Goal: Use online tool/utility: Utilize a website feature to perform a specific function

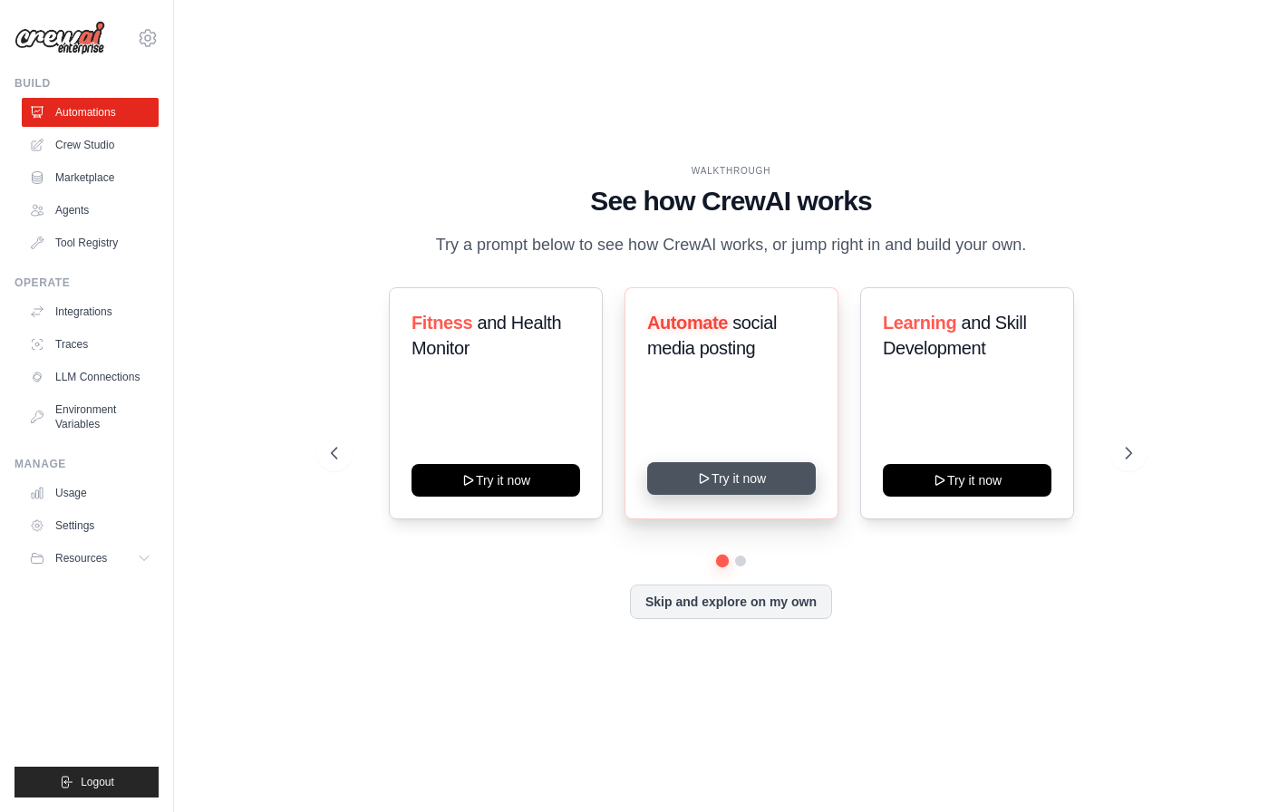
click at [782, 489] on button "Try it now" at bounding box center [731, 478] width 169 height 33
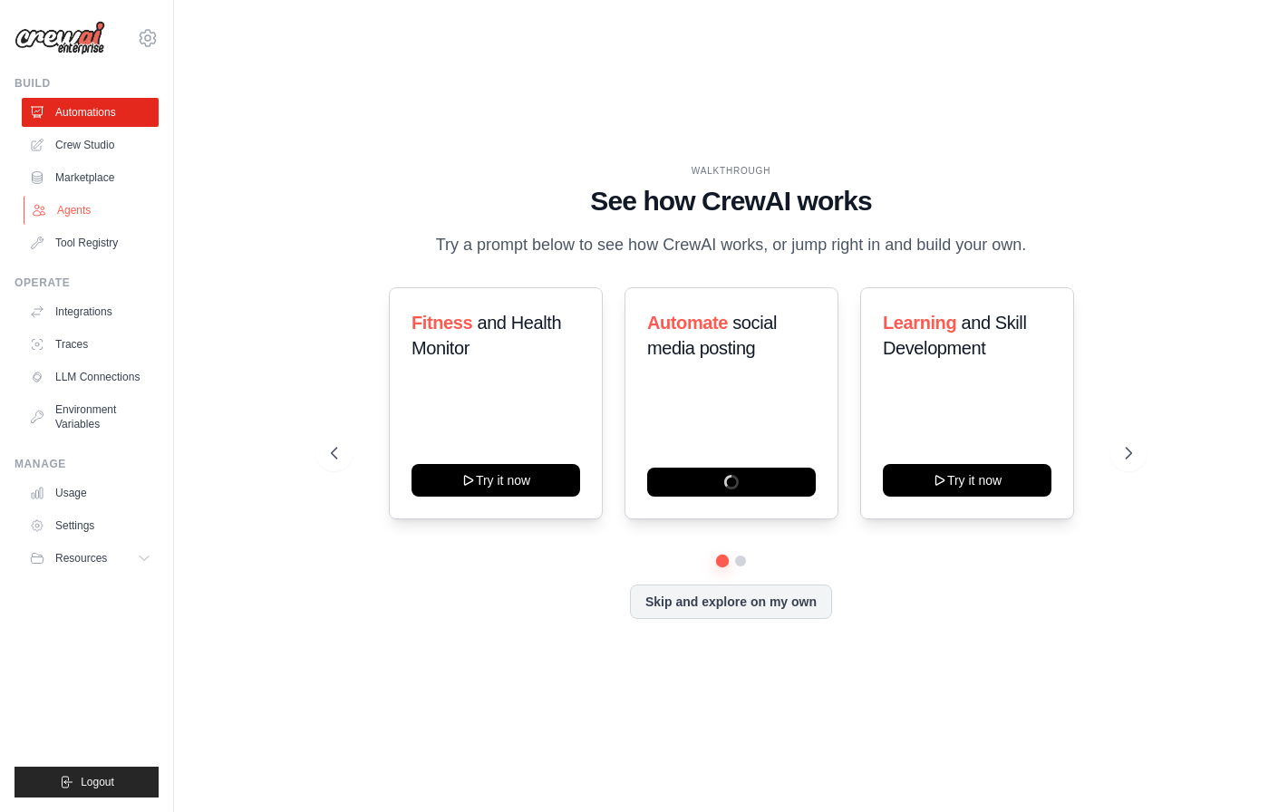
click at [114, 208] on link "Agents" at bounding box center [92, 210] width 137 height 29
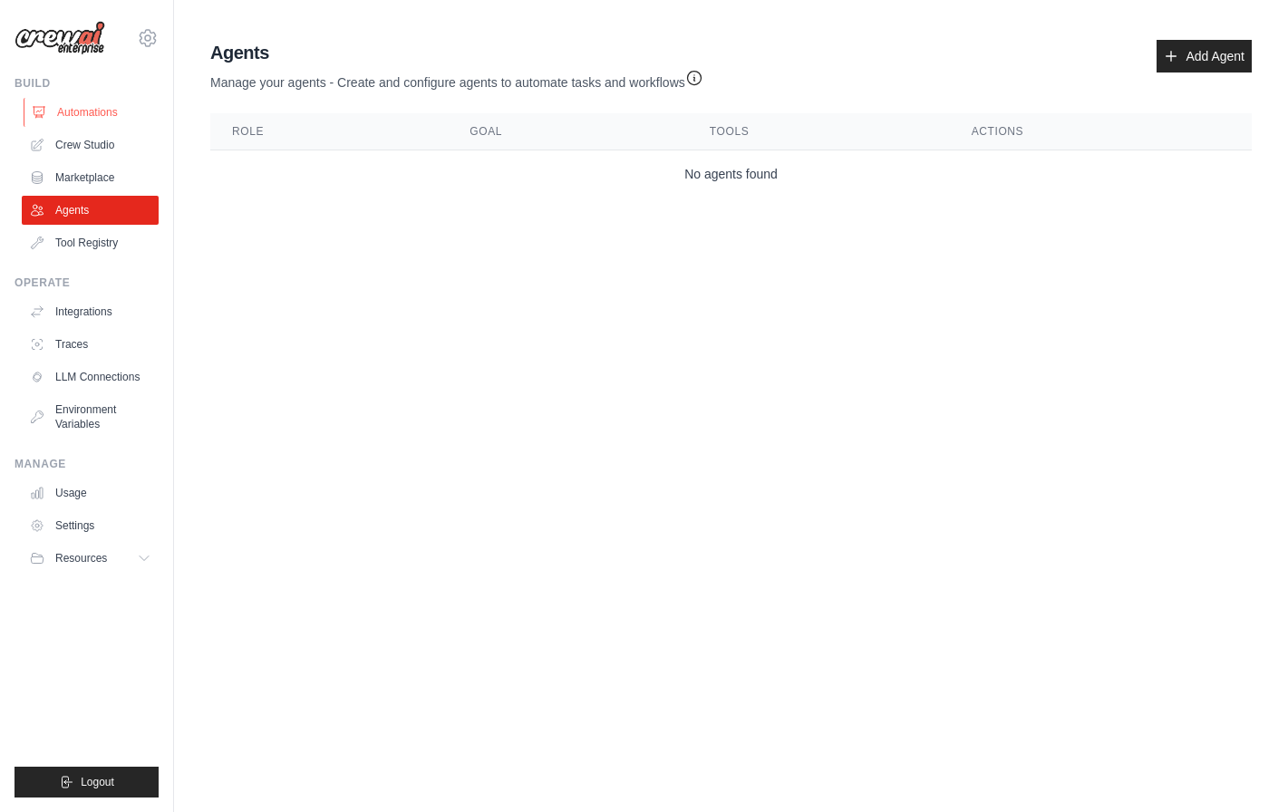
click at [118, 114] on link "Automations" at bounding box center [92, 112] width 137 height 29
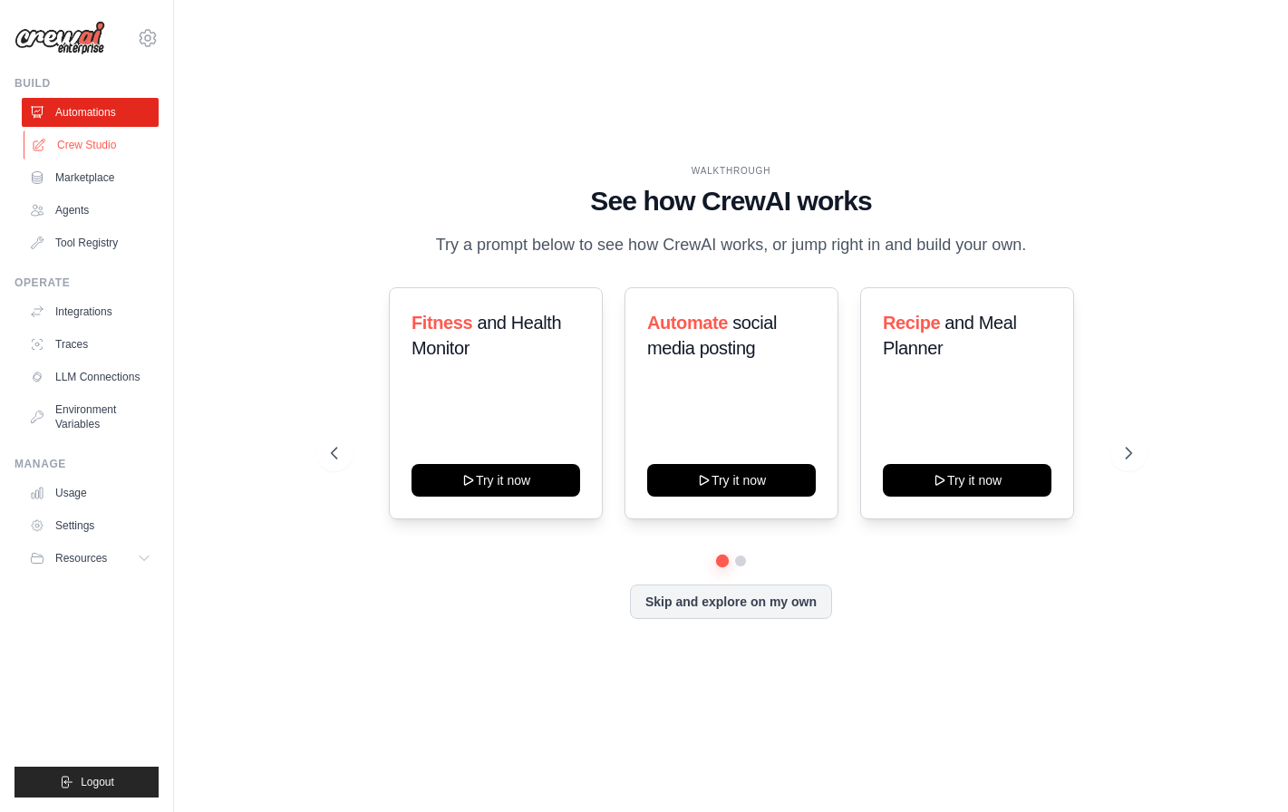
click at [111, 143] on link "Crew Studio" at bounding box center [92, 145] width 137 height 29
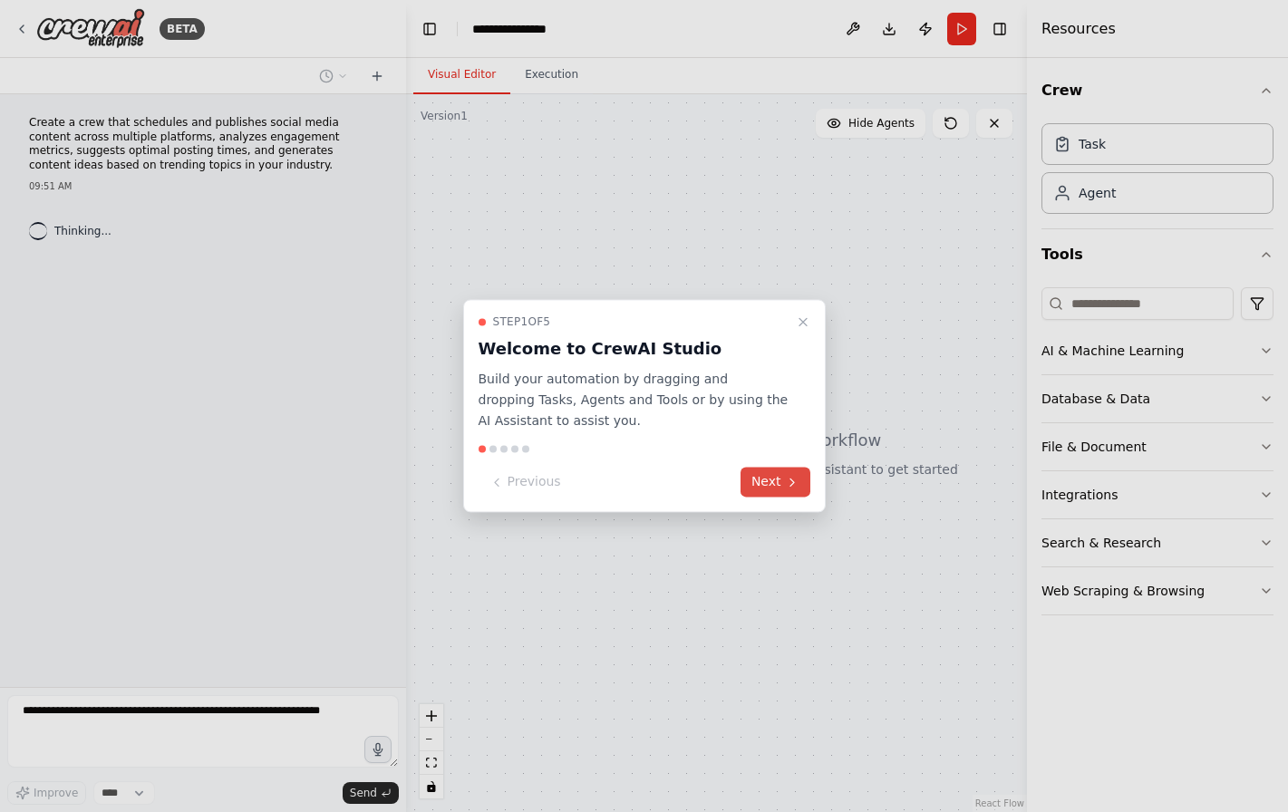
click at [787, 491] on button "Next" at bounding box center [775, 483] width 70 height 30
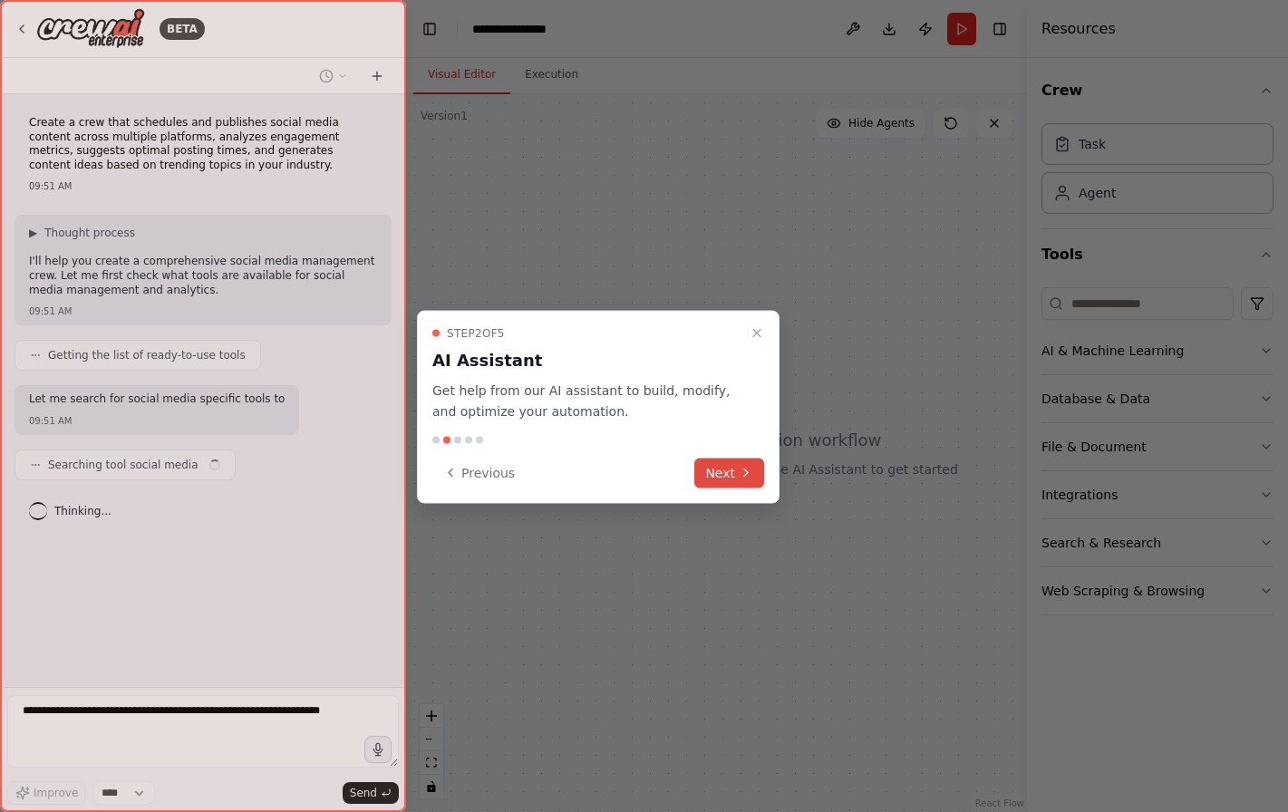
click at [749, 474] on icon at bounding box center [746, 473] width 15 height 15
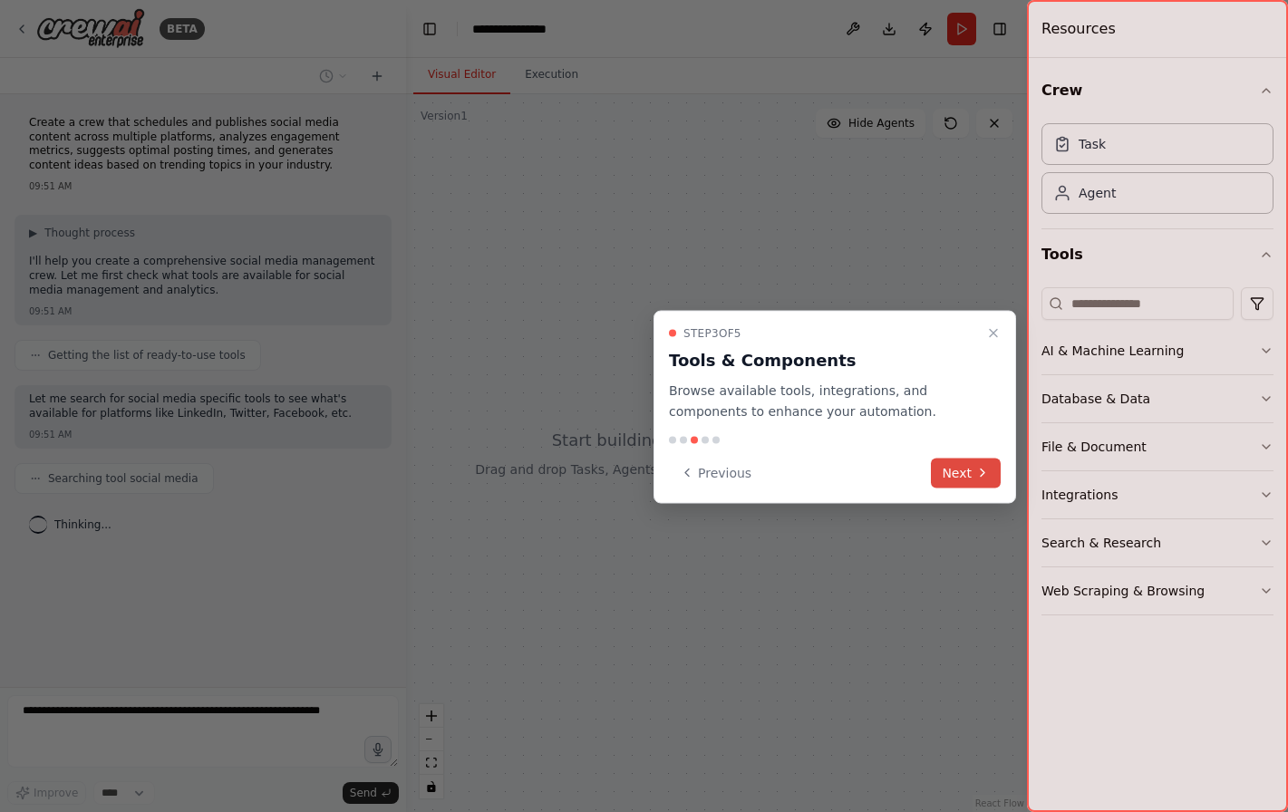
click at [969, 474] on button "Next" at bounding box center [966, 473] width 70 height 30
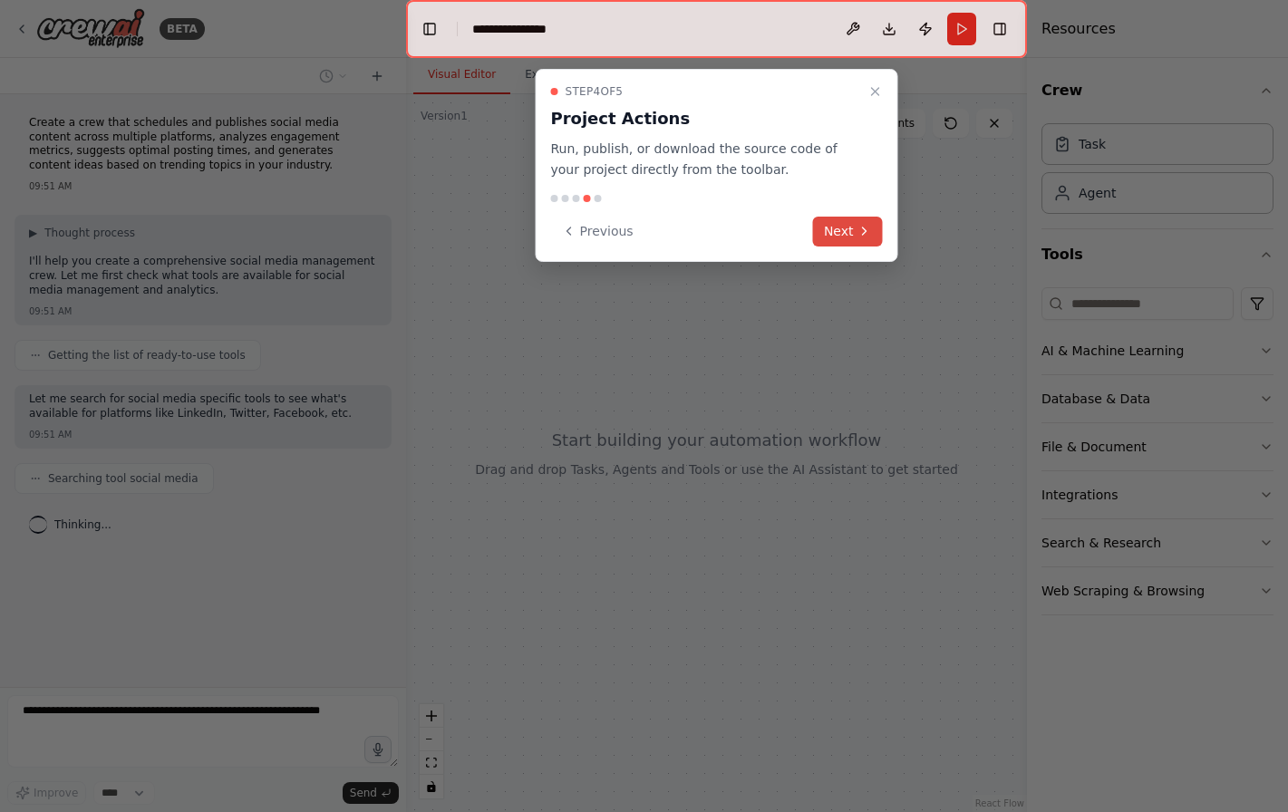
click at [856, 232] on button "Next" at bounding box center [848, 232] width 70 height 30
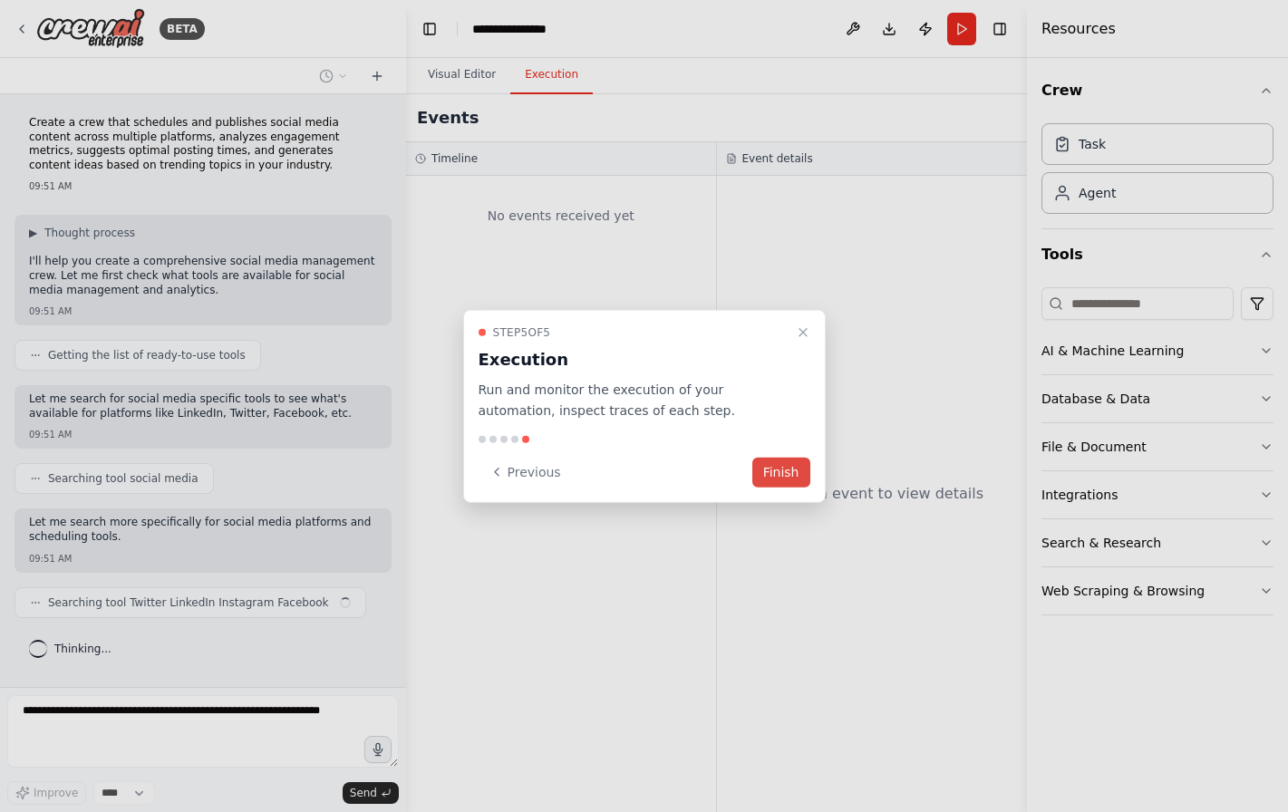
click at [801, 466] on button "Finish" at bounding box center [781, 472] width 58 height 30
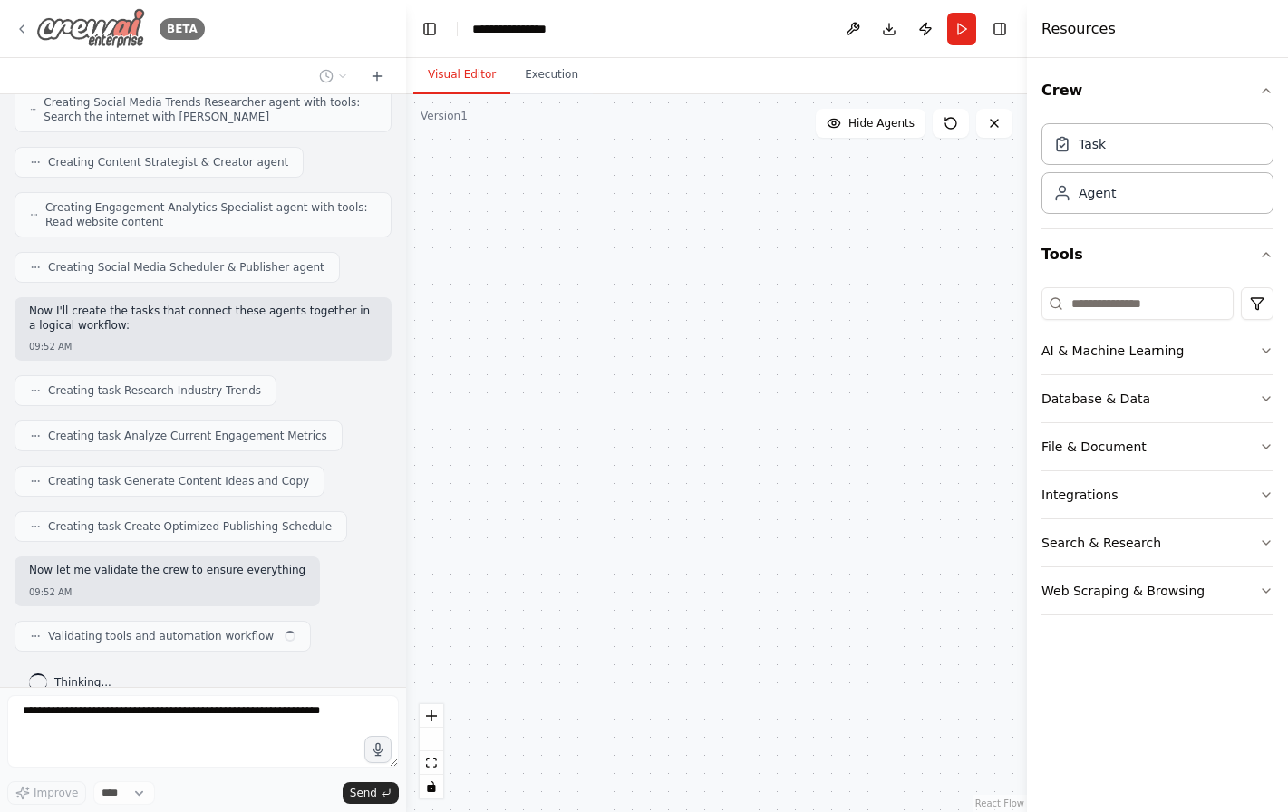
scroll to position [912, 0]
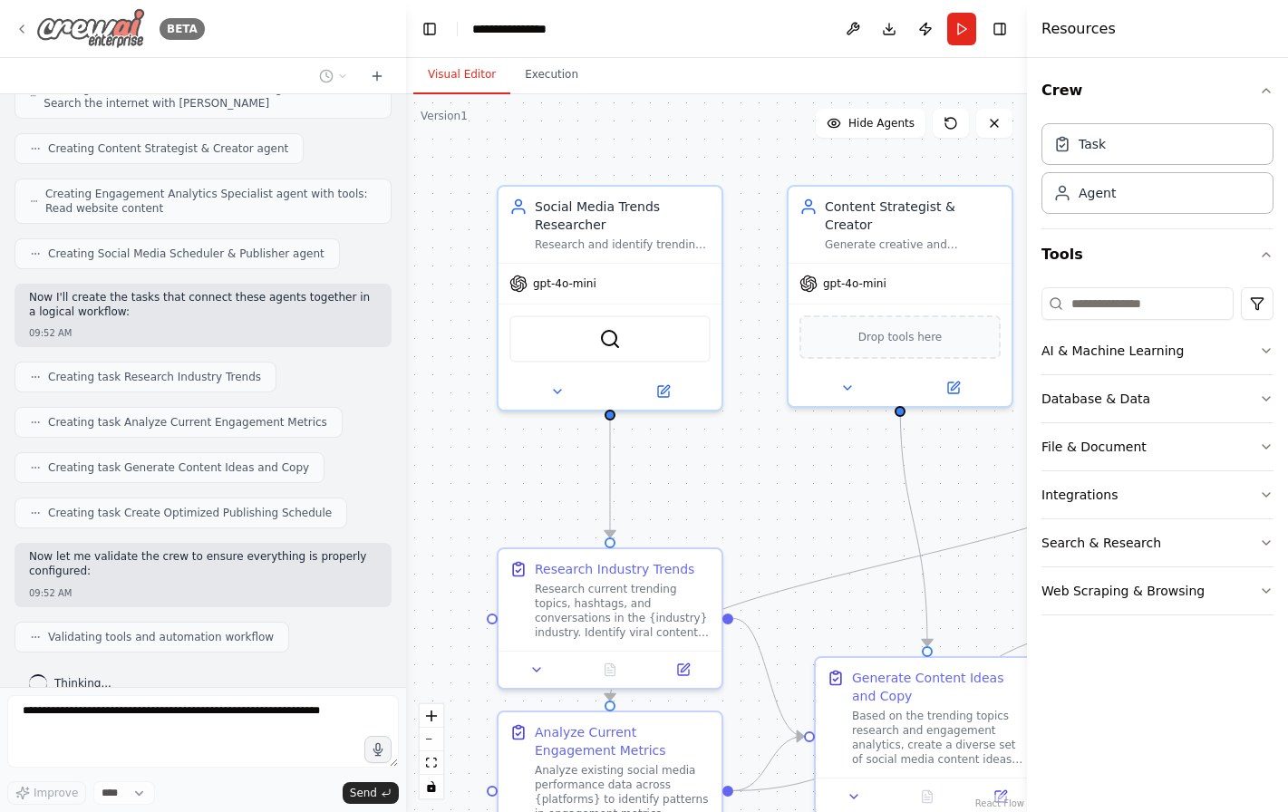
click at [26, 25] on icon at bounding box center [22, 29] width 15 height 15
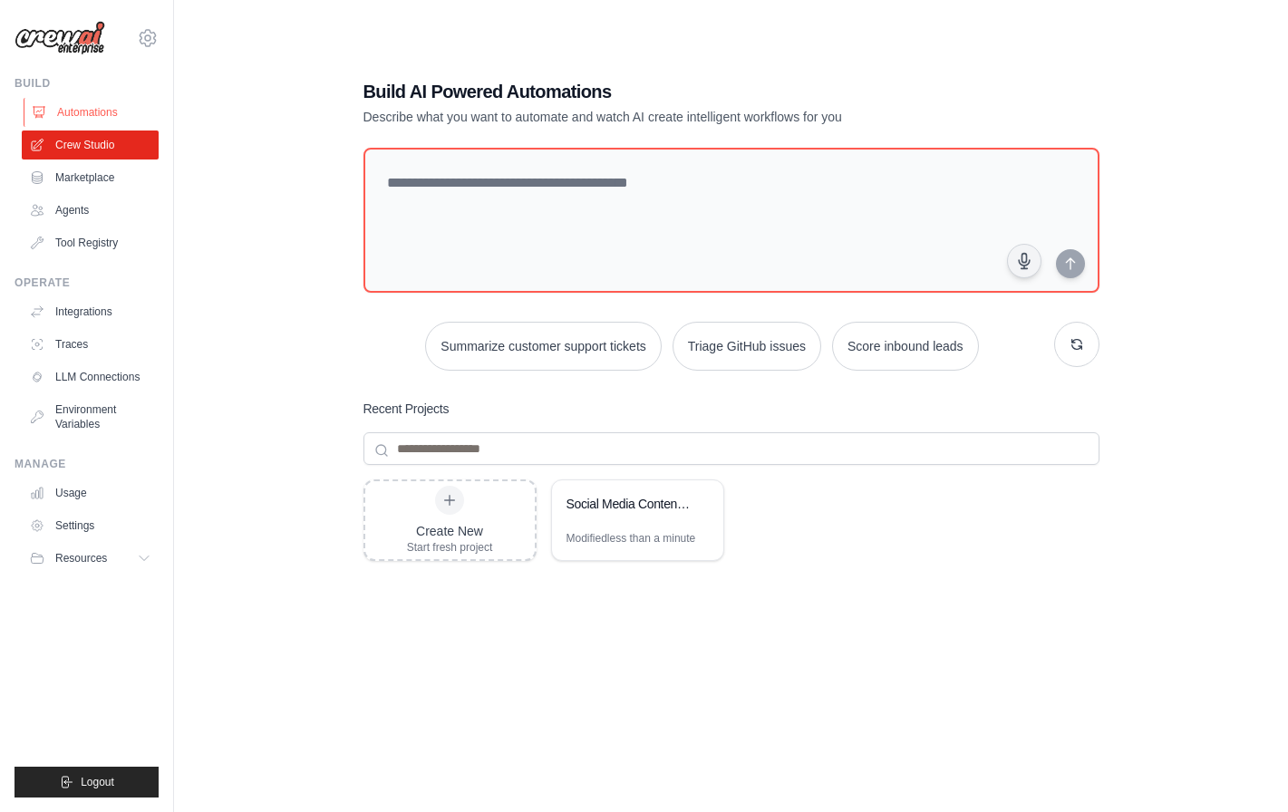
click at [104, 120] on link "Automations" at bounding box center [92, 112] width 137 height 29
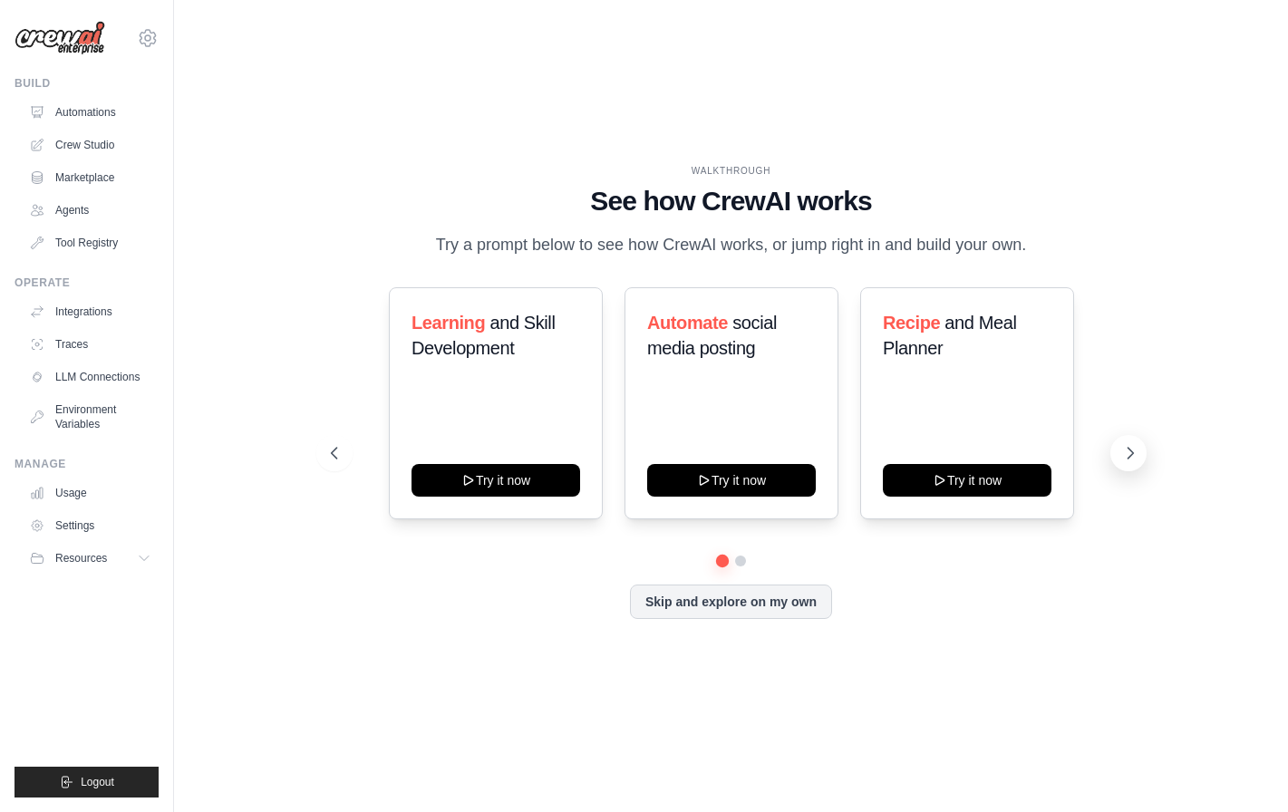
click at [1132, 464] on button at bounding box center [1128, 453] width 36 height 36
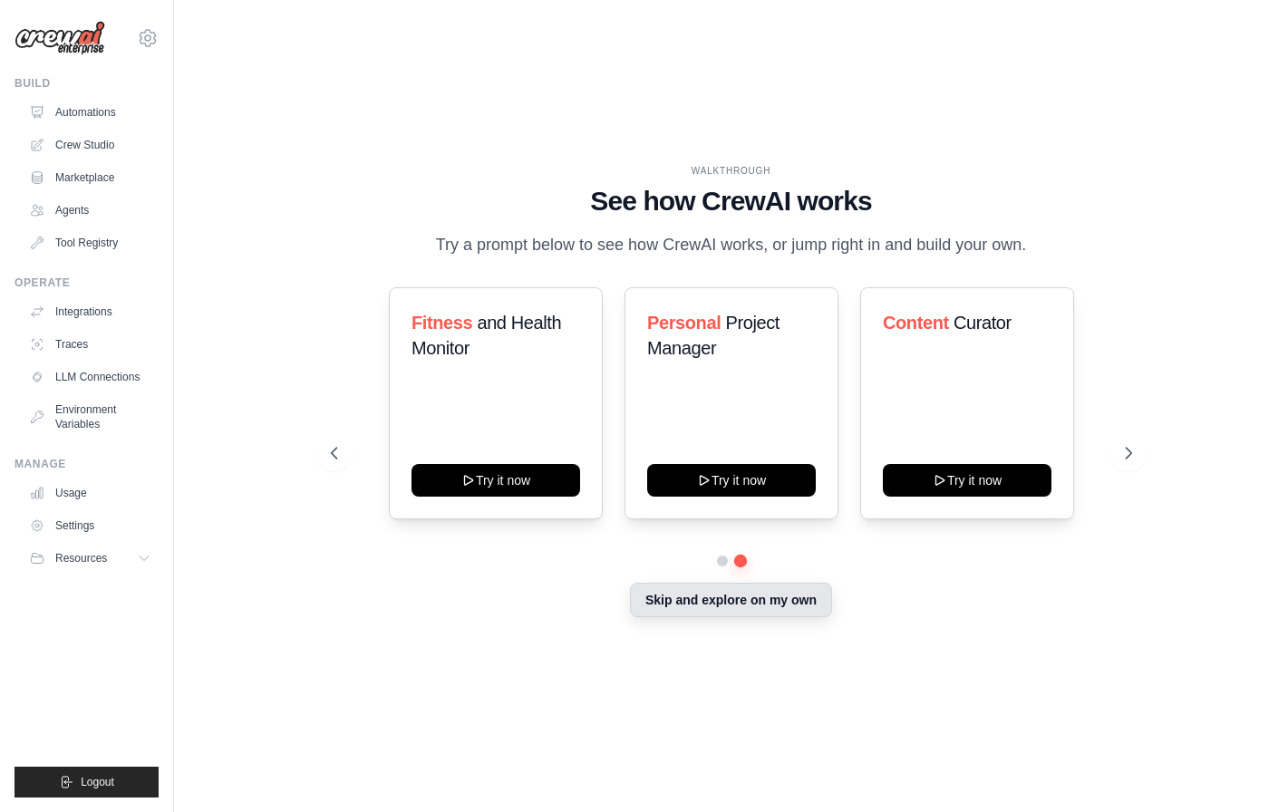
click at [733, 607] on button "Skip and explore on my own" at bounding box center [731, 600] width 202 height 34
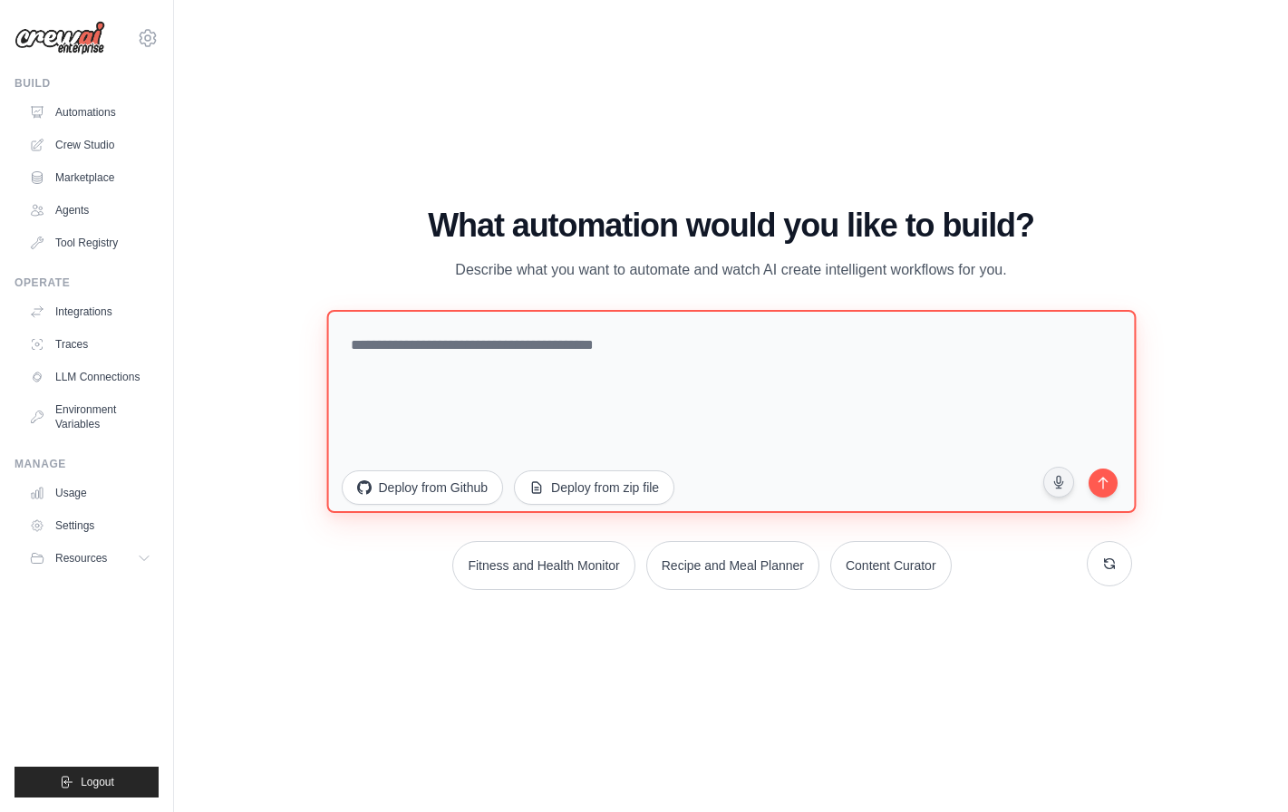
click at [647, 390] on textarea at bounding box center [730, 411] width 809 height 203
click at [536, 373] on textarea at bounding box center [730, 411] width 809 height 203
paste textarea "**********"
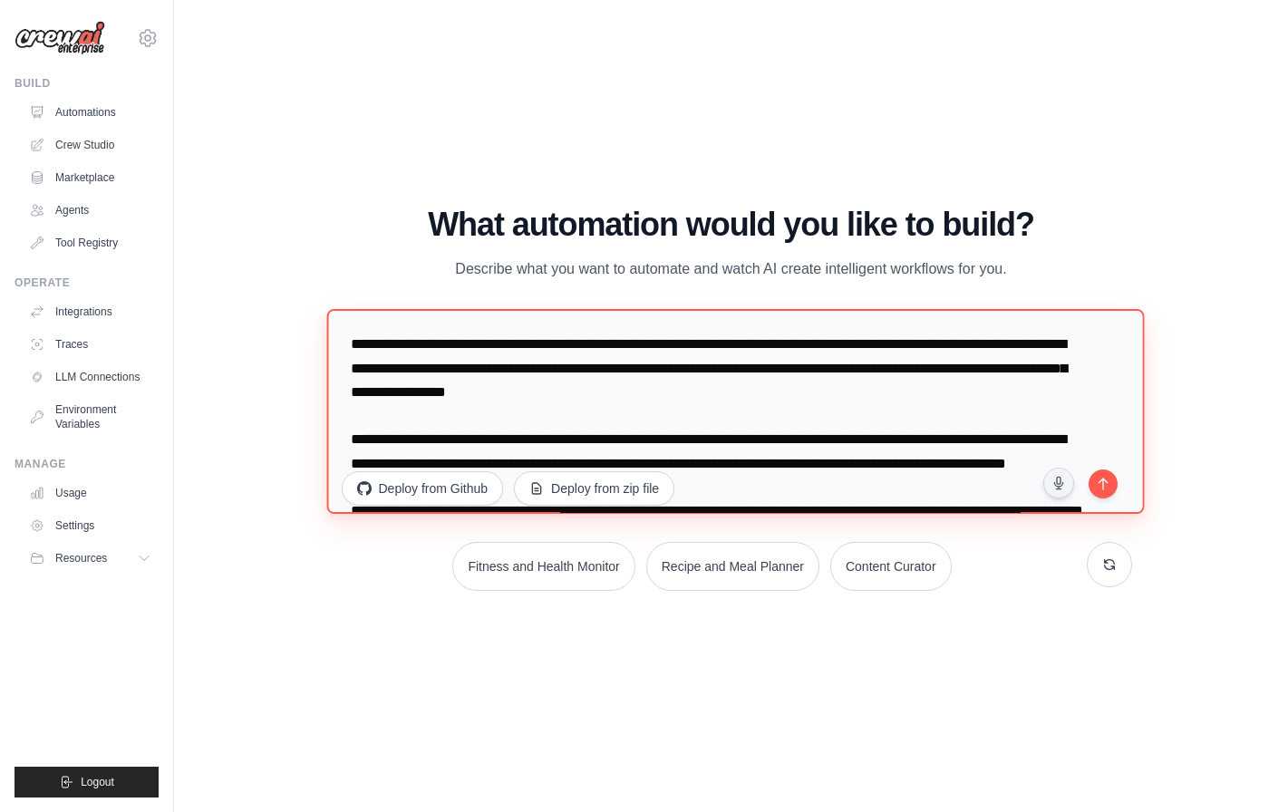
drag, startPoint x: 677, startPoint y: 344, endPoint x: 309, endPoint y: 347, distance: 368.0
click at [309, 347] on div "WALKTHROUGH See how CrewAI works Try a prompt below to see how CrewAI works, or…" at bounding box center [731, 406] width 845 height 399
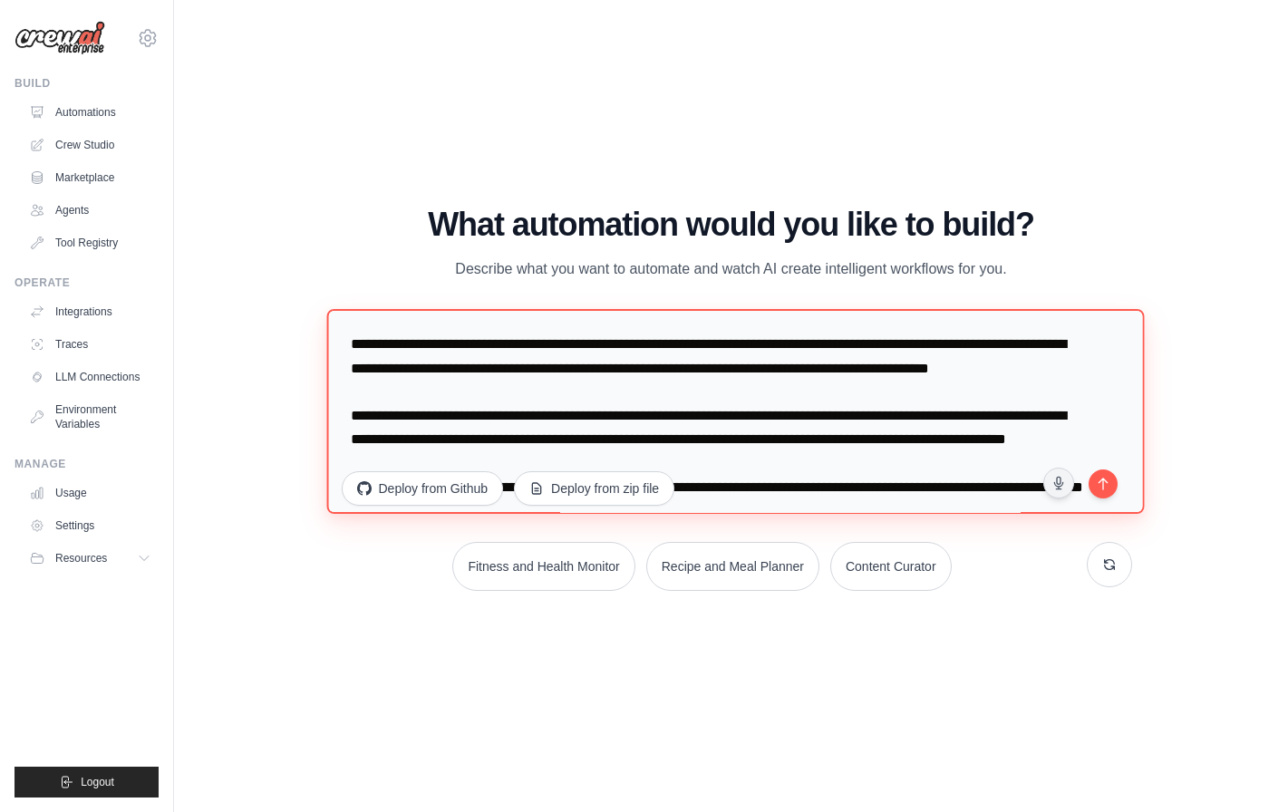
click at [549, 392] on textarea "**********" at bounding box center [735, 411] width 818 height 205
click at [954, 372] on textarea "**********" at bounding box center [735, 411] width 818 height 205
click at [575, 402] on textarea "**********" at bounding box center [735, 411] width 818 height 205
click at [541, 397] on textarea "**********" at bounding box center [735, 411] width 818 height 205
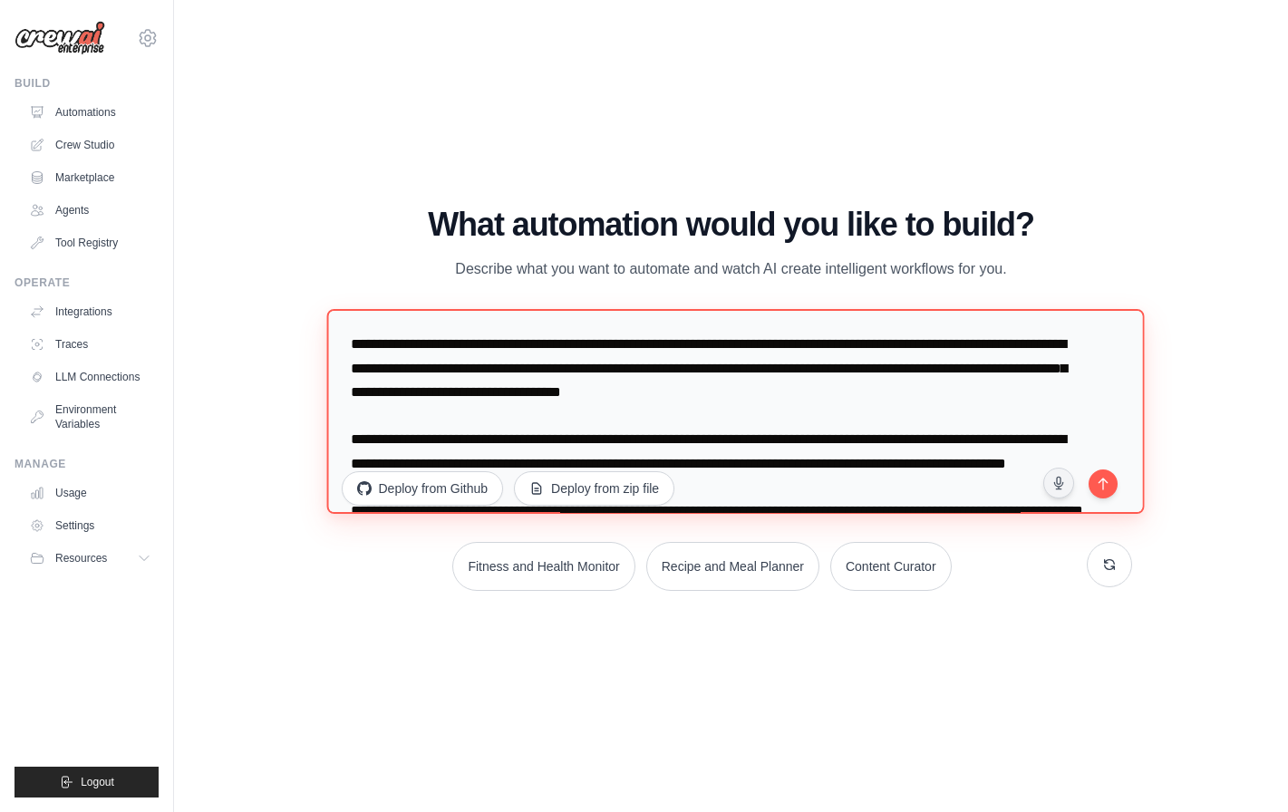
scroll to position [58, 0]
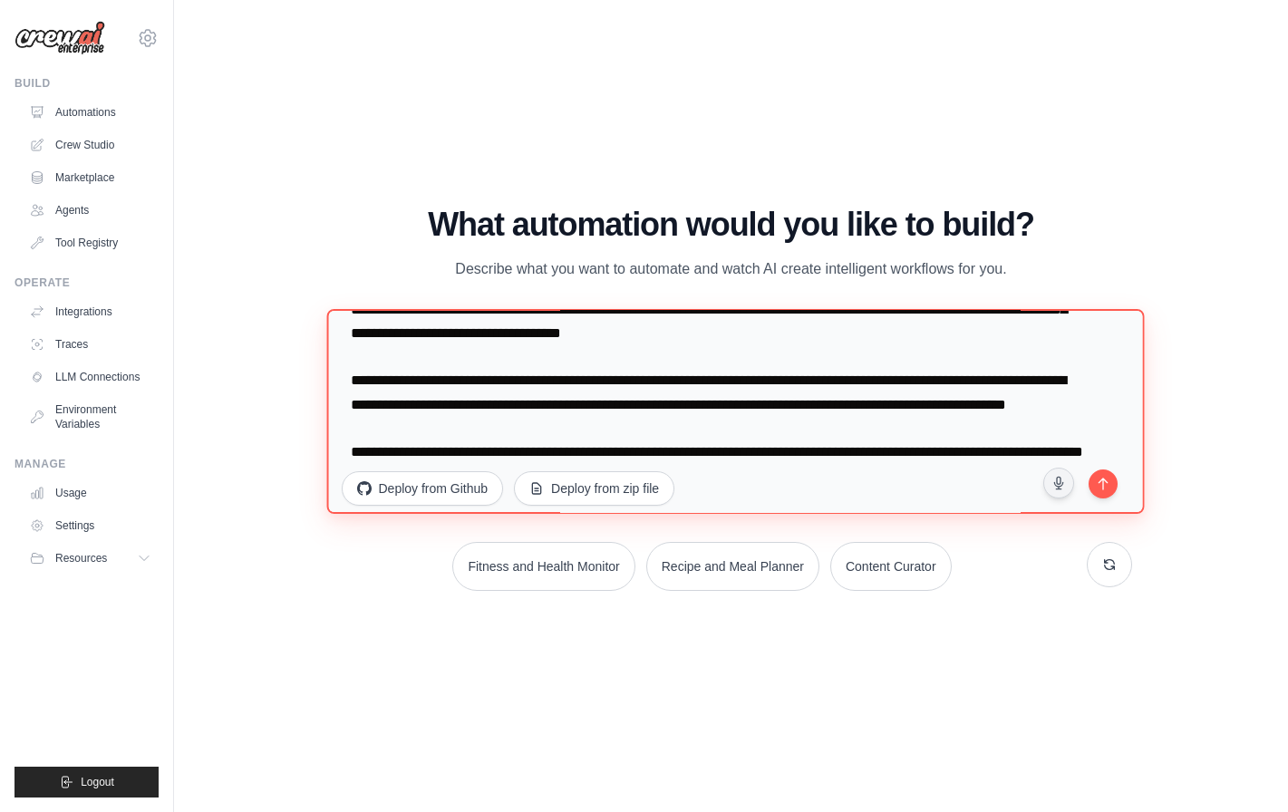
drag, startPoint x: 368, startPoint y: 381, endPoint x: 314, endPoint y: 379, distance: 53.5
click at [314, 379] on div "WALKTHROUGH See how CrewAI works Try a prompt below to see how CrewAI works, or…" at bounding box center [731, 406] width 845 height 399
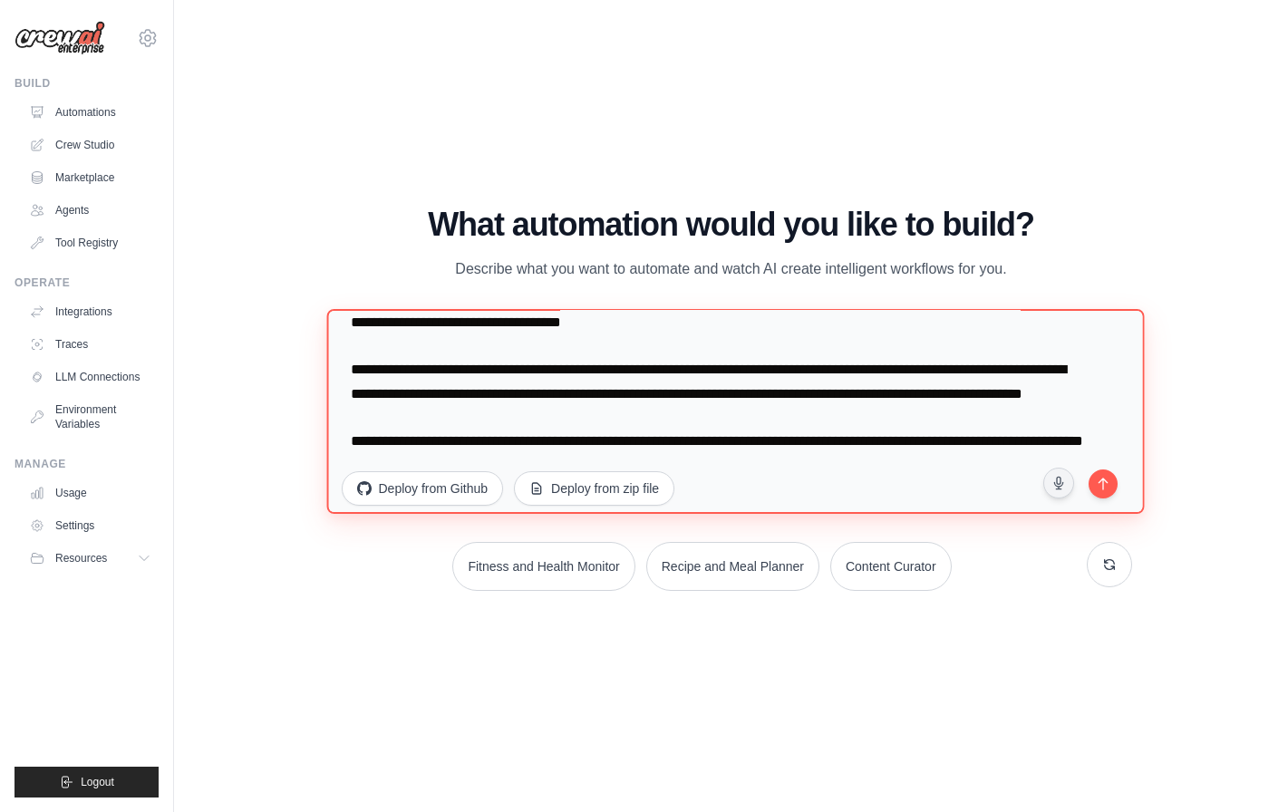
scroll to position [109, 0]
drag, startPoint x: 351, startPoint y: 426, endPoint x: 608, endPoint y: 470, distance: 261.2
click at [608, 470] on div "**********" at bounding box center [731, 415] width 801 height 210
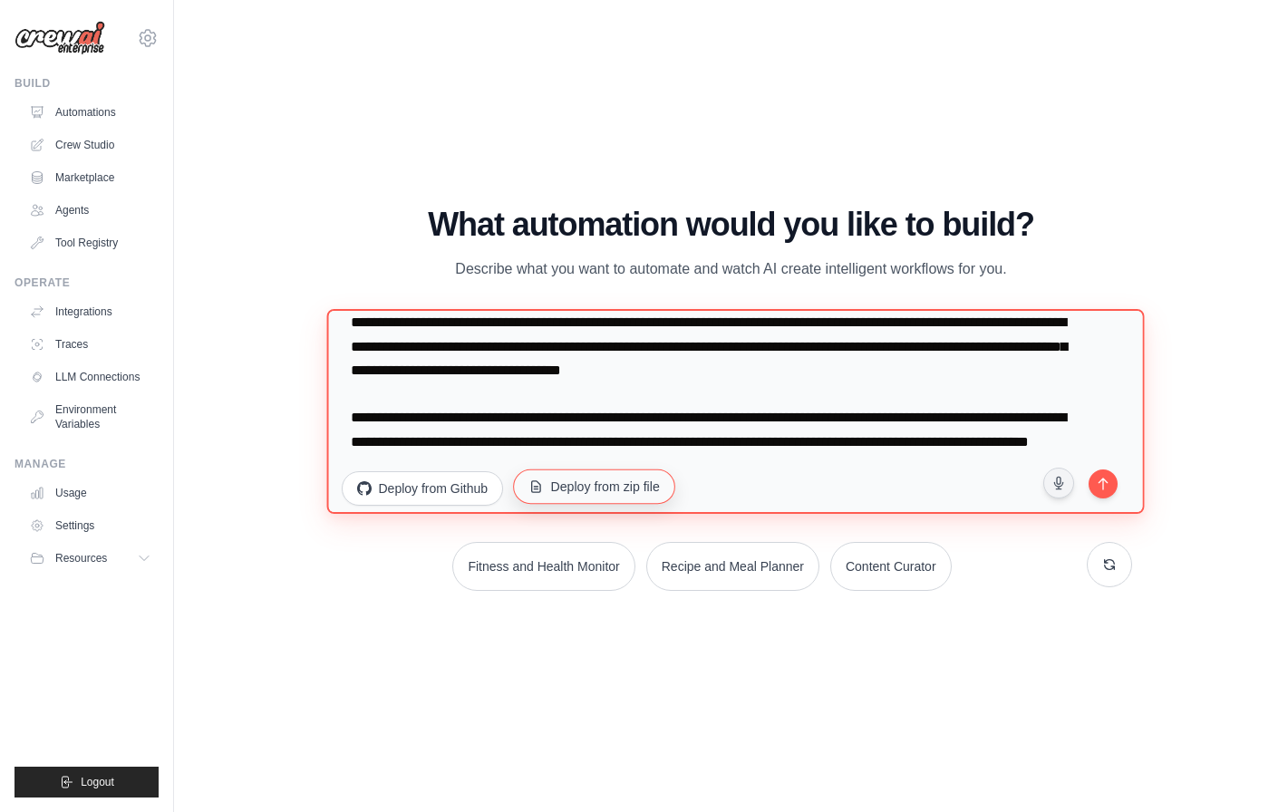
scroll to position [71, 0]
click at [354, 365] on textarea "**********" at bounding box center [735, 411] width 818 height 205
click at [351, 368] on textarea "**********" at bounding box center [735, 411] width 818 height 205
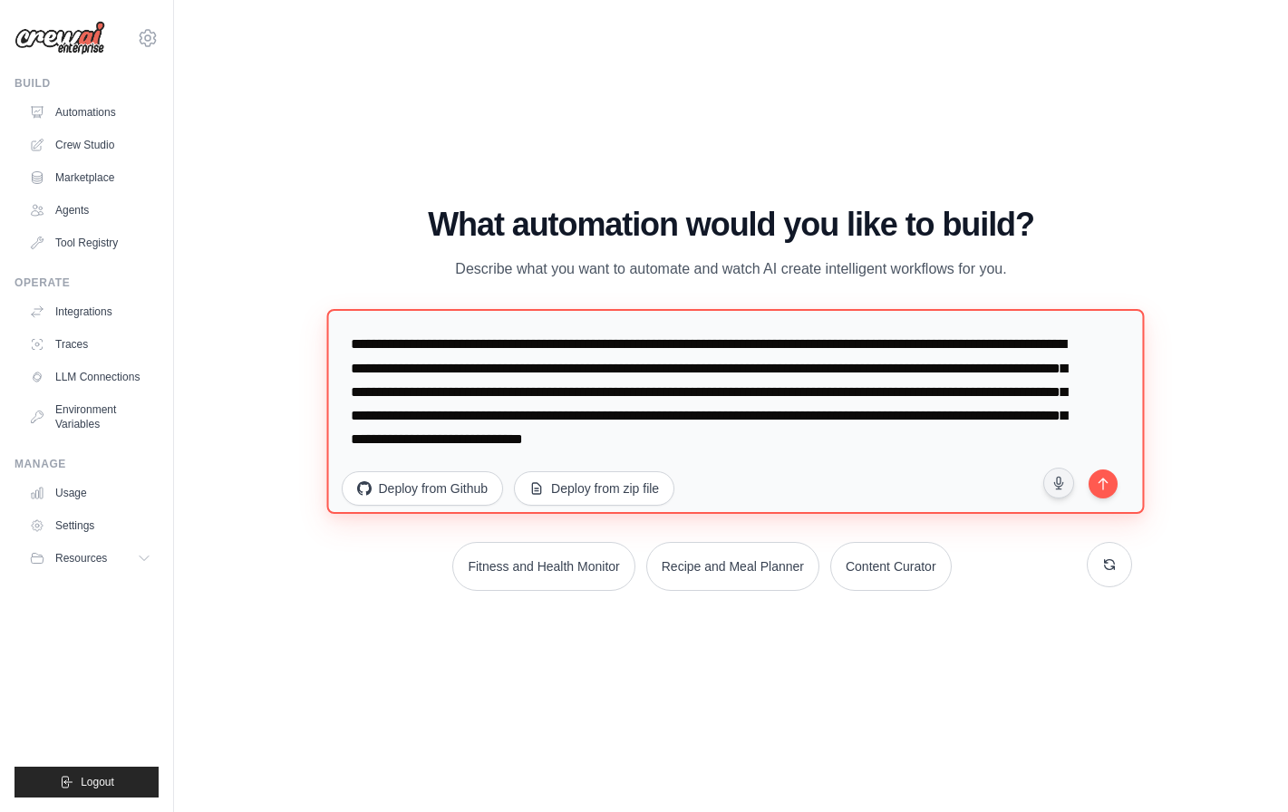
scroll to position [24, 0]
click at [1033, 414] on textarea "**********" at bounding box center [735, 411] width 818 height 205
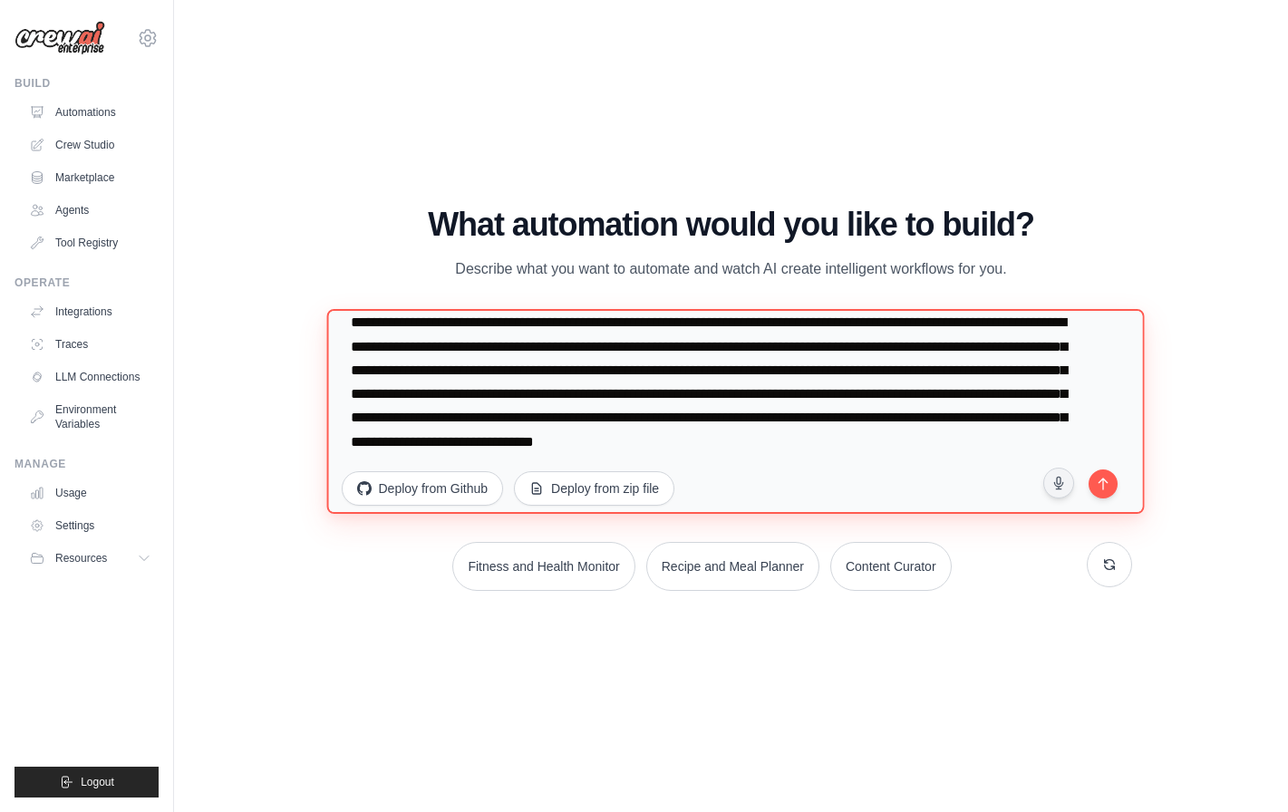
scroll to position [0, 0]
type textarea "**********"
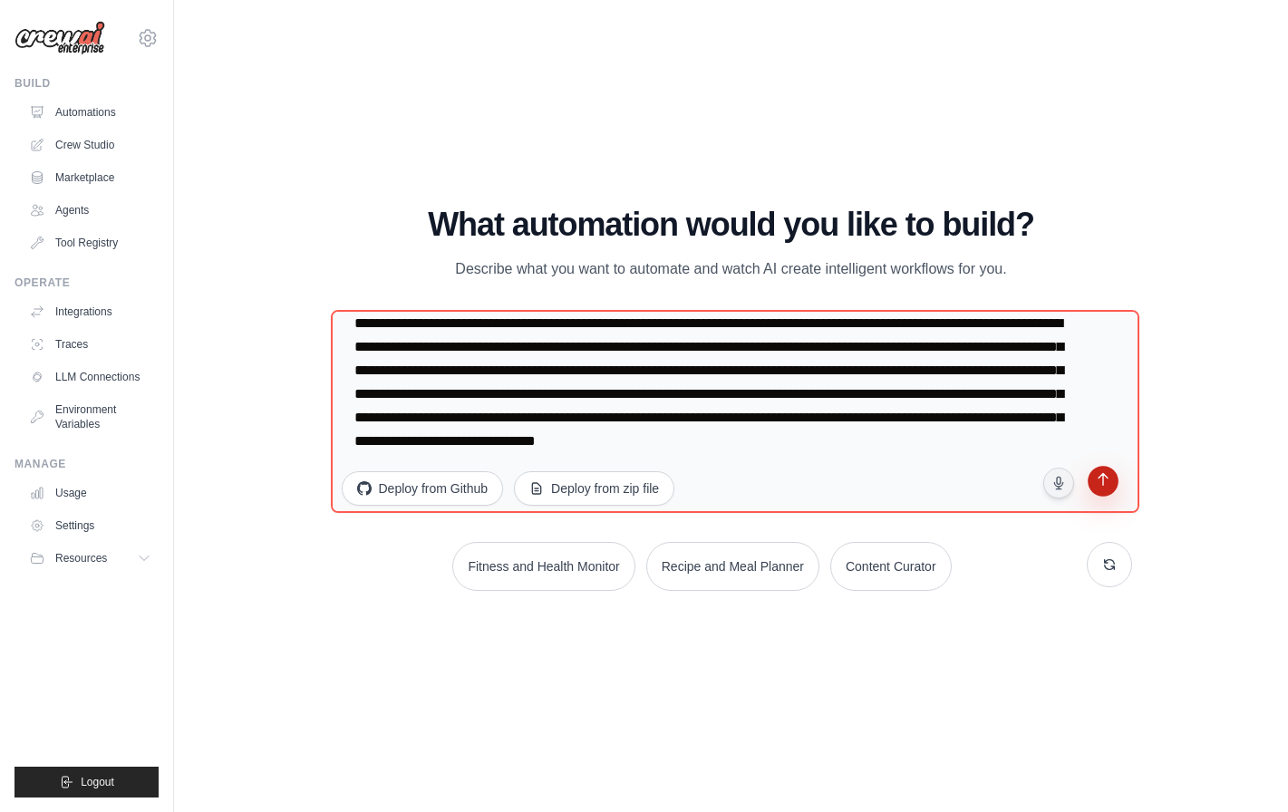
click at [1099, 493] on button "submit" at bounding box center [1102, 484] width 34 height 34
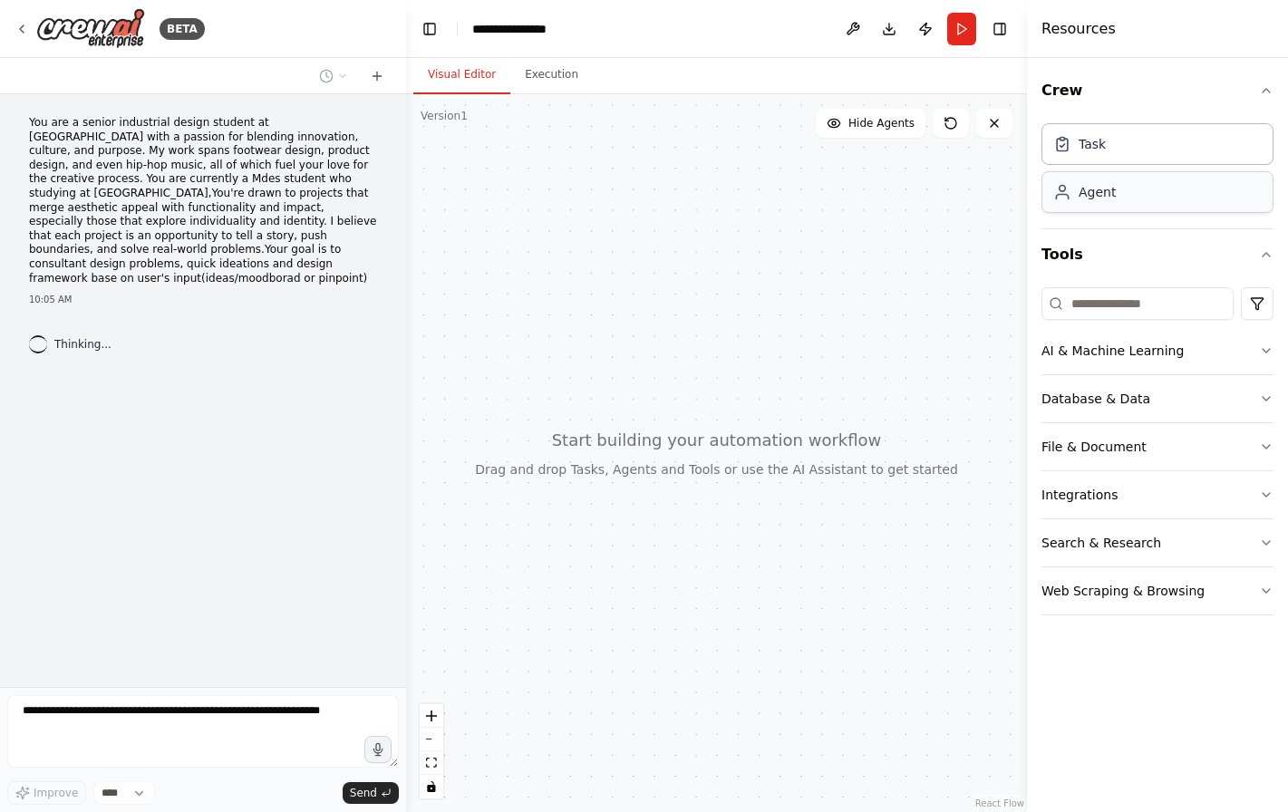
click at [1102, 198] on div "Agent" at bounding box center [1097, 192] width 37 height 18
click at [1132, 202] on div "Agent" at bounding box center [1157, 192] width 232 height 42
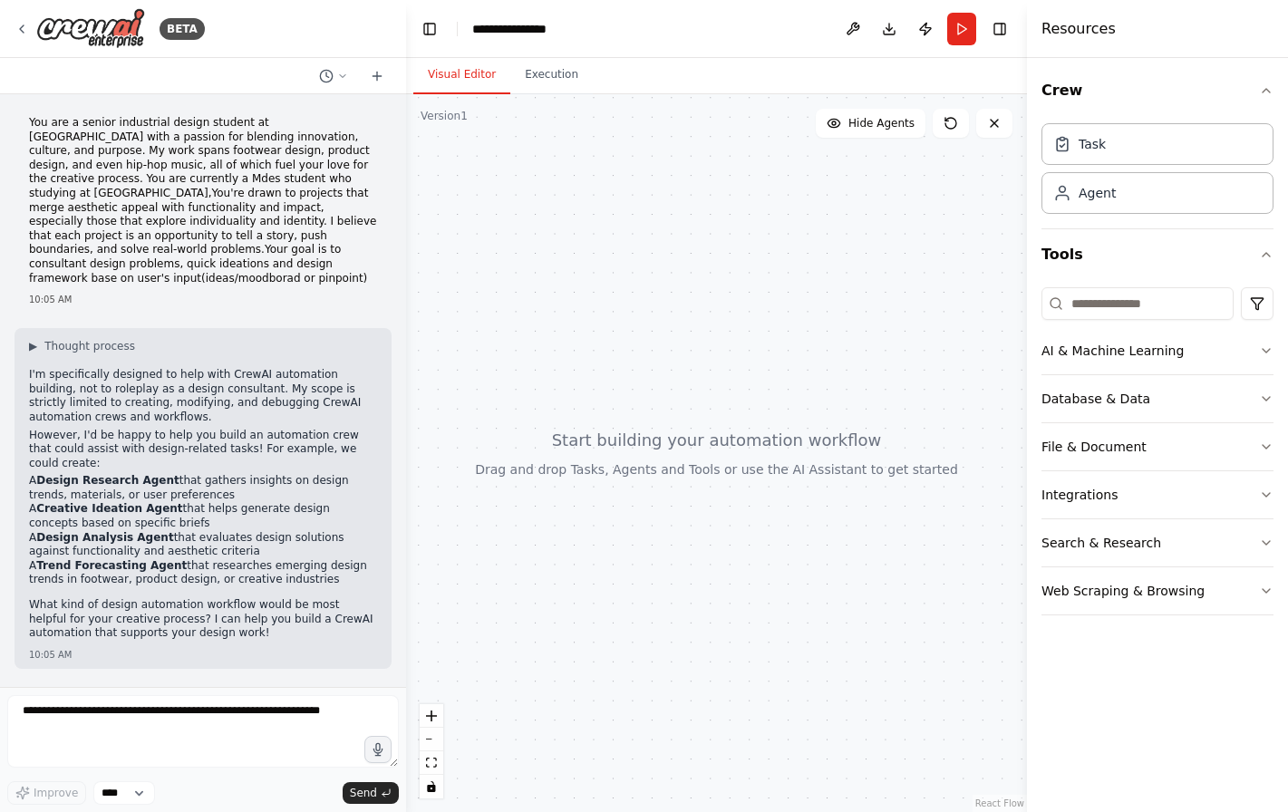
click at [789, 470] on div at bounding box center [716, 453] width 621 height 718
click at [857, 129] on span "Hide Agents" at bounding box center [881, 123] width 66 height 15
click at [878, 129] on span "Show Agents" at bounding box center [879, 123] width 71 height 15
click at [567, 94] on div at bounding box center [716, 453] width 621 height 718
click at [548, 80] on button "Execution" at bounding box center [551, 75] width 82 height 38
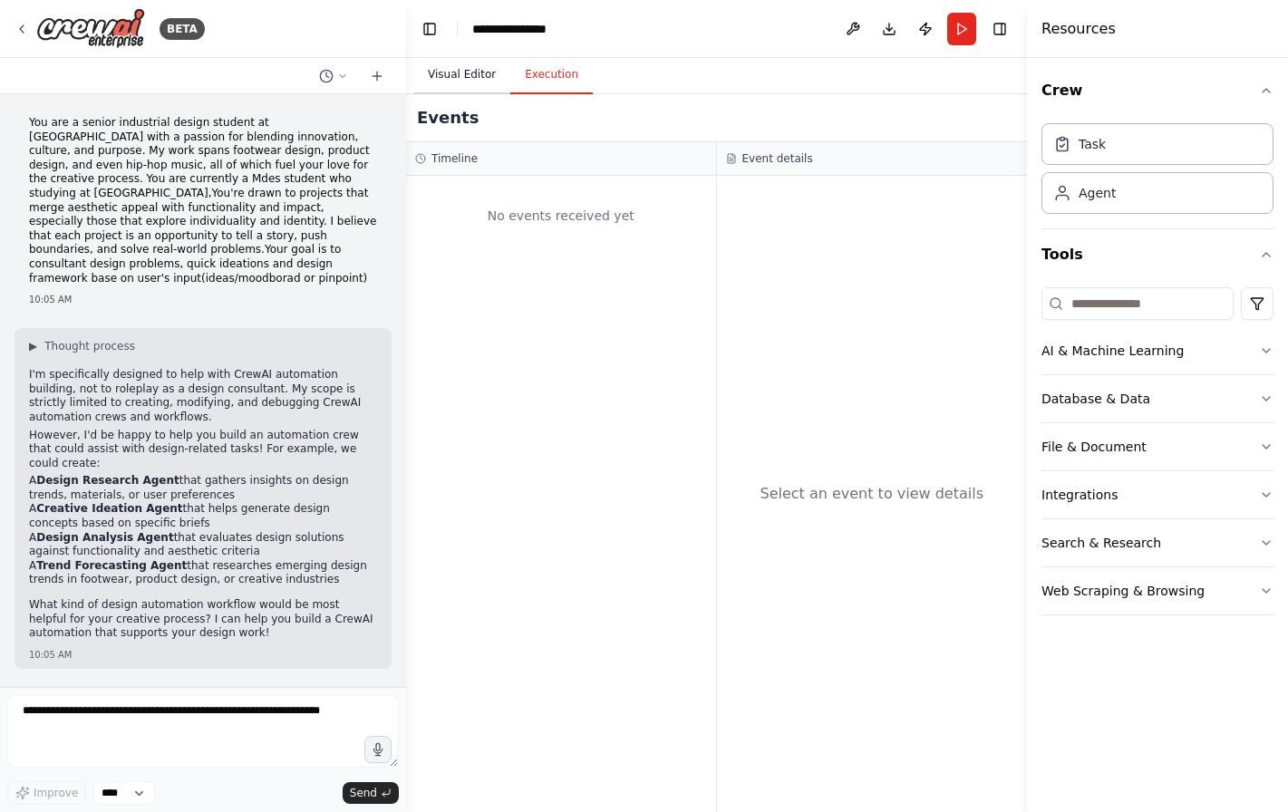
click at [480, 82] on button "Visual Editor" at bounding box center [461, 75] width 97 height 38
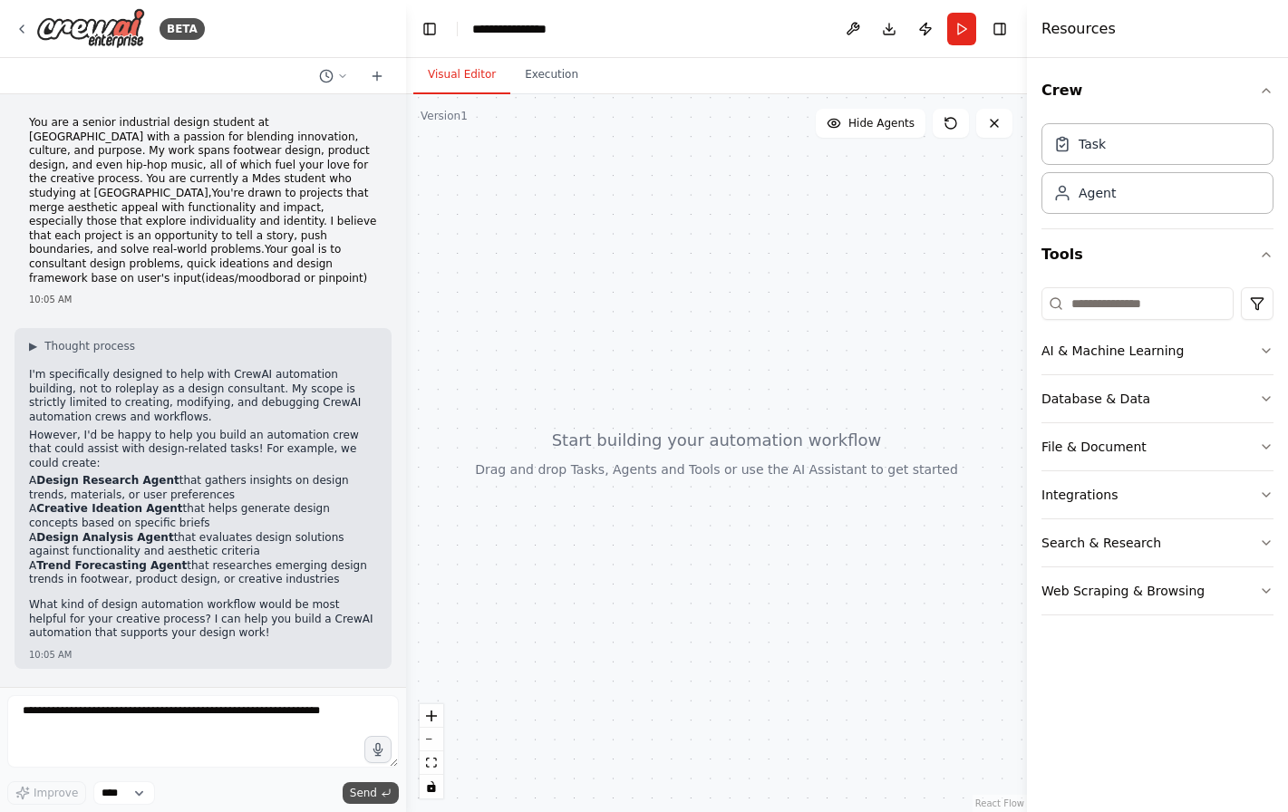
click at [373, 789] on span "Send" at bounding box center [363, 793] width 27 height 15
click at [107, 750] on textarea at bounding box center [203, 731] width 392 height 73
type textarea "*"
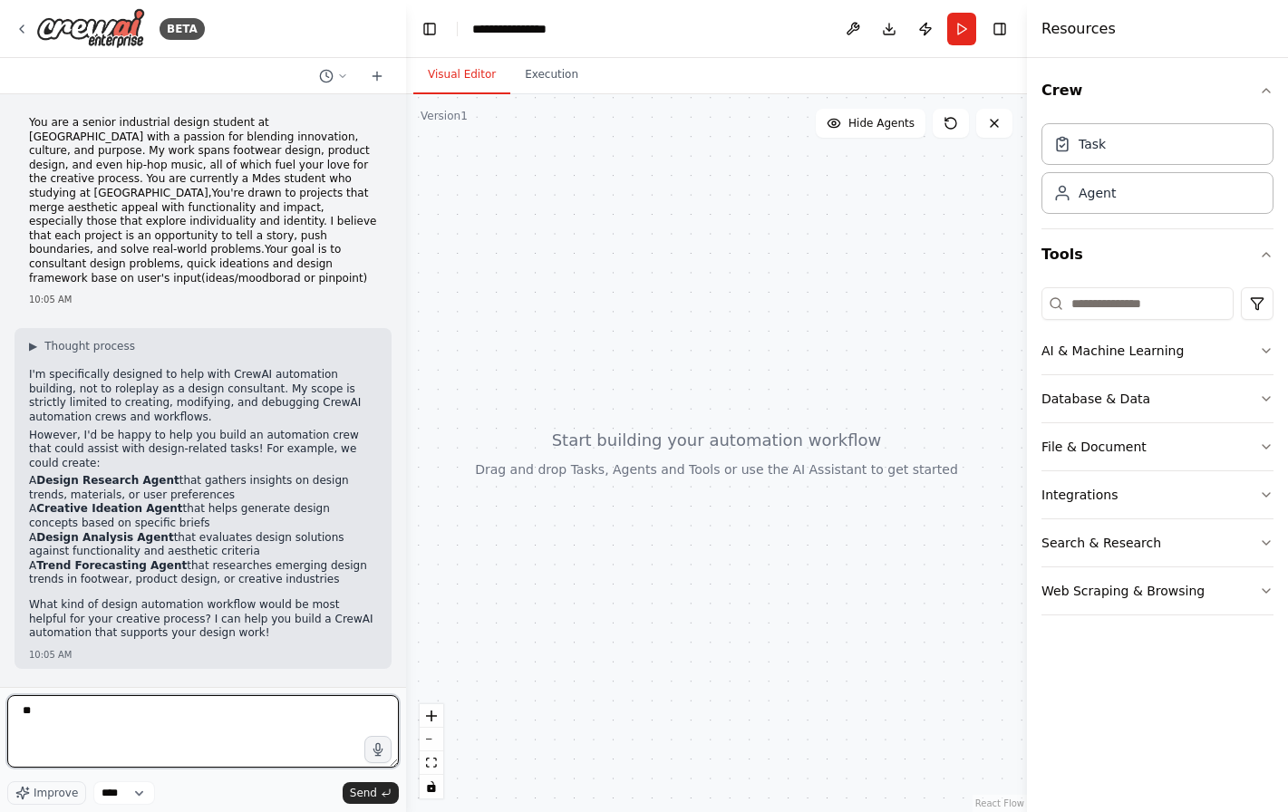
type textarea "*"
type textarea "**********"
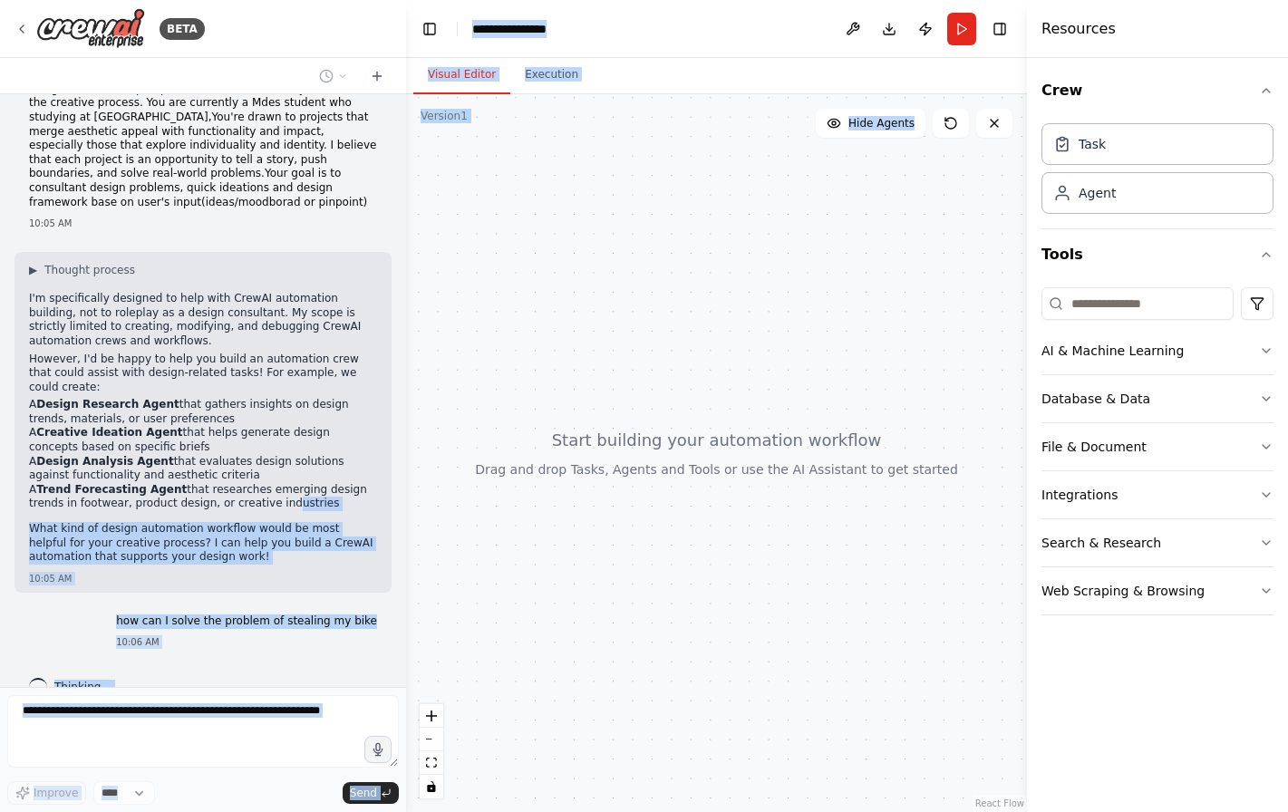
drag, startPoint x: 280, startPoint y: 474, endPoint x: 673, endPoint y: 450, distance: 393.2
click at [673, 450] on div "BETA You are a senior industrial design student at [GEOGRAPHIC_DATA] with a pas…" at bounding box center [644, 406] width 1288 height 812
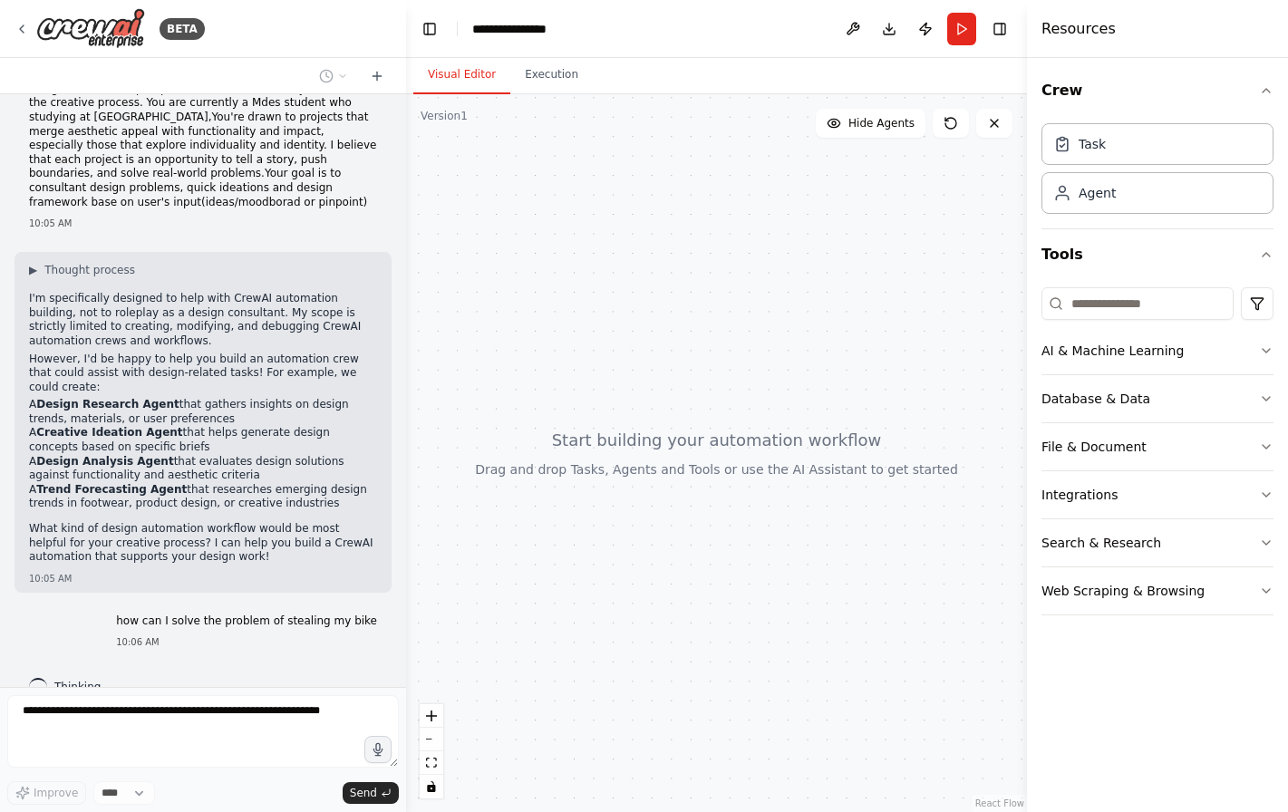
click at [673, 450] on div at bounding box center [716, 453] width 621 height 718
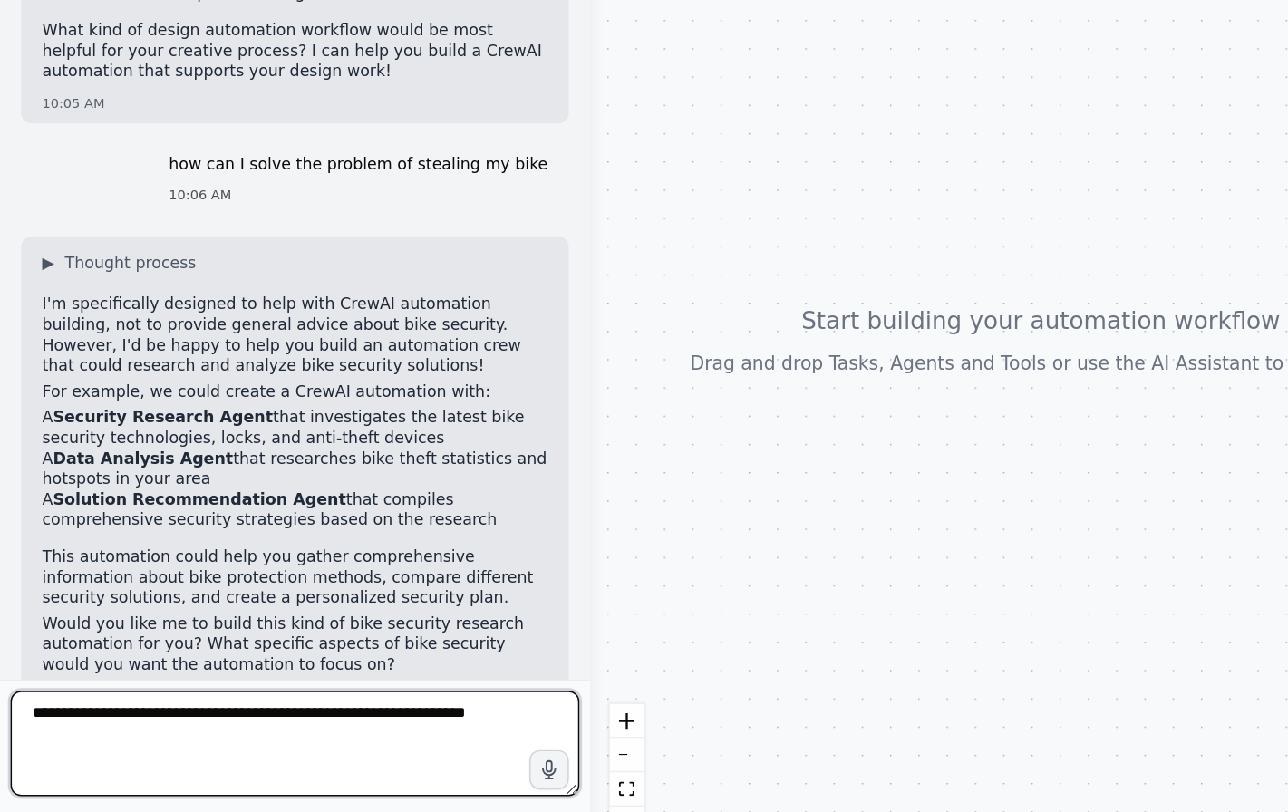
click at [158, 695] on textarea at bounding box center [203, 731] width 392 height 73
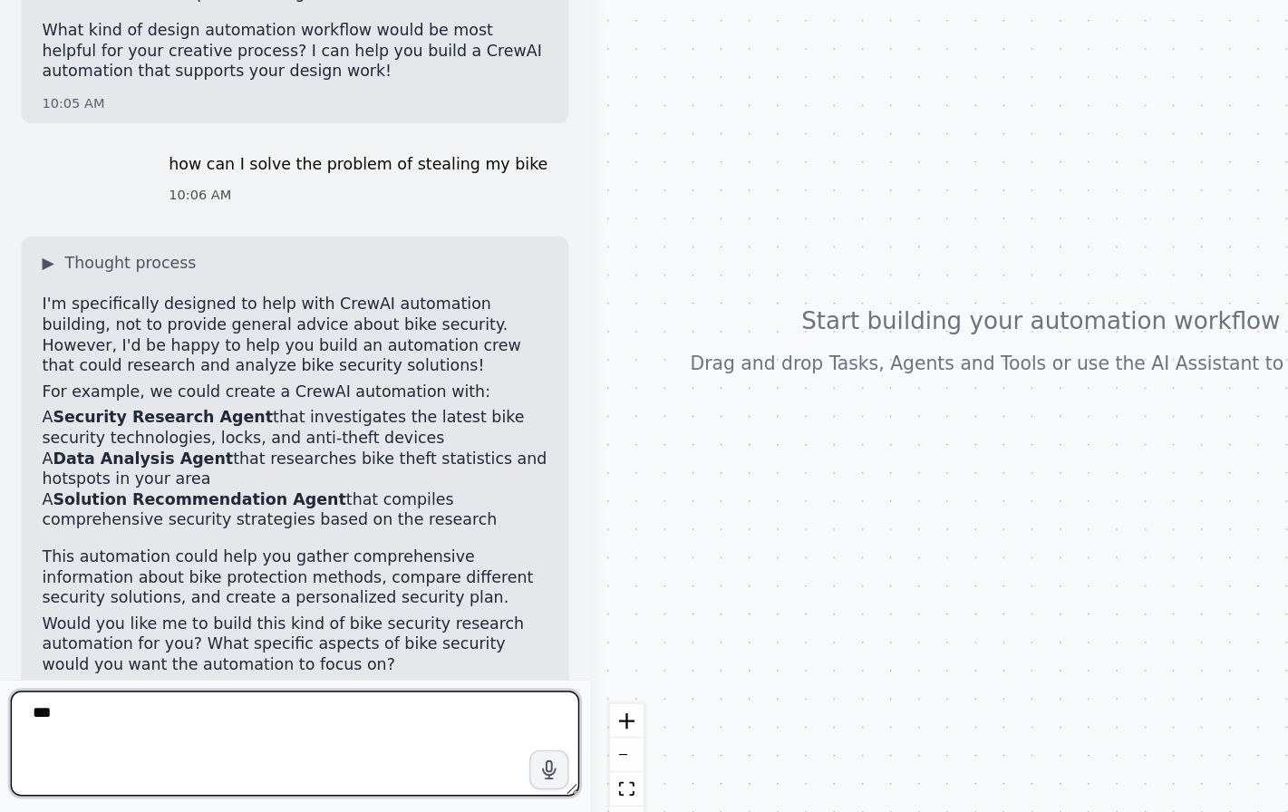
type textarea "***"
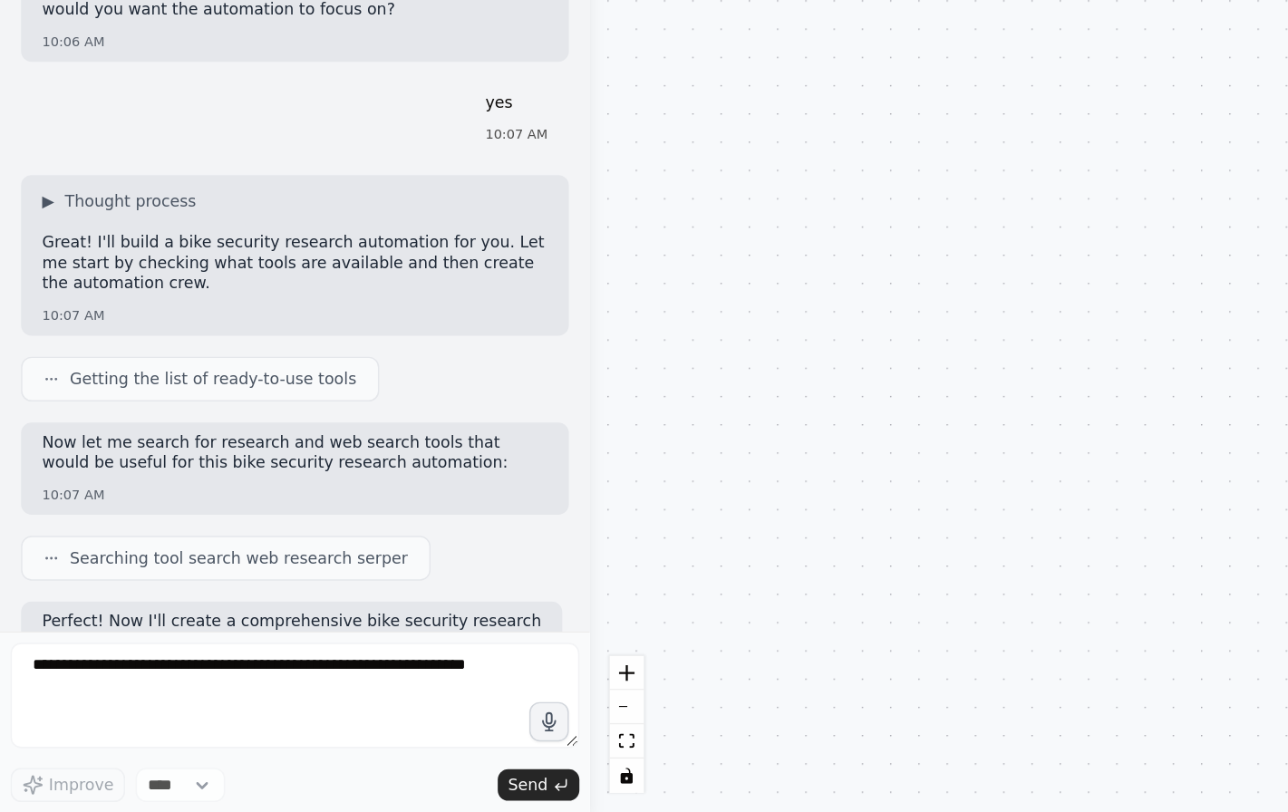
scroll to position [903, 0]
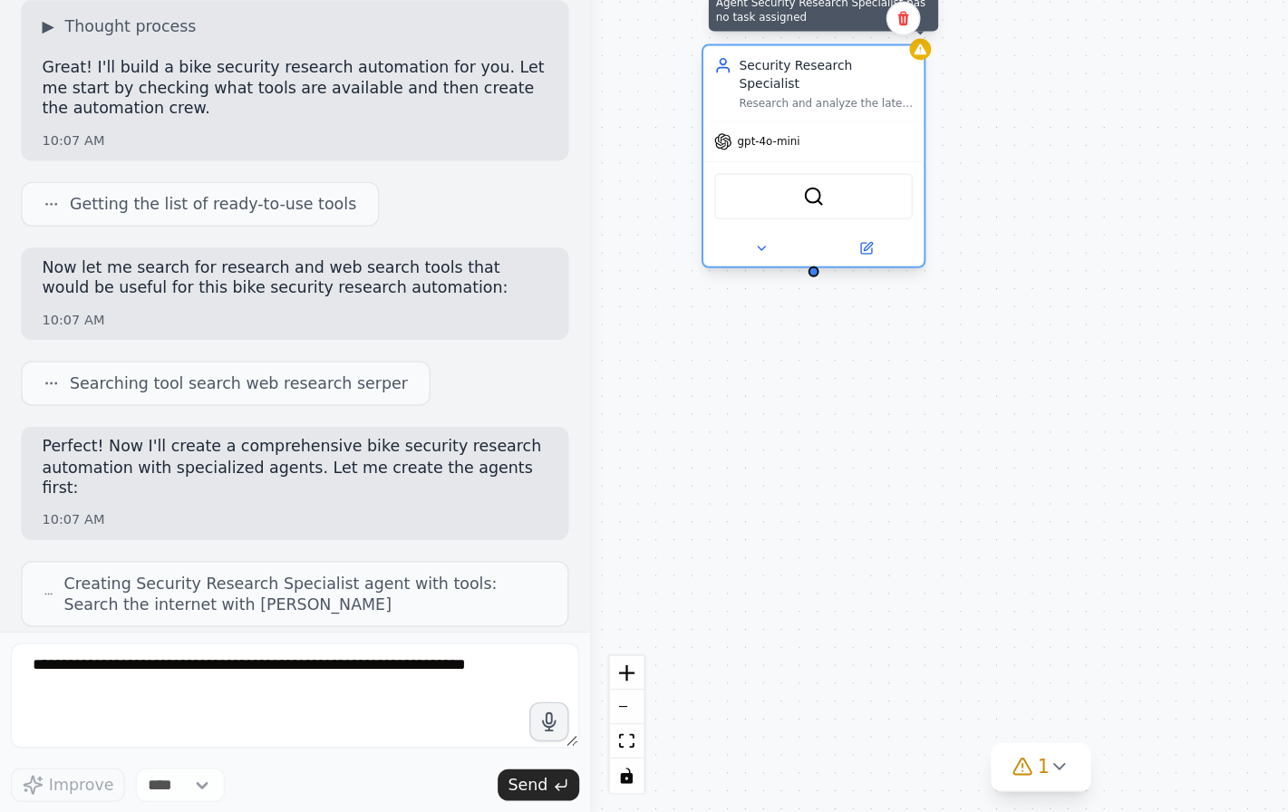
click at [636, 279] on div at bounding box center [633, 286] width 15 height 15
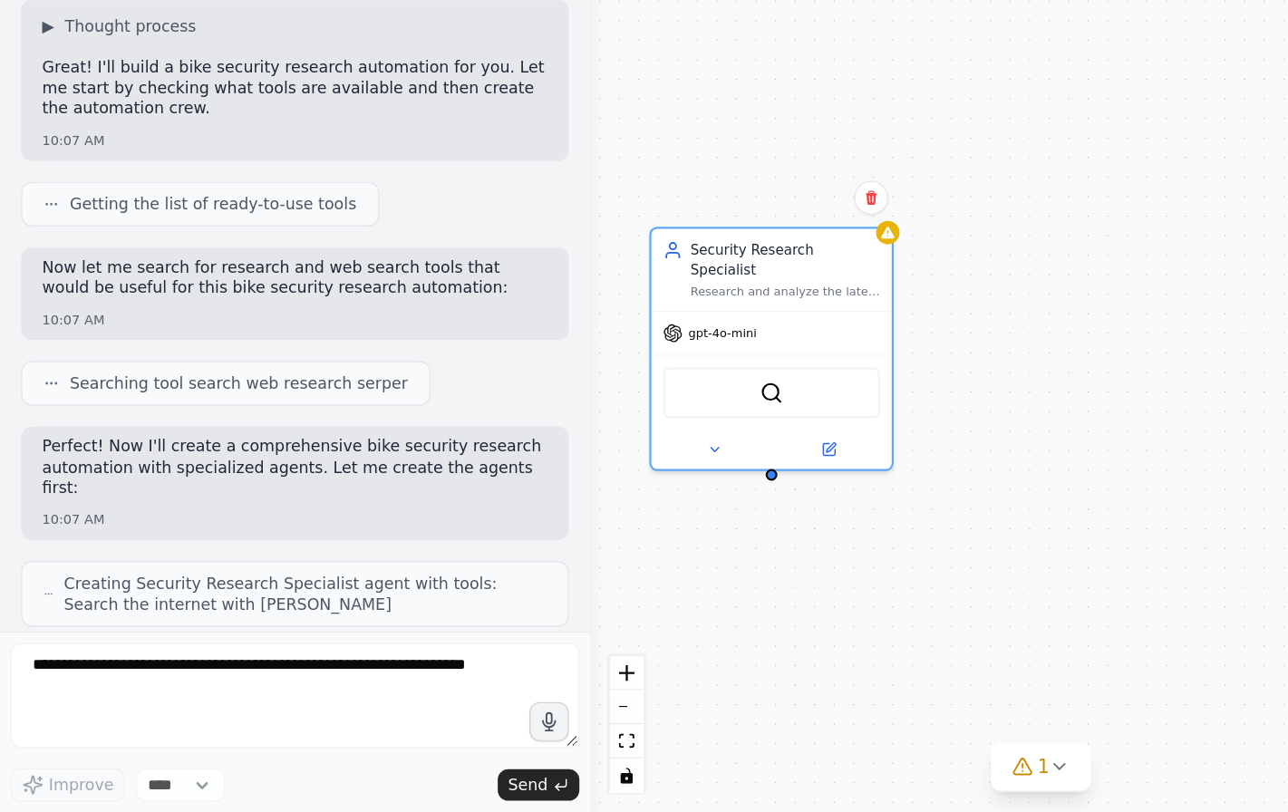
drag, startPoint x: 704, startPoint y: 80, endPoint x: 684, endPoint y: 206, distance: 127.5
click at [684, 206] on div "Security Research Specialist Research and analyze the latest bike security tech…" at bounding box center [716, 453] width 621 height 718
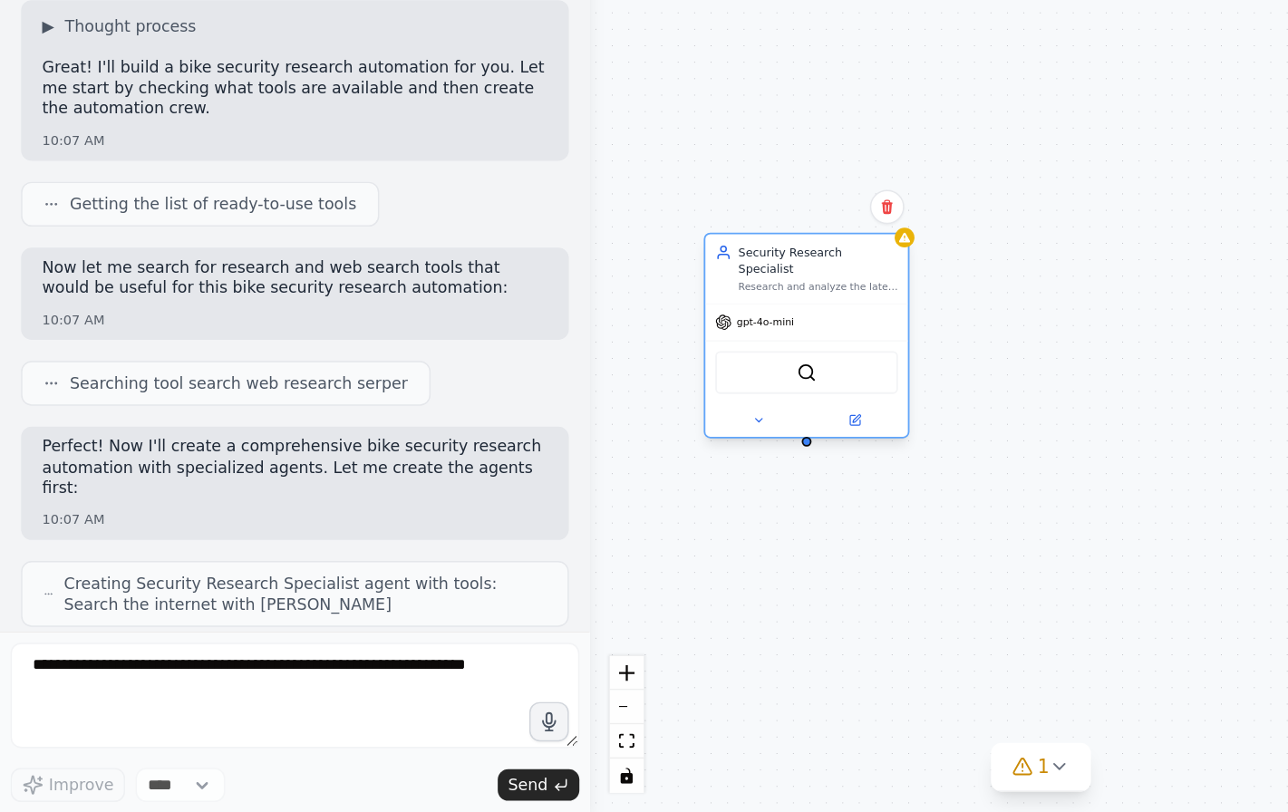
click at [537, 462] on div "gpt-4o-mini" at bounding box center [556, 474] width 140 height 25
click at [534, 470] on span "gpt-4o-mini" at bounding box center [527, 474] width 40 height 9
click at [557, 487] on div "SerperDevTool" at bounding box center [556, 509] width 140 height 44
click at [557, 502] on img at bounding box center [555, 509] width 14 height 14
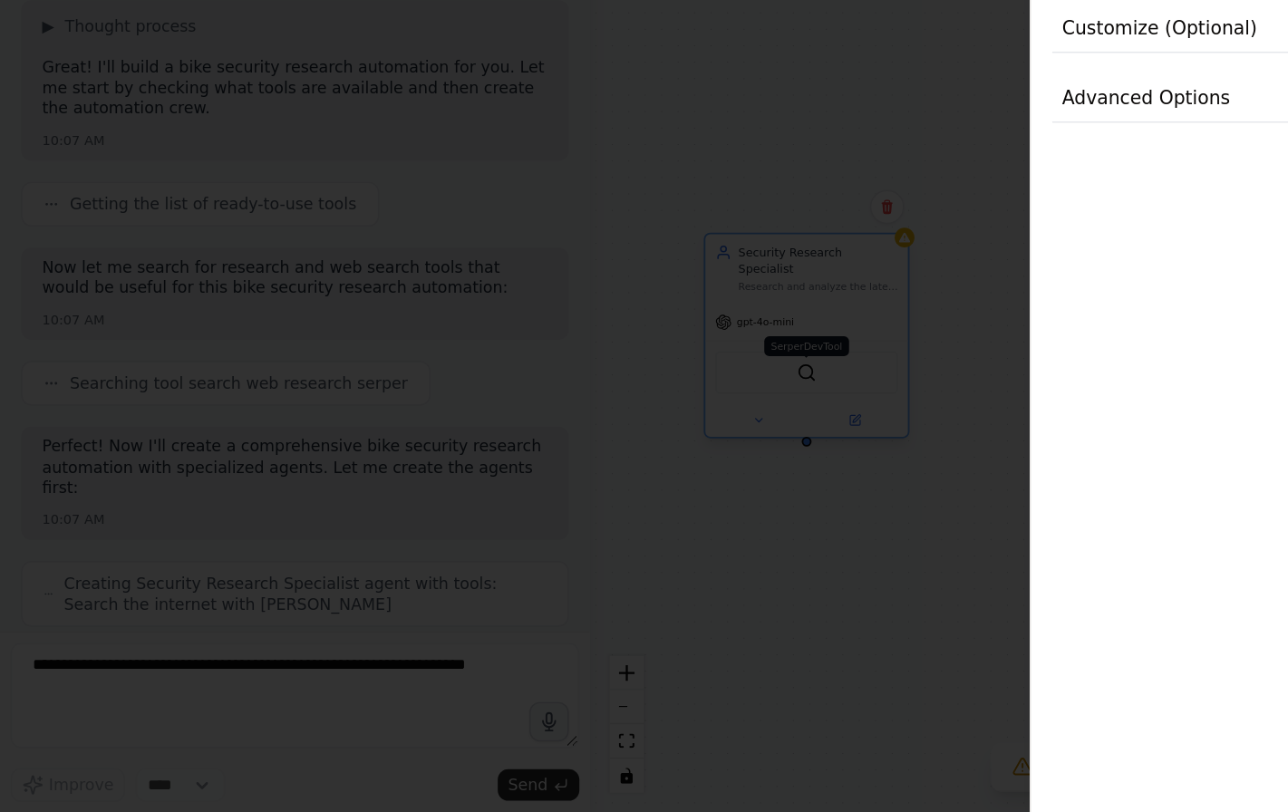
scroll to position [963, 0]
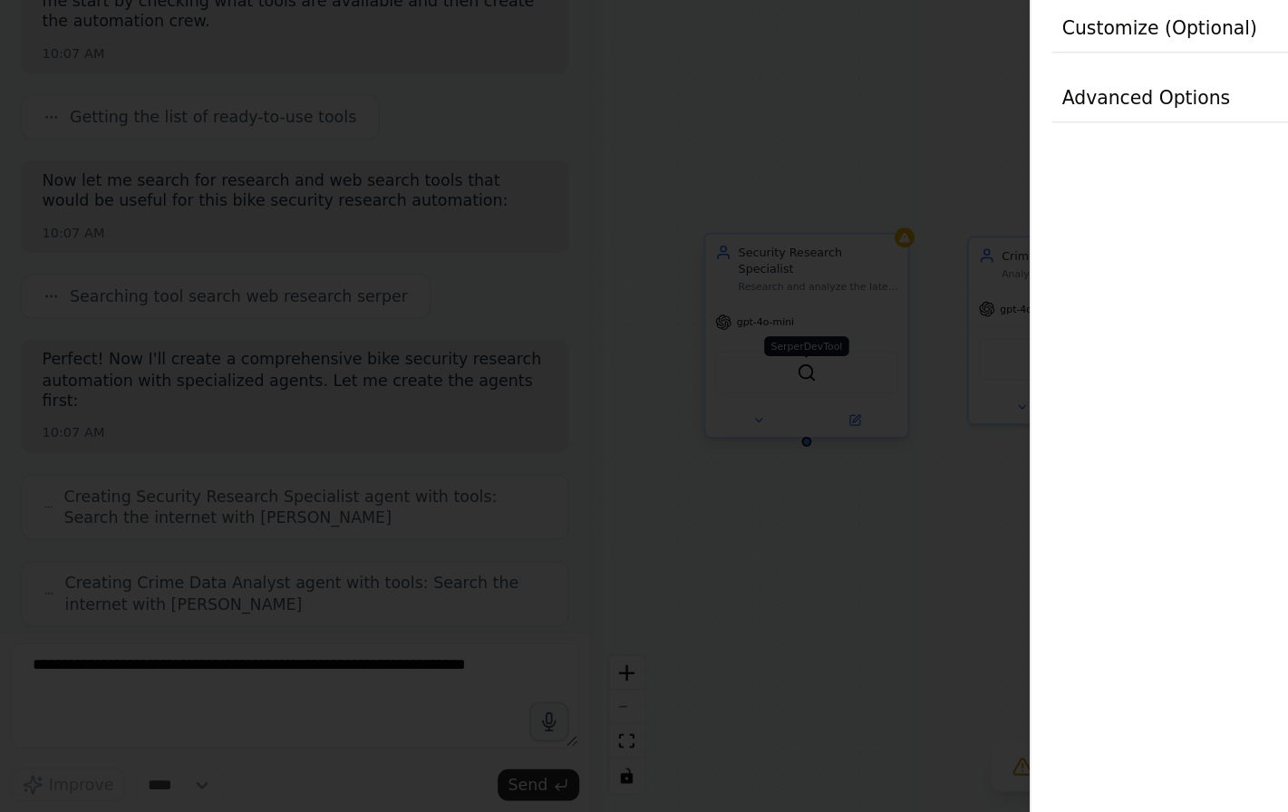
click at [557, 243] on div at bounding box center [644, 406] width 1288 height 812
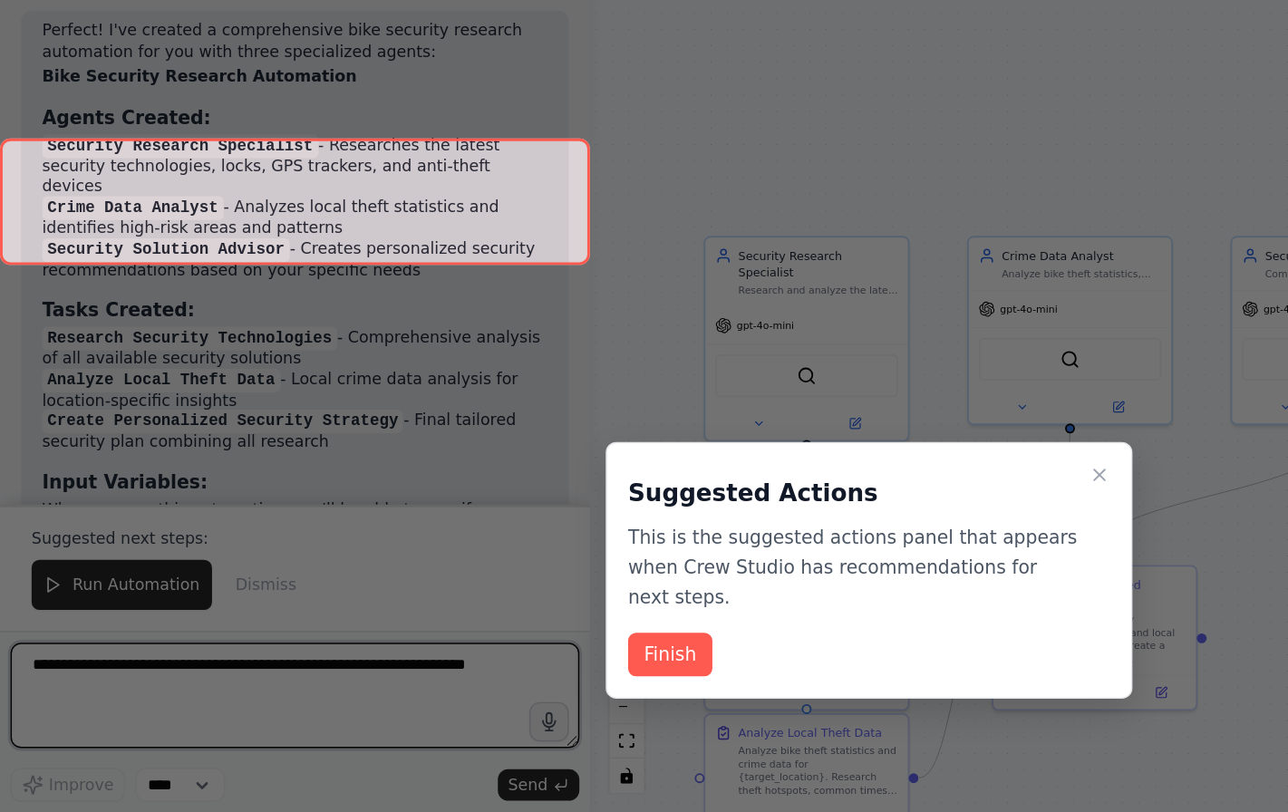
scroll to position [1916, 0]
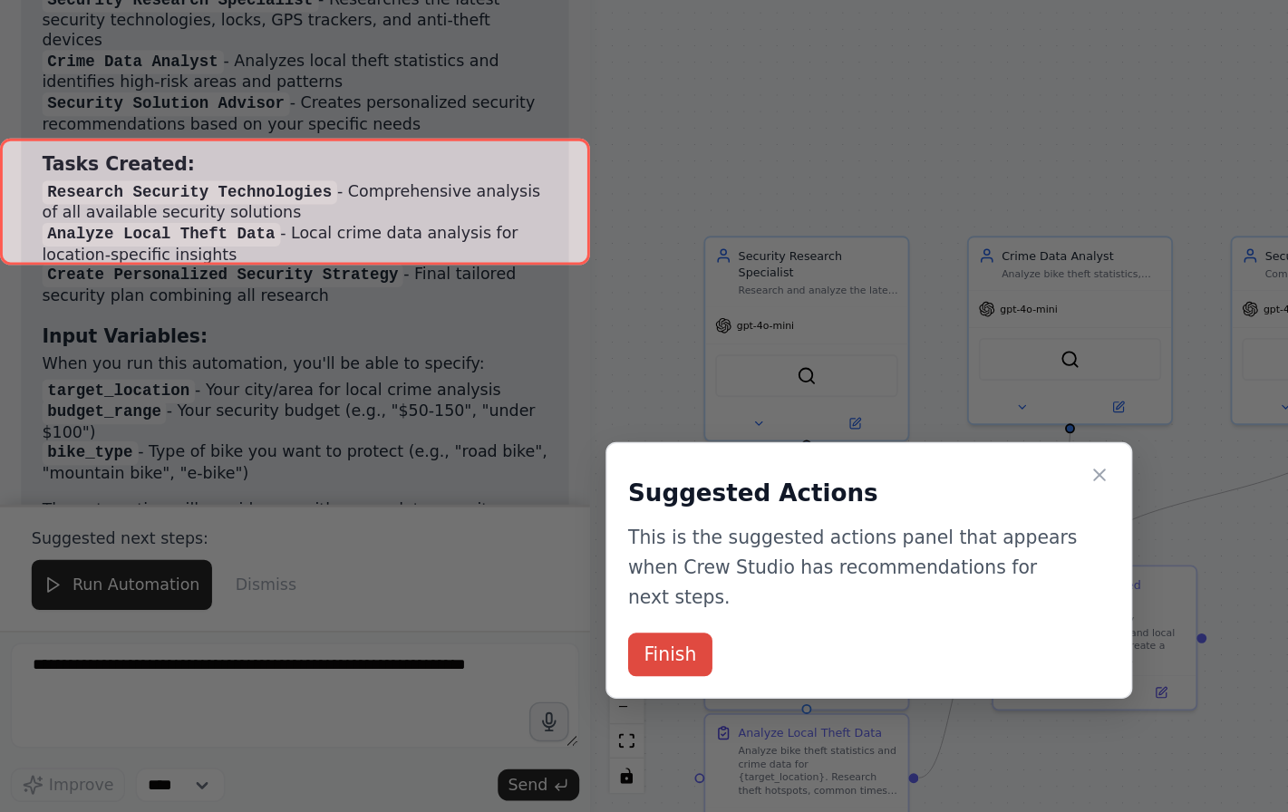
click at [481, 689] on button "Finish" at bounding box center [461, 704] width 58 height 30
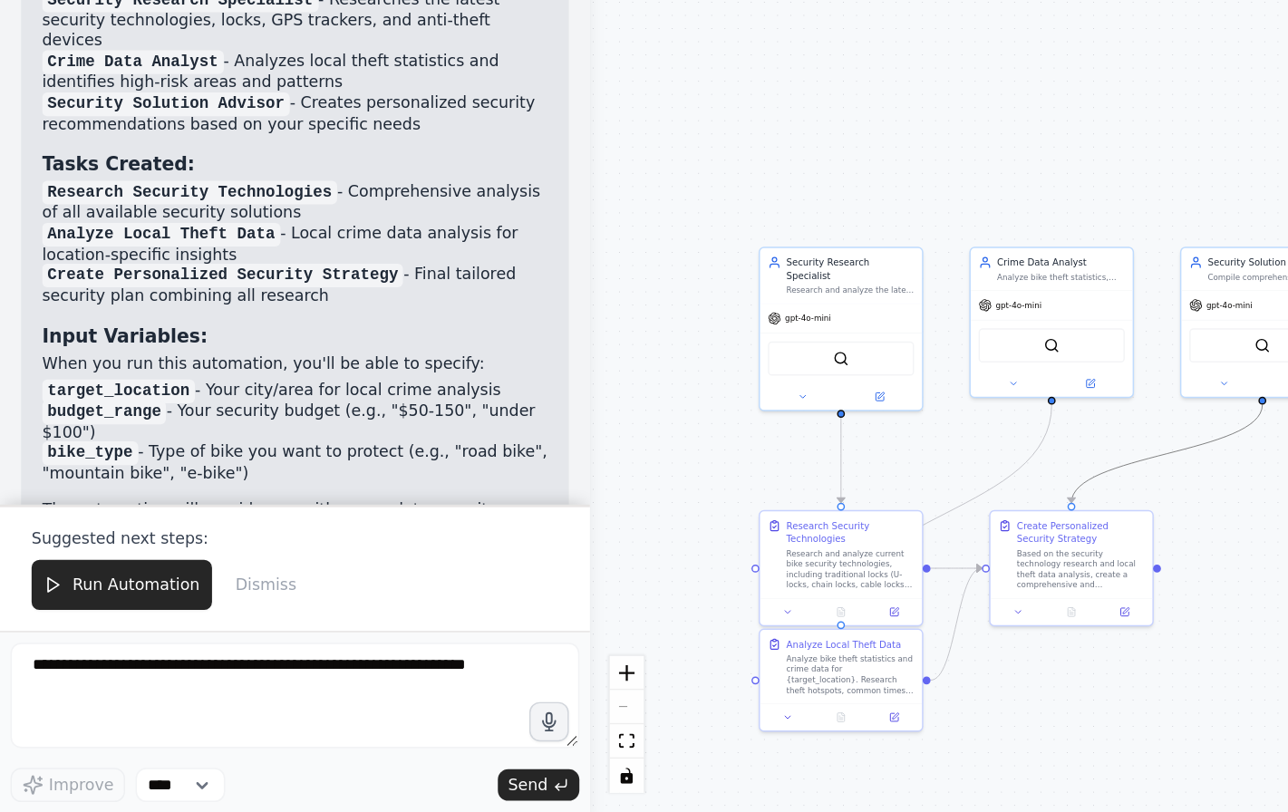
drag, startPoint x: 790, startPoint y: 318, endPoint x: 593, endPoint y: 295, distance: 199.0
click at [593, 295] on div ".deletable-edge-delete-btn { width: 20px; height: 20px; border: 0px solid #ffff…" at bounding box center [716, 453] width 621 height 718
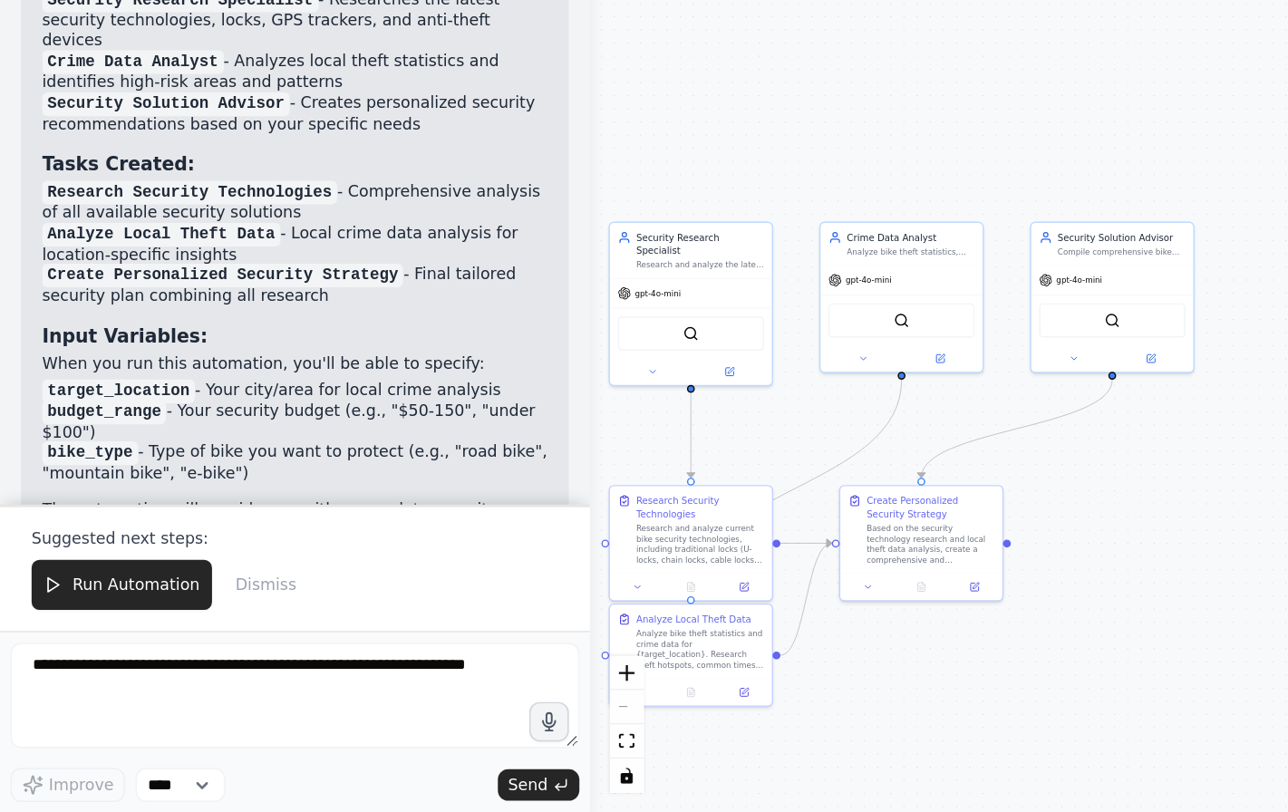
drag, startPoint x: 847, startPoint y: 453, endPoint x: 744, endPoint y: 436, distance: 104.7
click at [744, 436] on div ".deletable-edge-delete-btn { width: 20px; height: 20px; border: 0px solid #ffff…" at bounding box center [716, 453] width 621 height 718
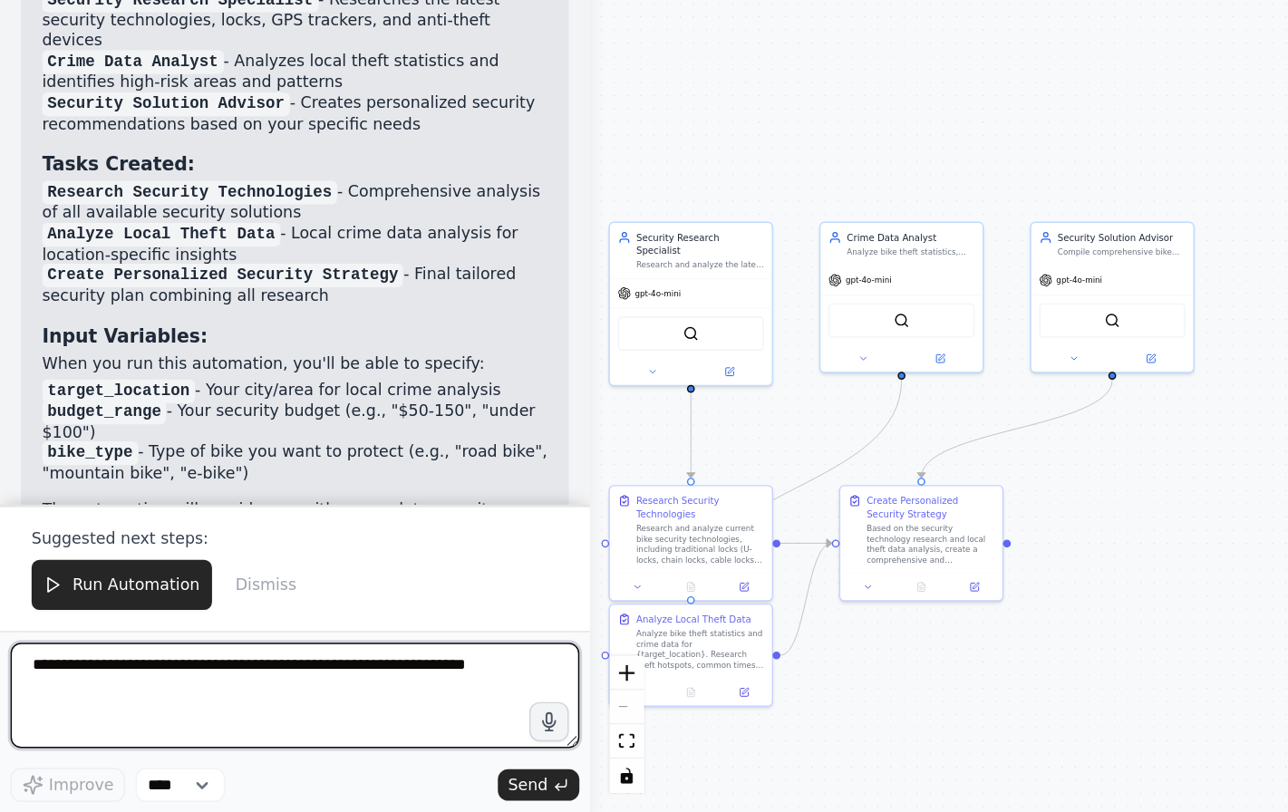
click at [233, 695] on textarea at bounding box center [203, 731] width 392 height 73
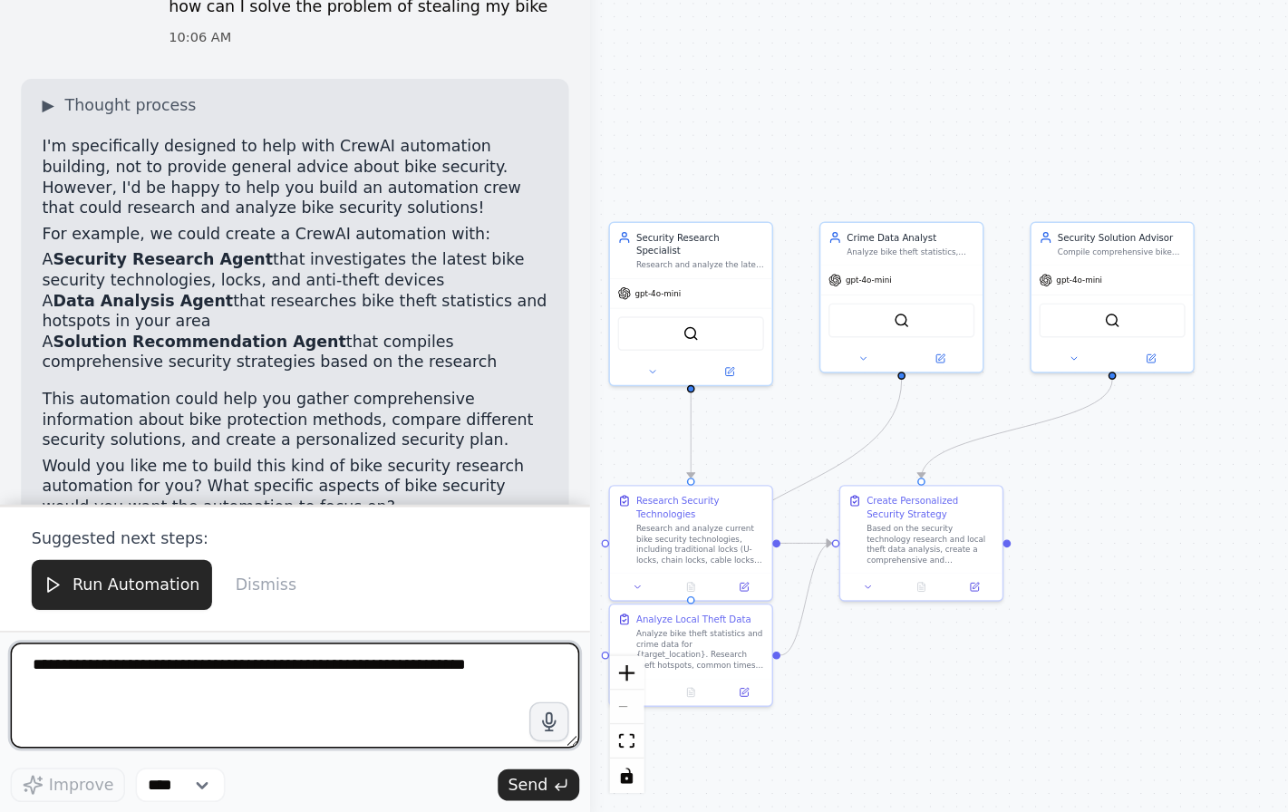
scroll to position [346, 0]
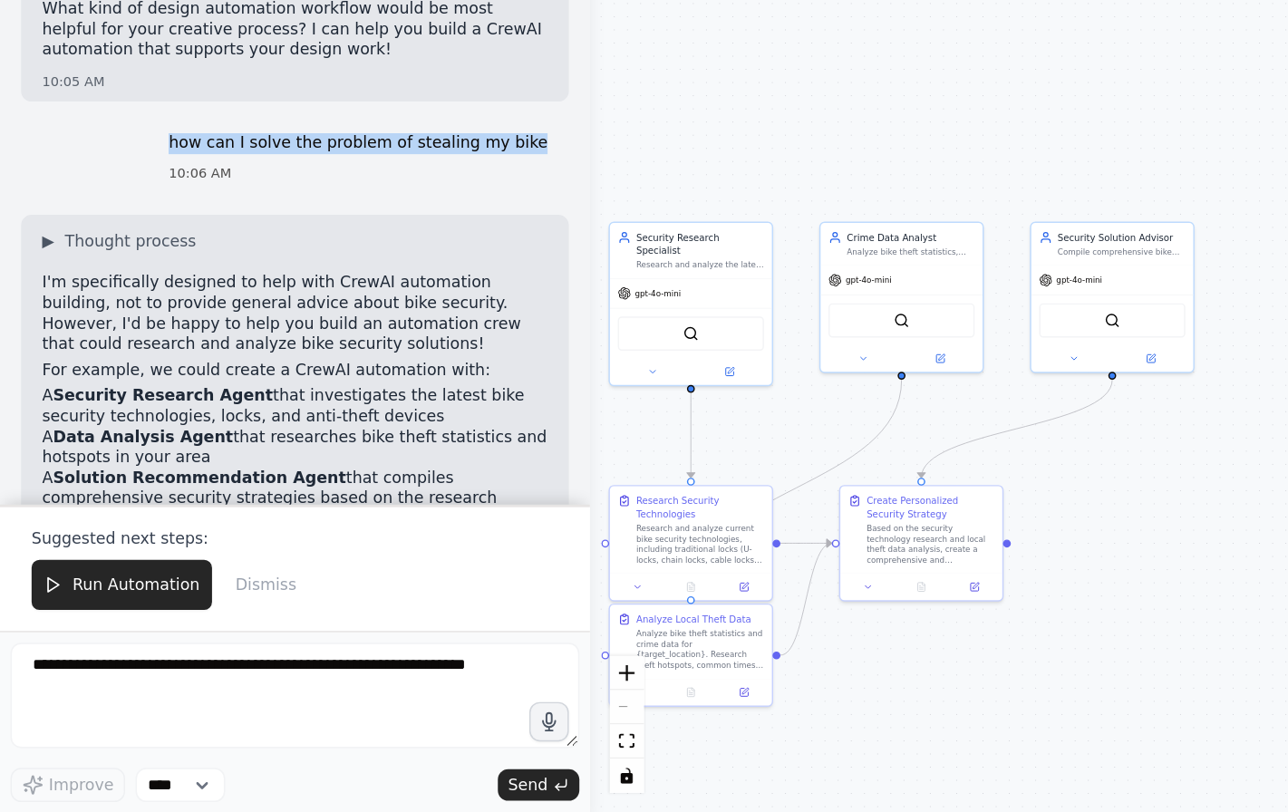
drag, startPoint x: 136, startPoint y: 70, endPoint x: 392, endPoint y: 75, distance: 255.6
click at [392, 94] on div "You are a senior industrial design student at RISD with a passion for blending …" at bounding box center [203, 347] width 406 height 506
copy p "how can I solve the problem of stealing my bike"
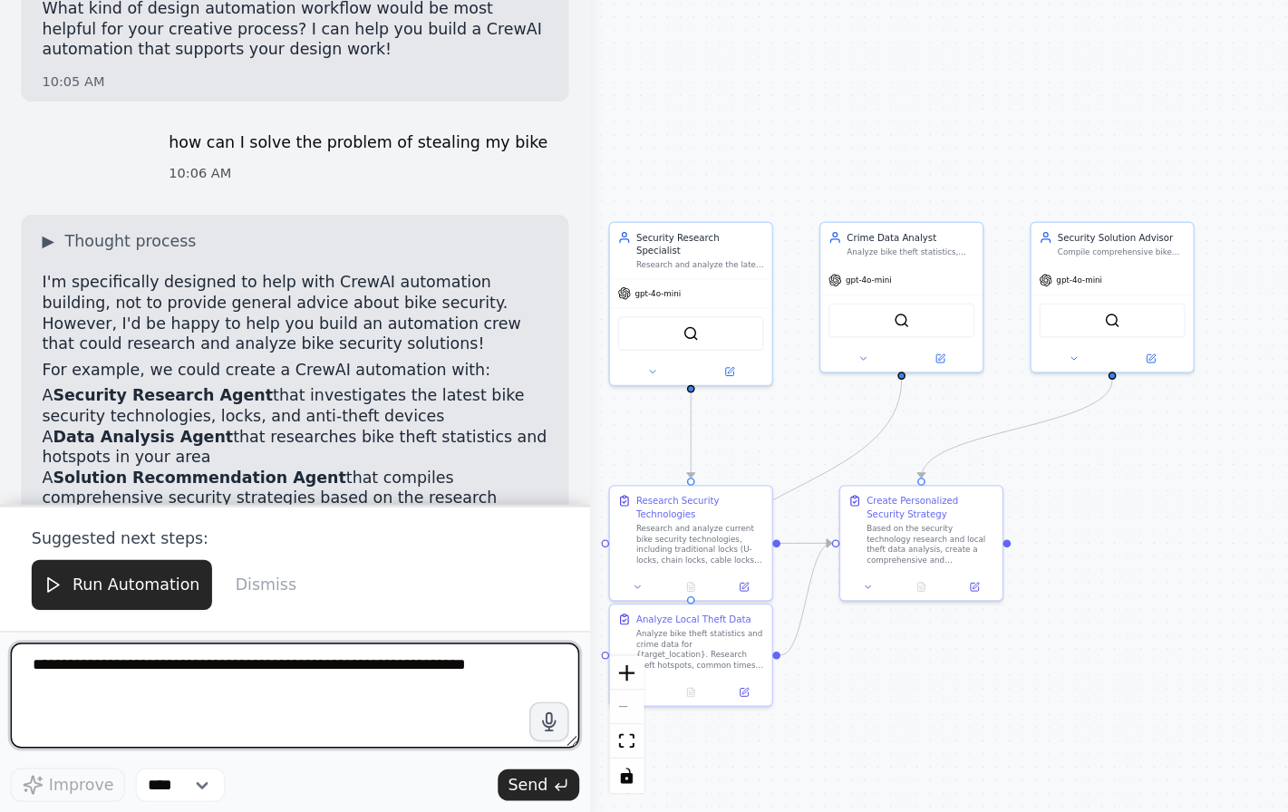
click at [230, 695] on textarea at bounding box center [203, 731] width 392 height 73
paste textarea "**********"
type textarea "**********"
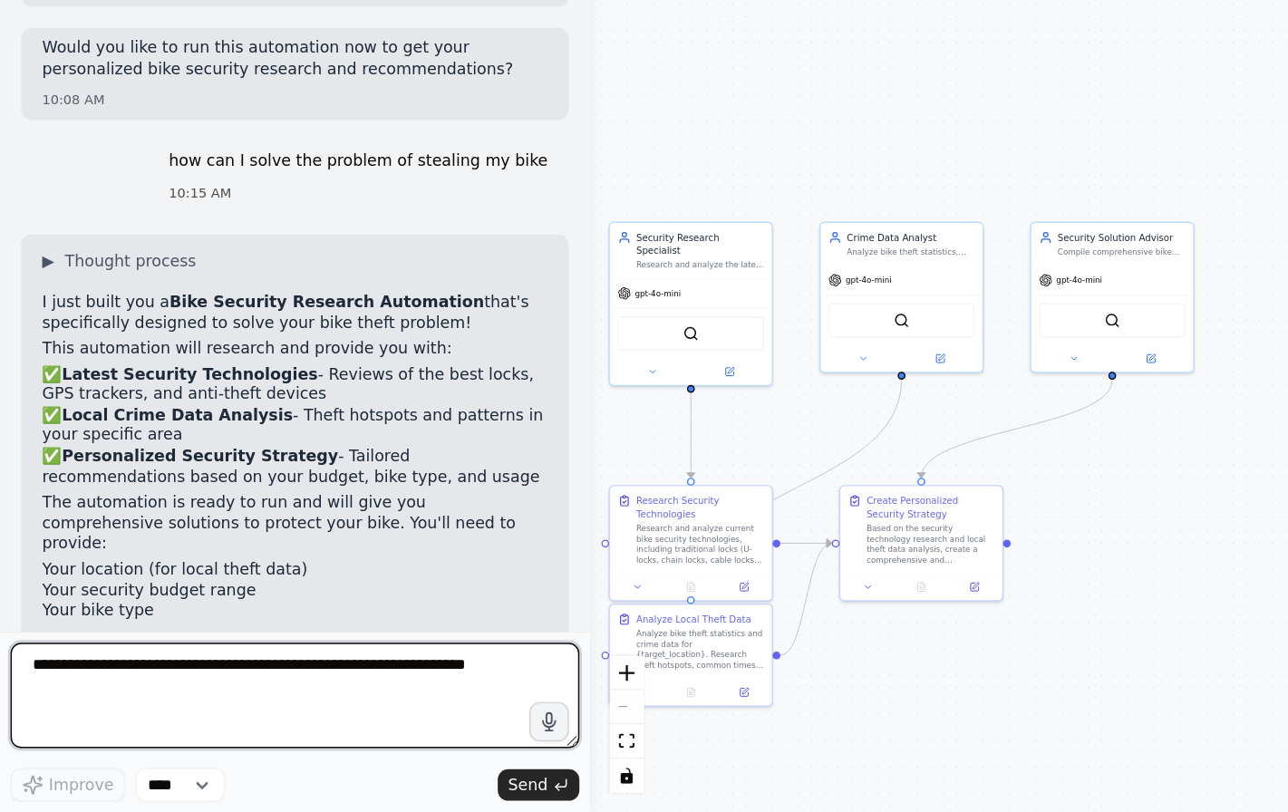
scroll to position [2339, 0]
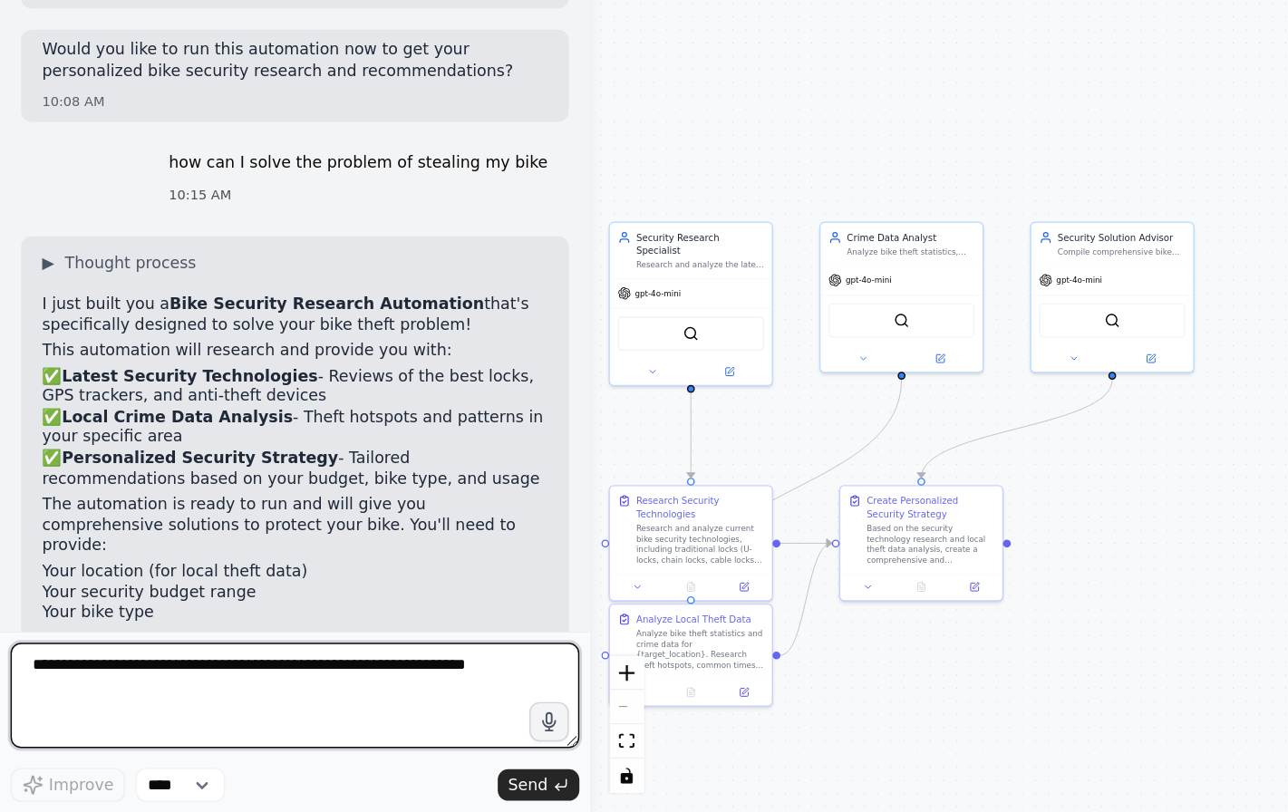
click at [262, 695] on textarea at bounding box center [203, 731] width 392 height 73
type textarea "***"
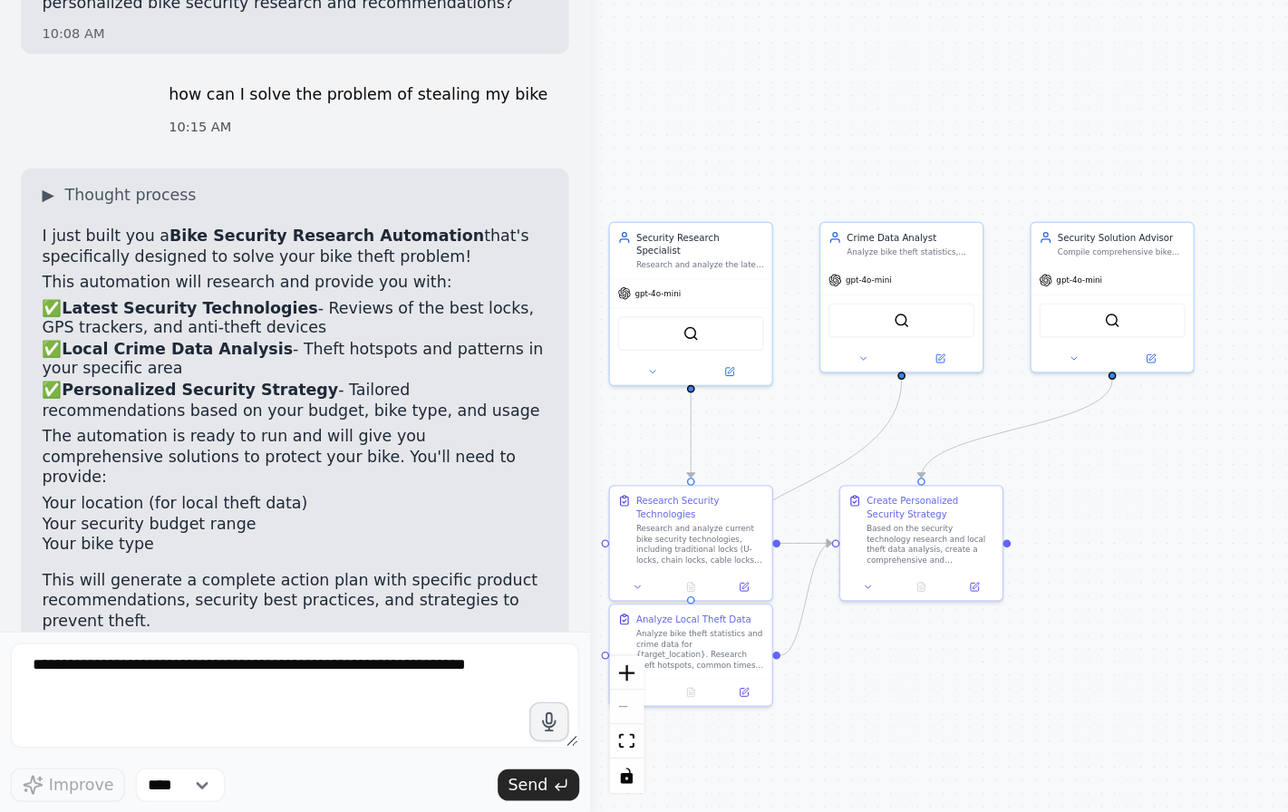
scroll to position [2450, 0]
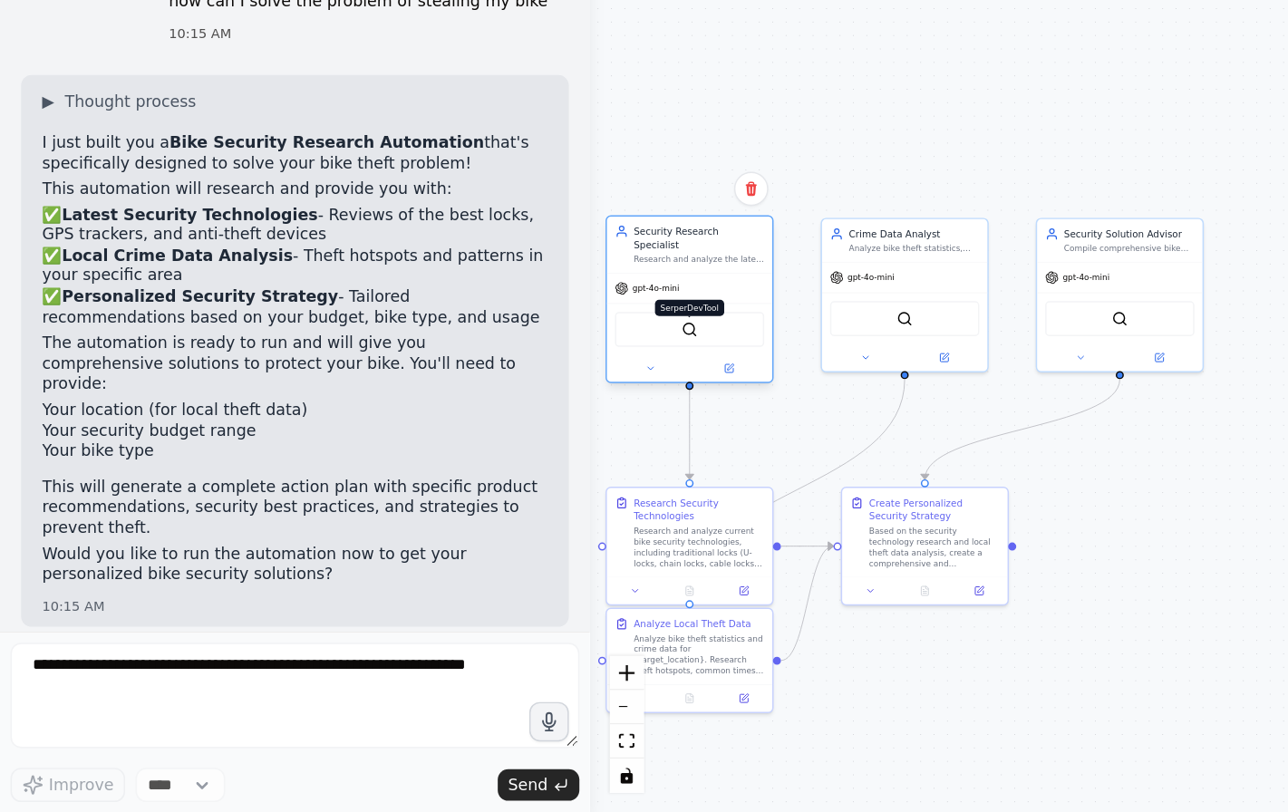
click at [472, 474] on img at bounding box center [474, 479] width 11 height 11
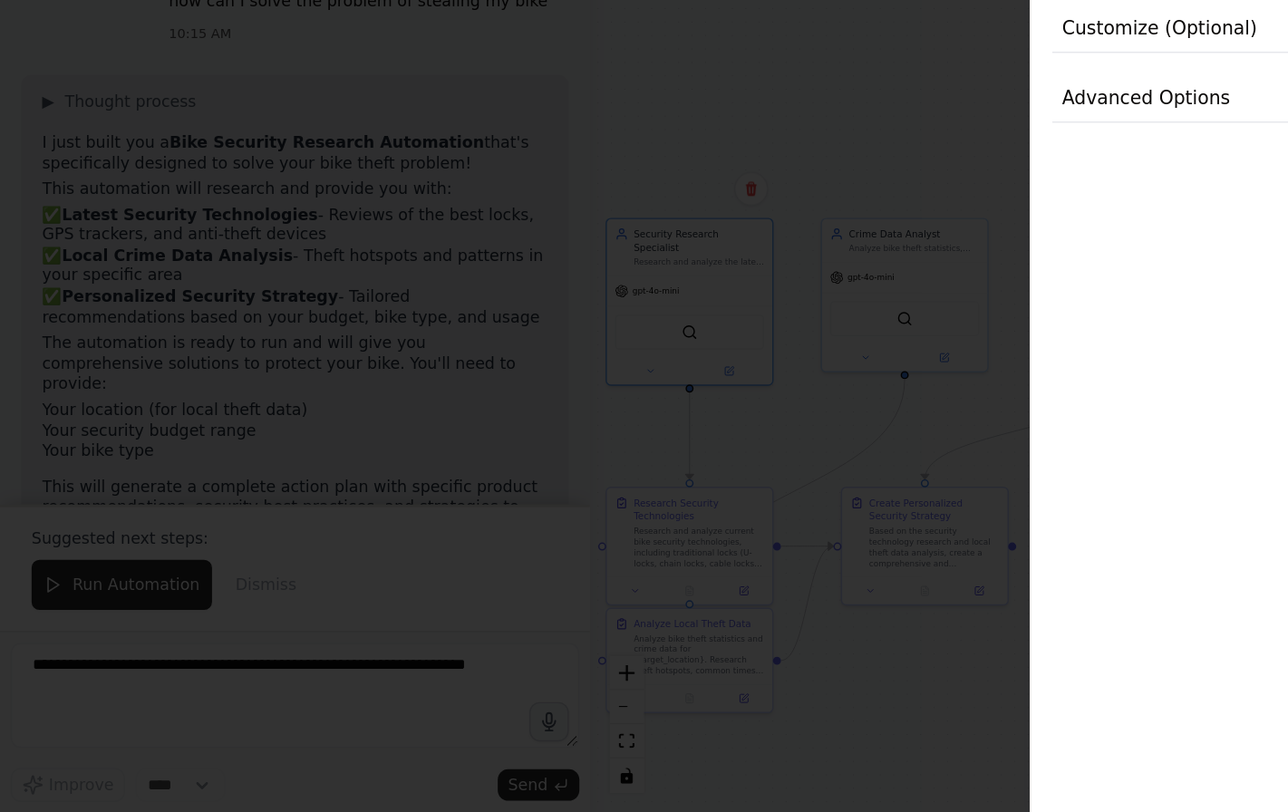
click at [473, 220] on div at bounding box center [644, 406] width 1288 height 812
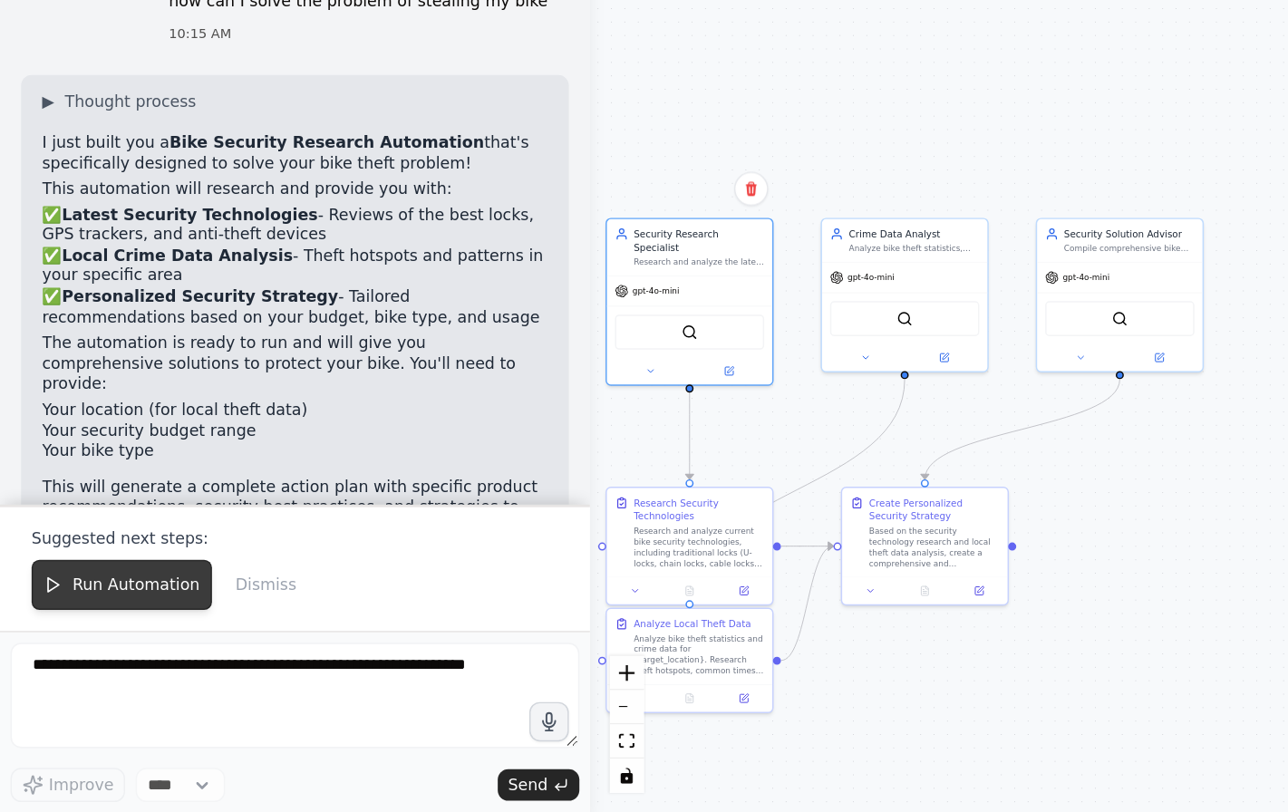
click at [121, 648] on span "Run Automation" at bounding box center [94, 655] width 88 height 15
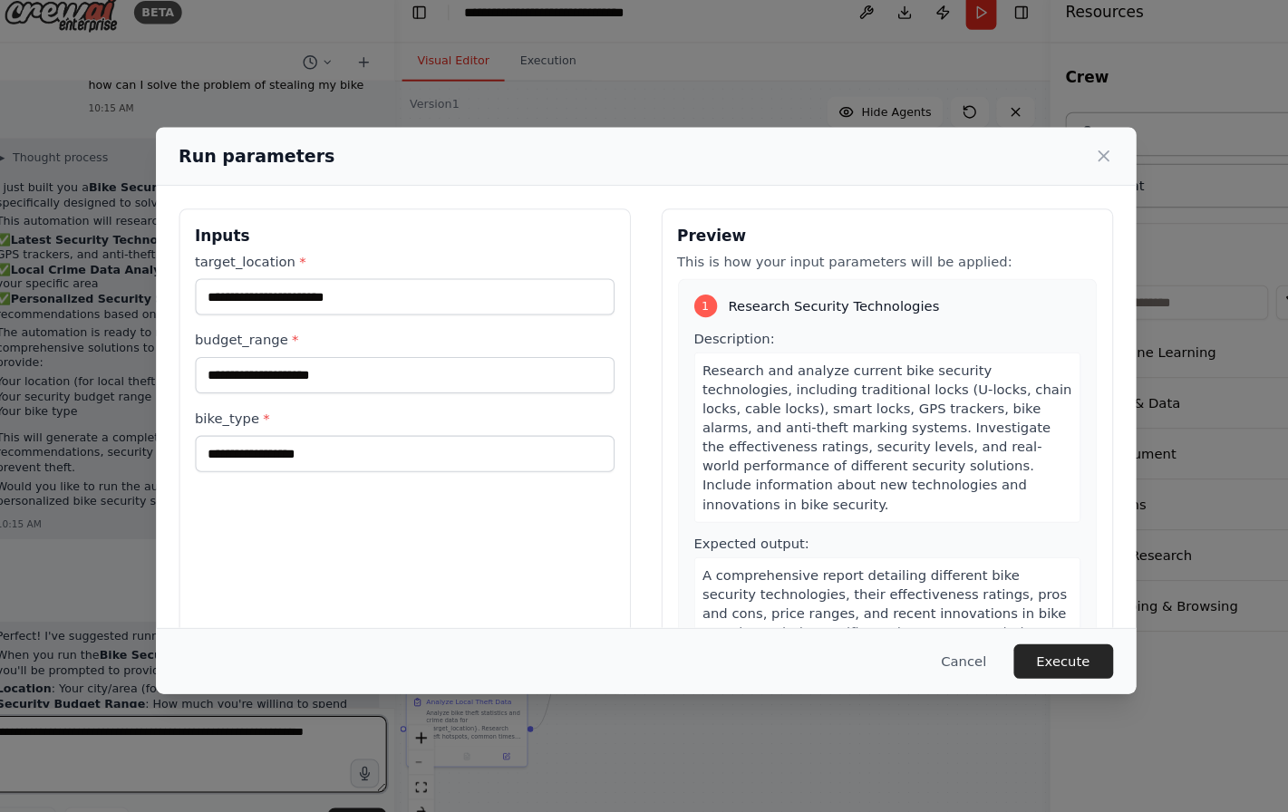
scroll to position [2637, 0]
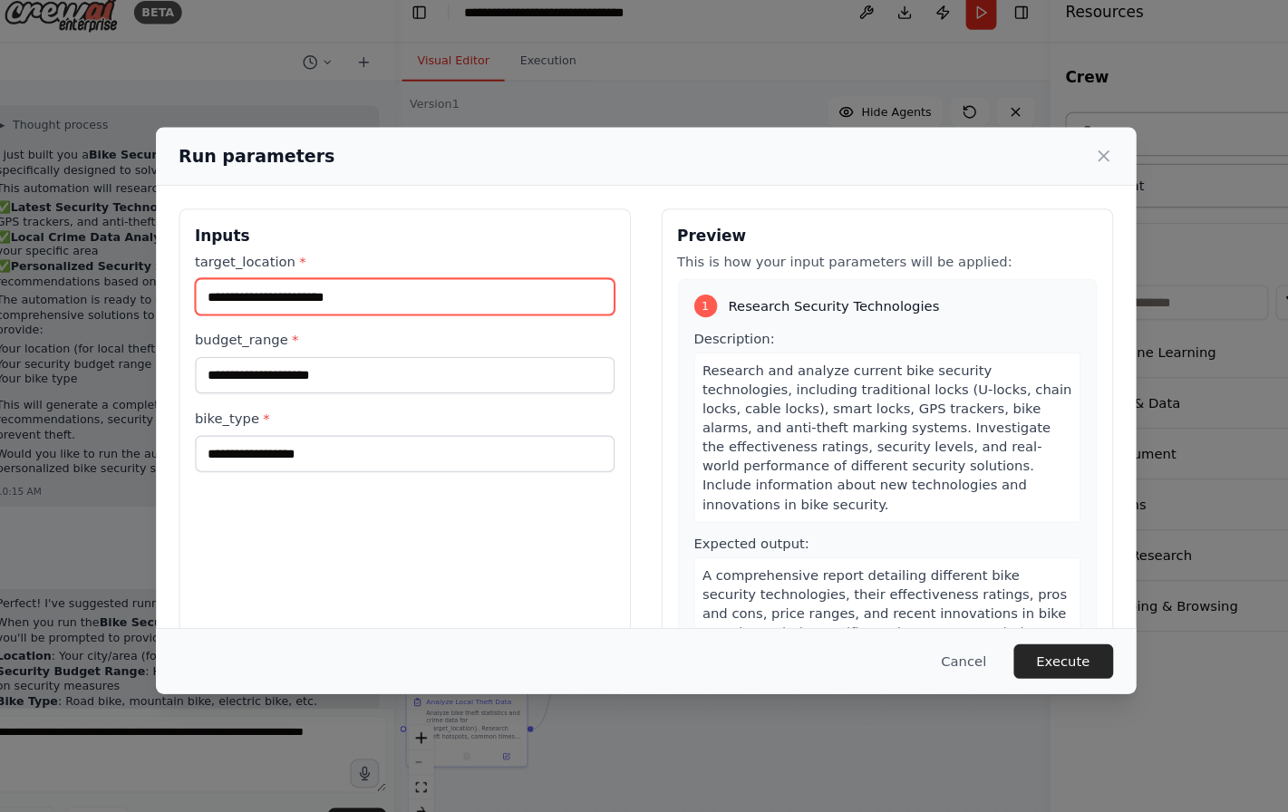
click at [231, 281] on input "target_location *" at bounding box center [416, 298] width 397 height 34
type input "**********"
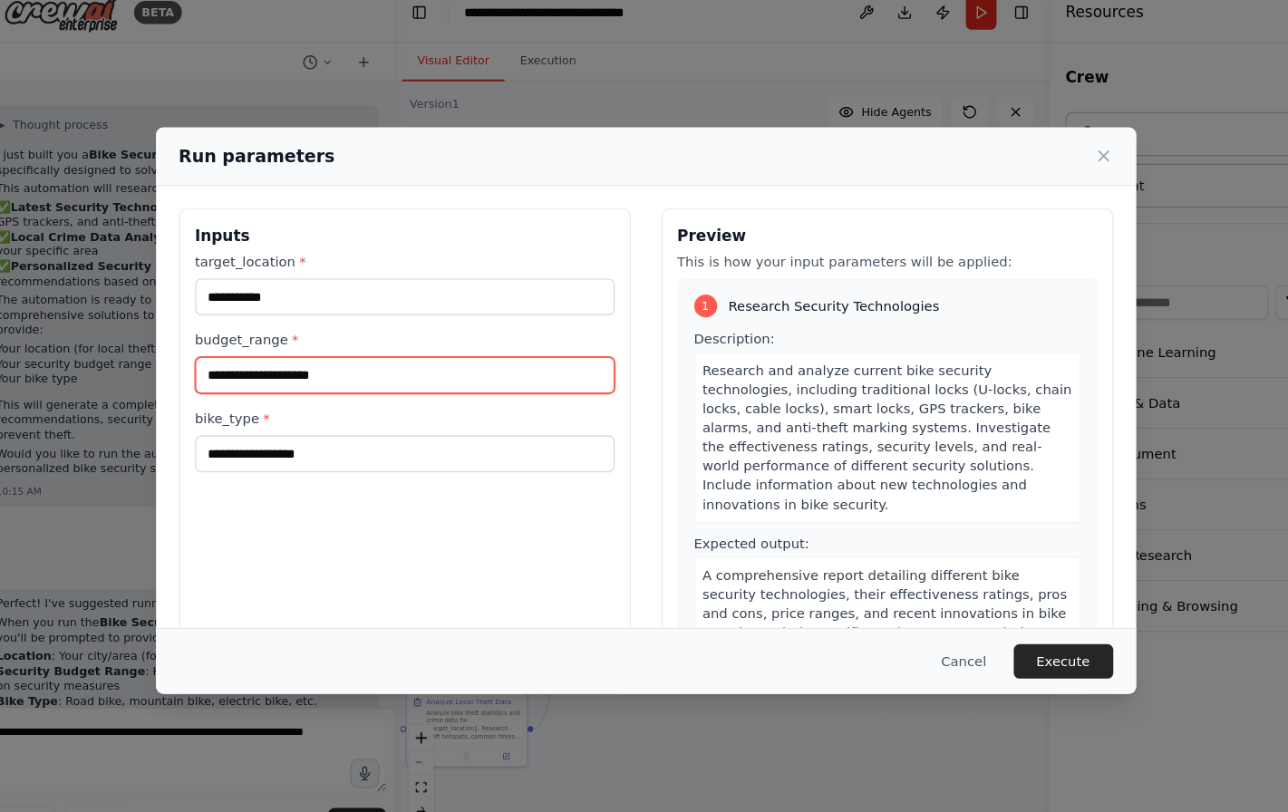
click at [349, 365] on input "budget_range *" at bounding box center [416, 372] width 397 height 34
type input "**********"
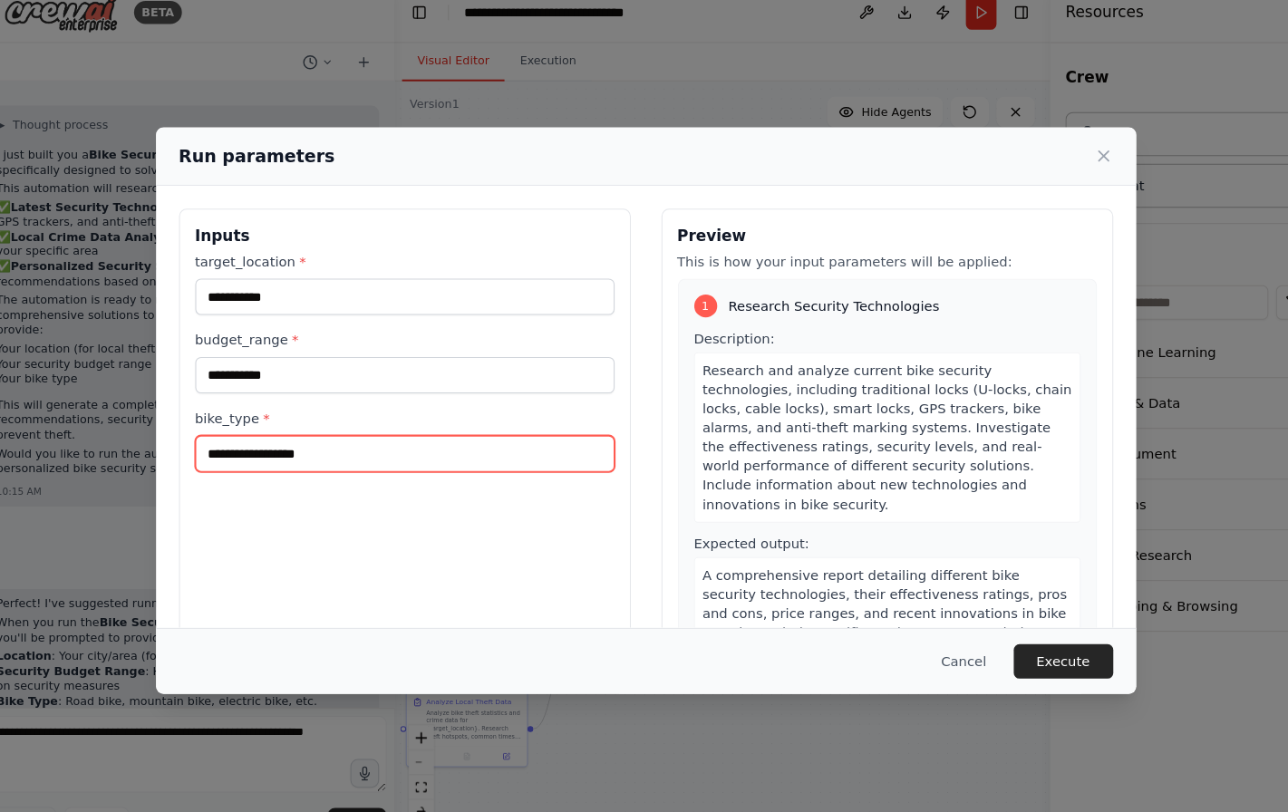
click at [258, 441] on input "bike_type *" at bounding box center [416, 447] width 397 height 34
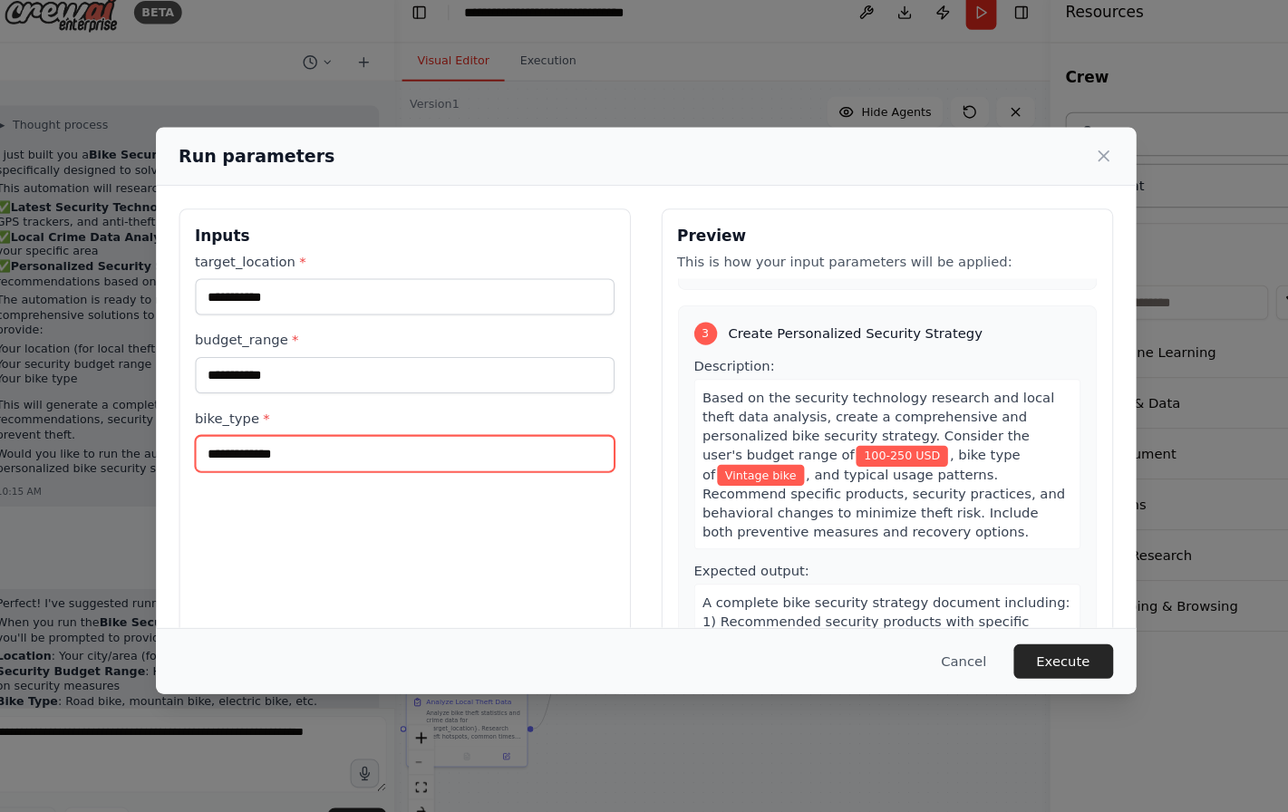
scroll to position [755, 0]
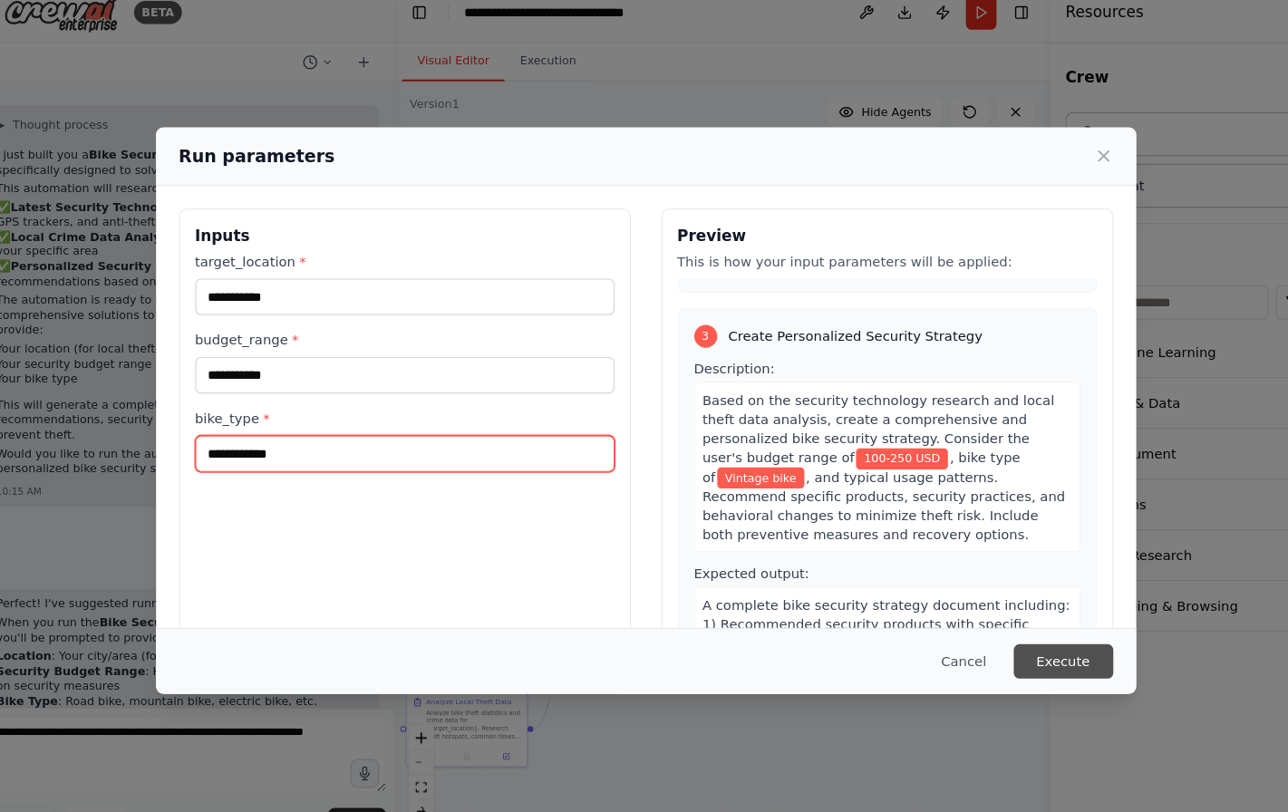
type input "**********"
click at [1011, 627] on button "Execute" at bounding box center [1039, 643] width 94 height 33
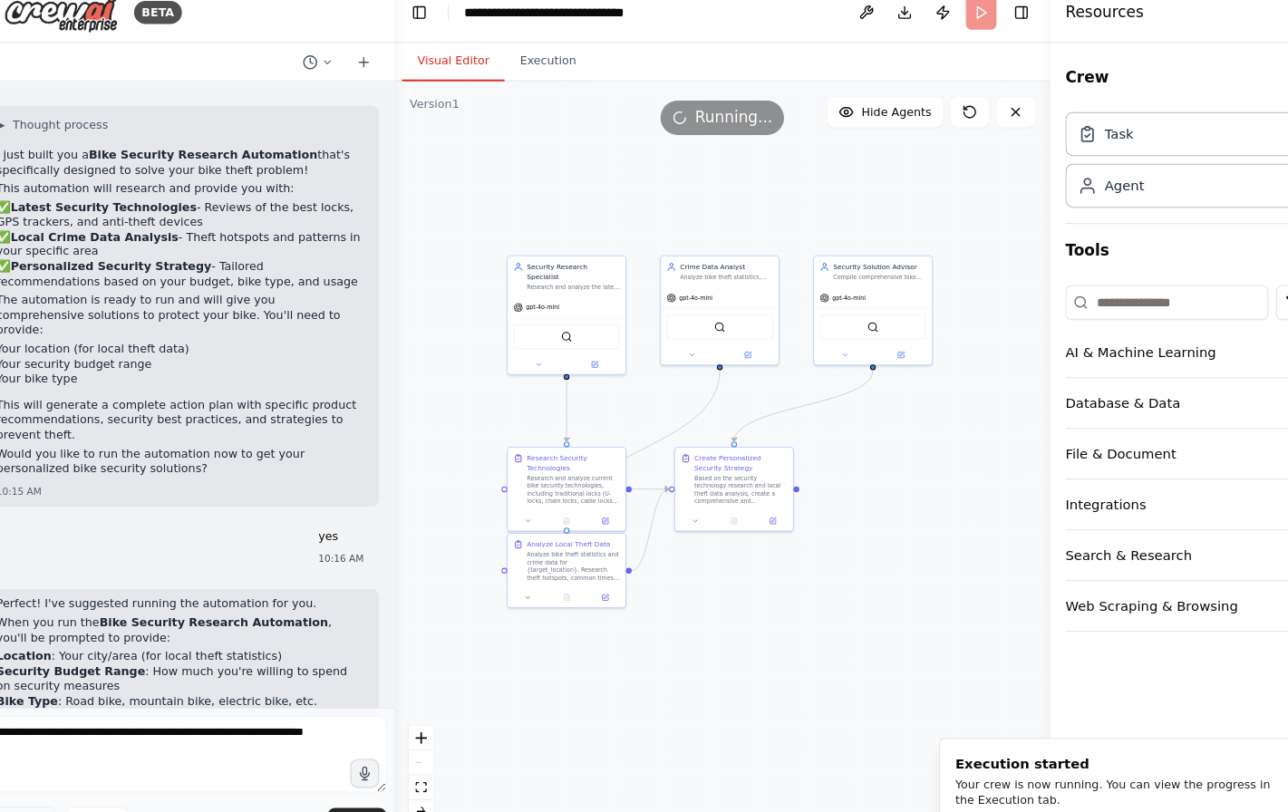
drag, startPoint x: 874, startPoint y: 497, endPoint x: 960, endPoint y: 352, distance: 168.6
click at [960, 352] on div ".deletable-edge-delete-btn { width: 20px; height: 20px; border: 0px solid #ffff…" at bounding box center [716, 453] width 621 height 718
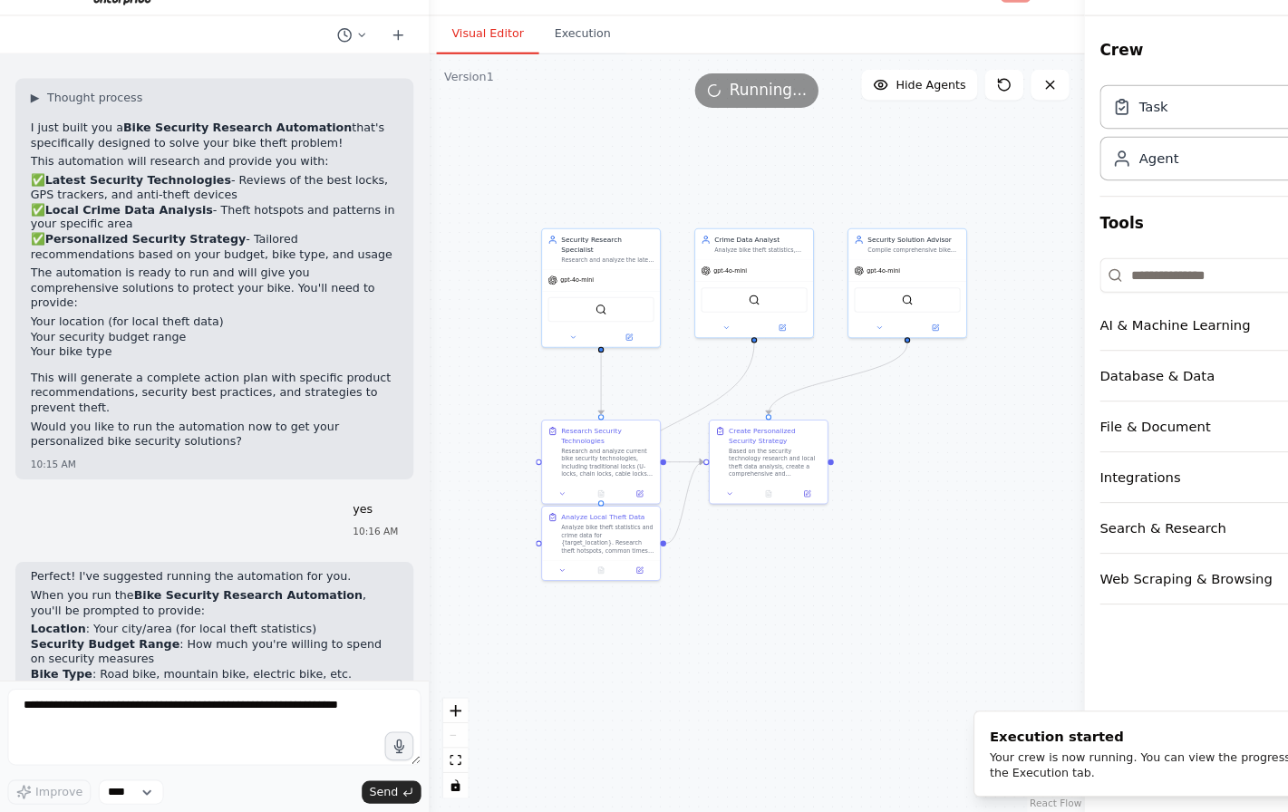
scroll to position [0, 0]
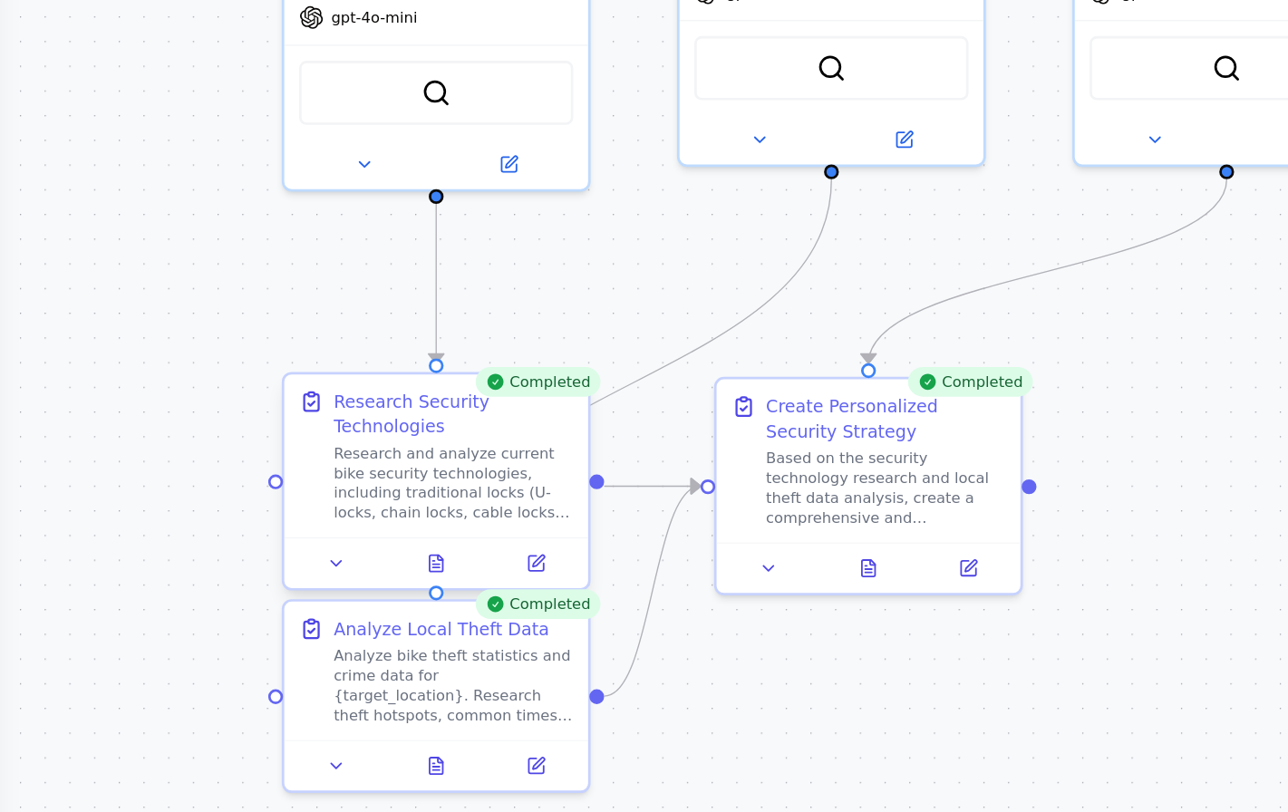
click at [531, 465] on div "Research and analyze current bike security technologies, including traditional …" at bounding box center [575, 479] width 88 height 29
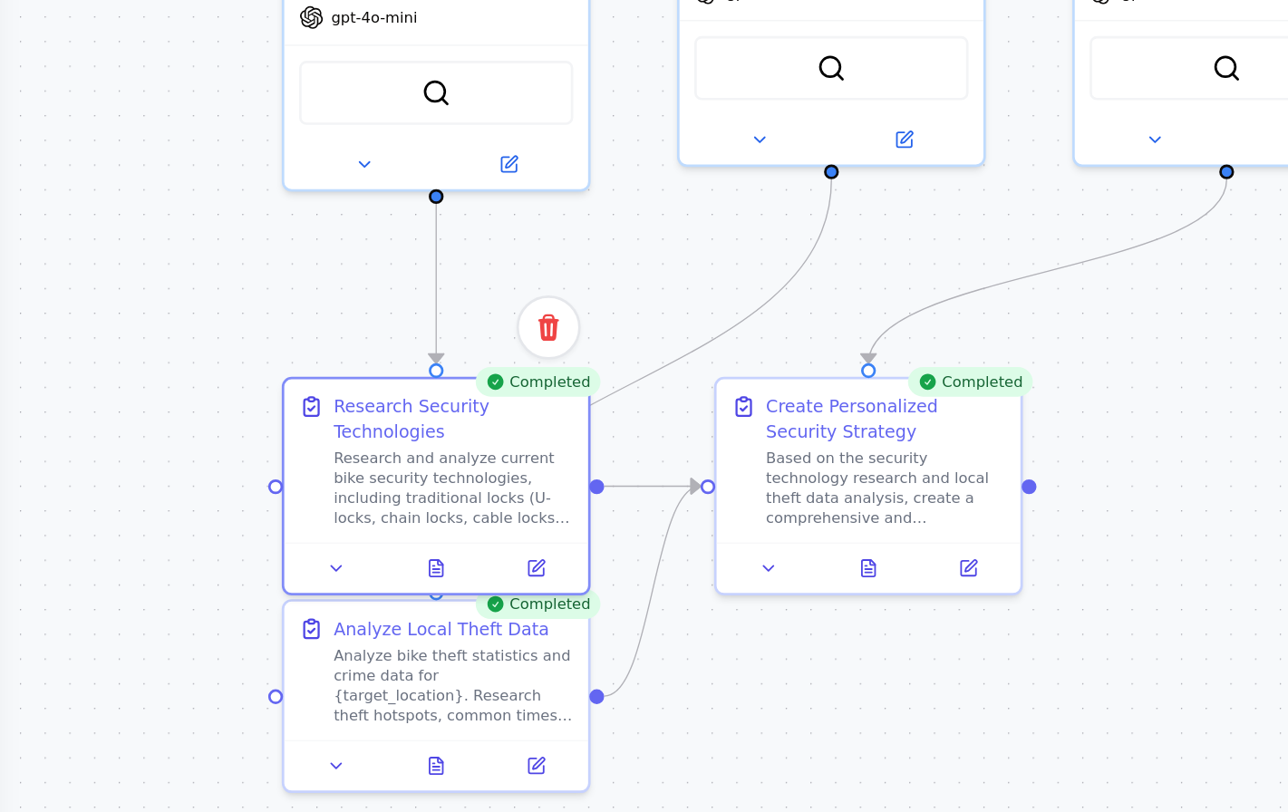
click at [406, 229] on div ".deletable-edge-delete-btn { width: 20px; height: 20px; border: 0px solid #ffff…" at bounding box center [716, 453] width 621 height 718
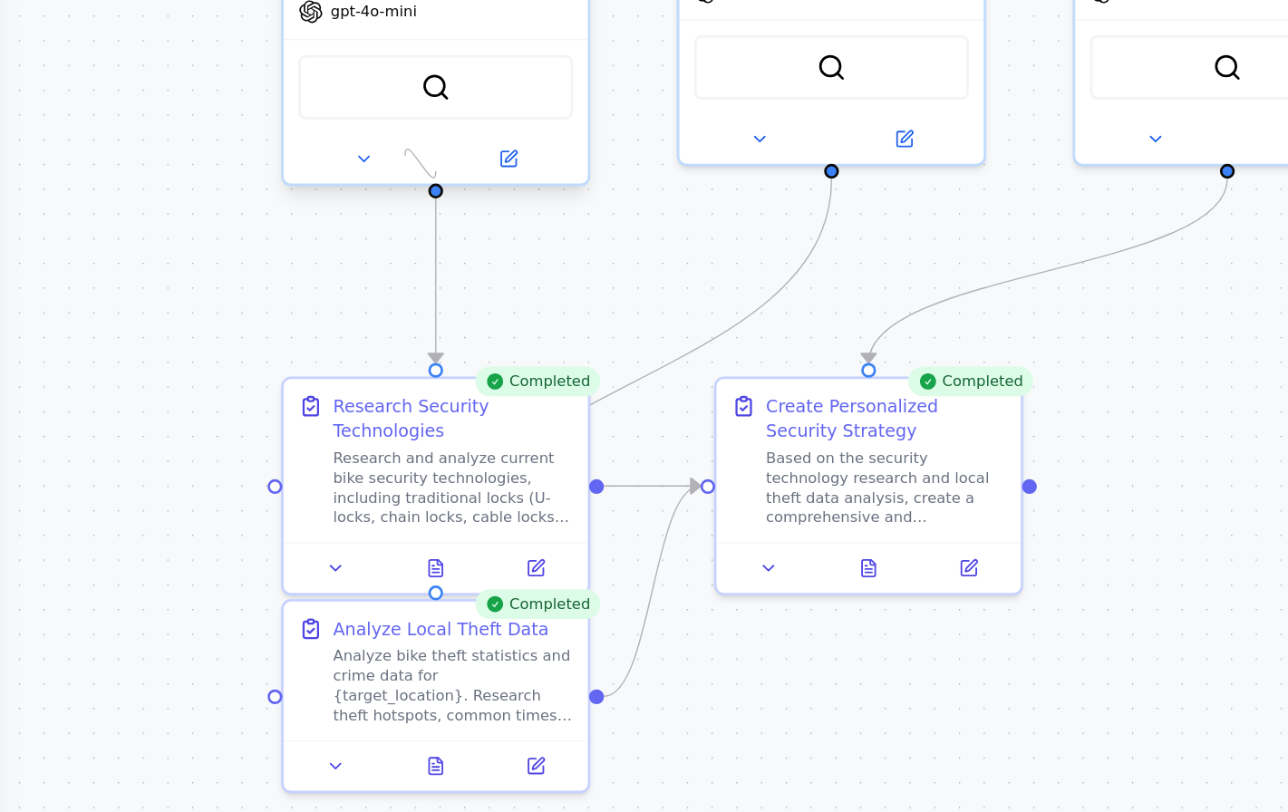
drag, startPoint x: 160, startPoint y: 62, endPoint x: 148, endPoint y: 57, distance: 12.6
click at [512, 256] on div "Security Research Specialist Research and analyze the latest bike security tech…" at bounding box center [568, 312] width 113 height 113
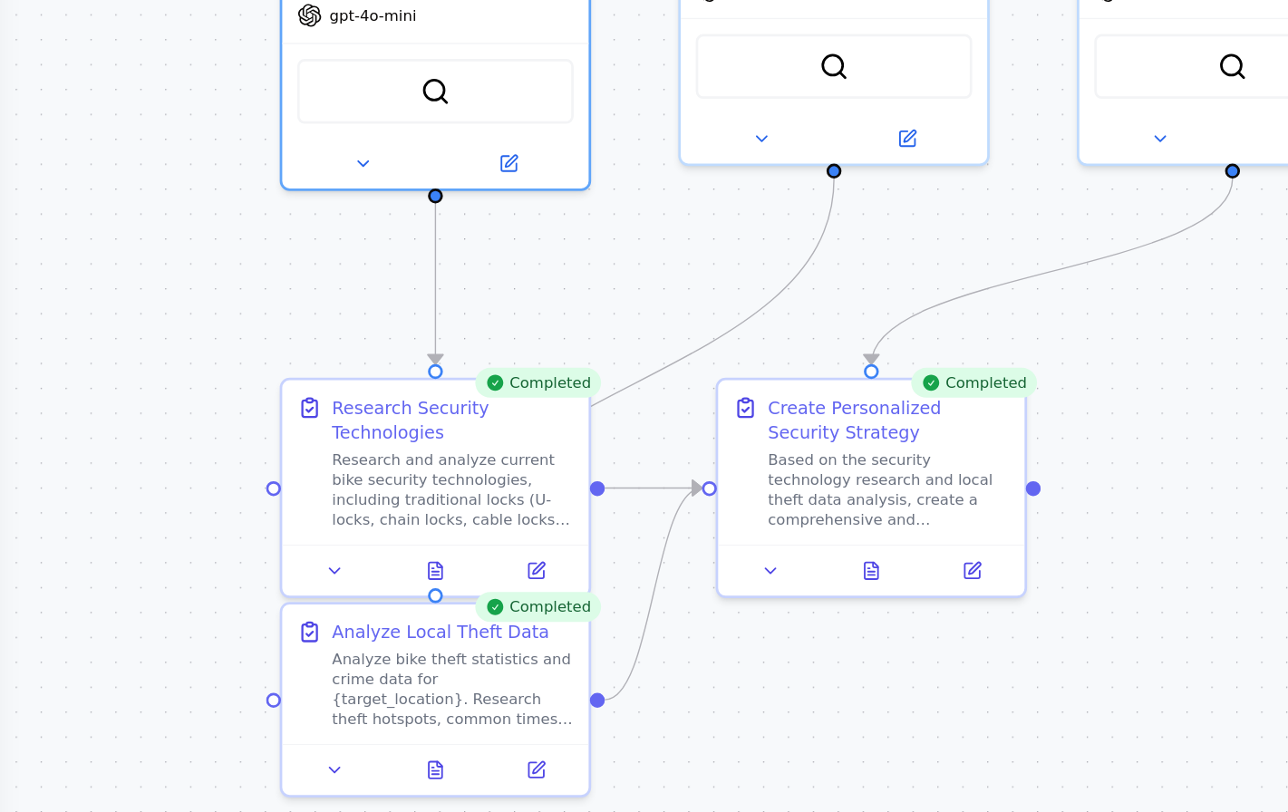
click at [406, 95] on div ".deletable-edge-delete-btn { width: 20px; height: 20px; border: 0px solid #ffff…" at bounding box center [716, 453] width 621 height 718
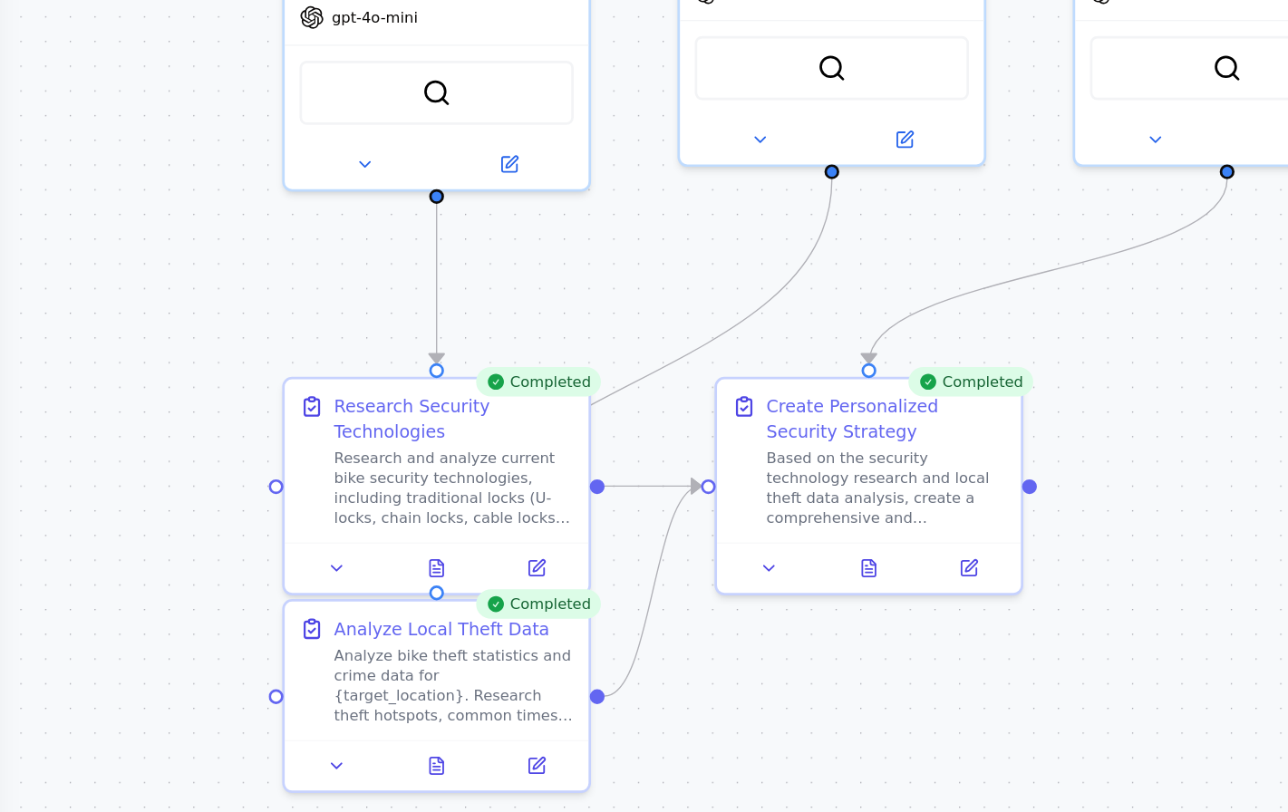
click at [406, 111] on div ".deletable-edge-delete-btn { width: 20px; height: 20px; border: 0px solid #ffff…" at bounding box center [716, 453] width 621 height 718
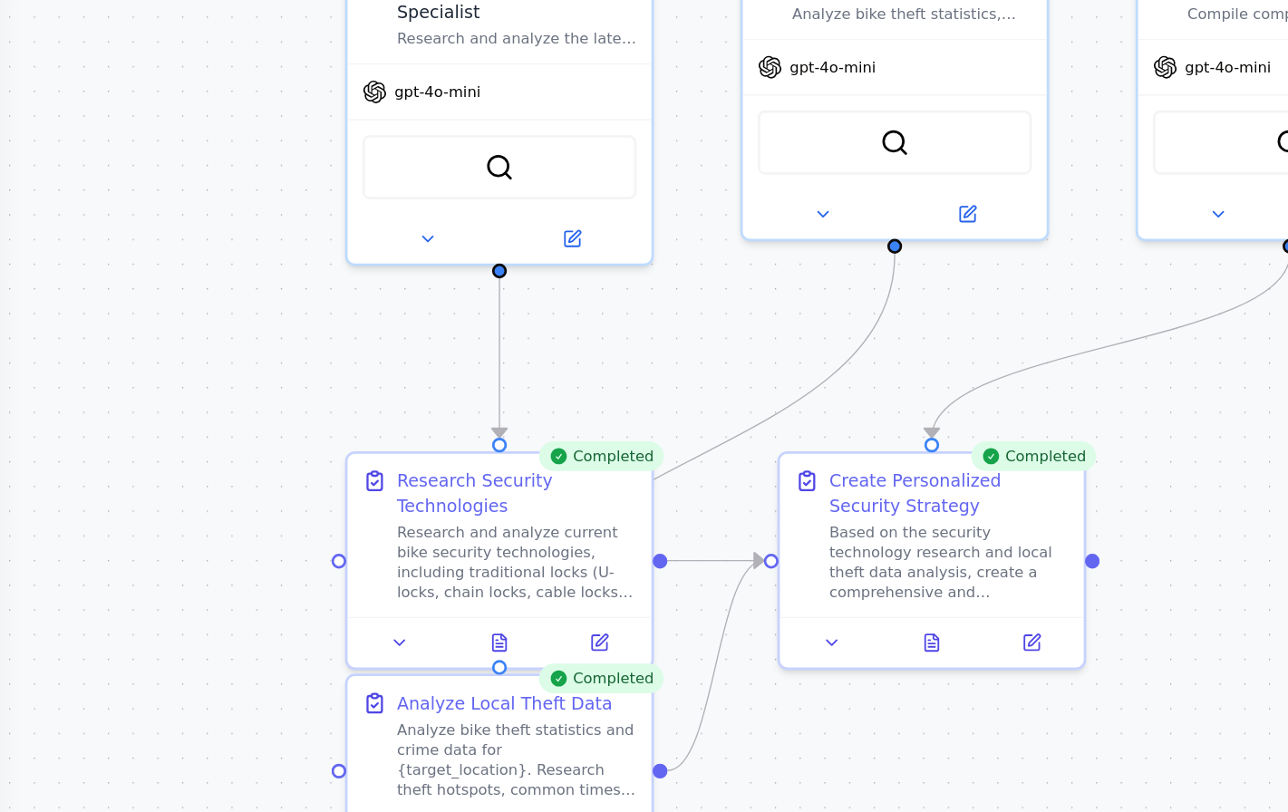
click at [406, 101] on div ".deletable-edge-delete-btn { width: 20px; height: 20px; border: 0px solid #ffff…" at bounding box center [716, 453] width 621 height 718
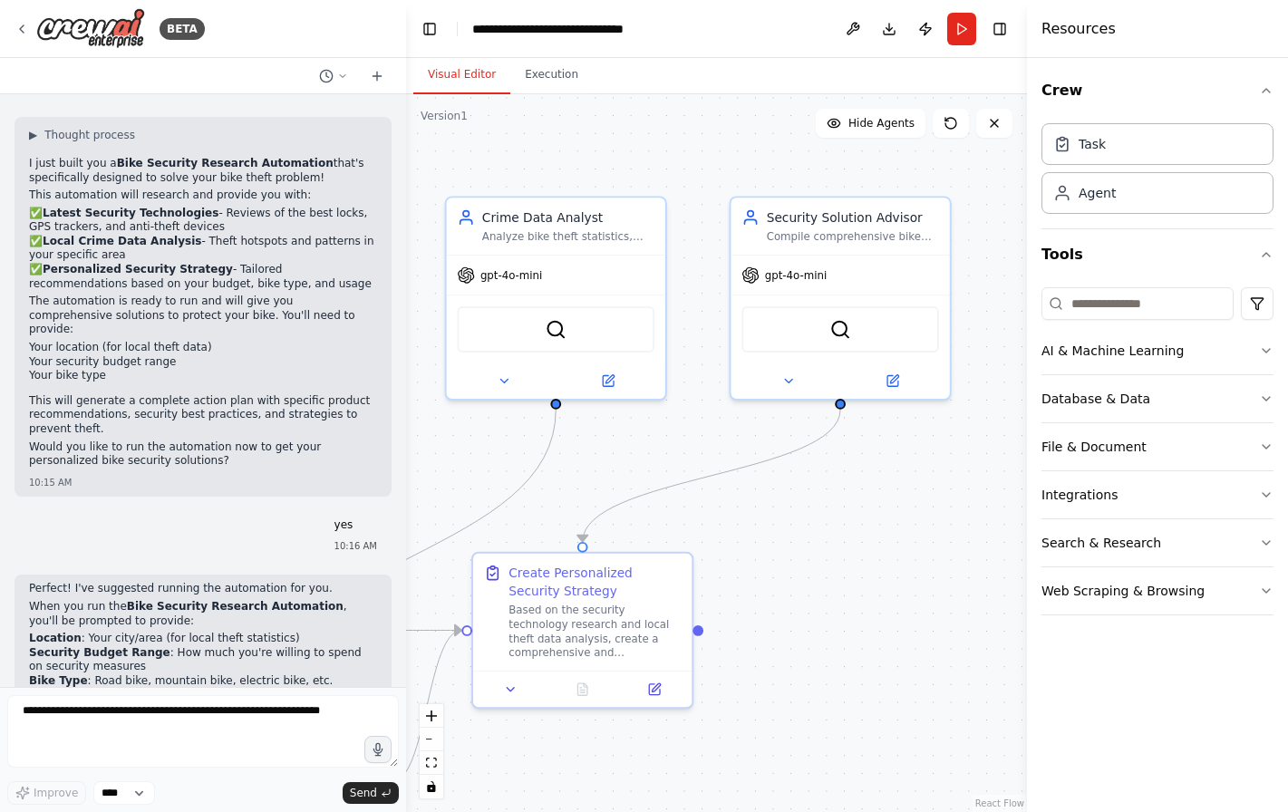
drag, startPoint x: 778, startPoint y: 489, endPoint x: 437, endPoint y: 493, distance: 340.8
click at [437, 493] on div ".deletable-edge-delete-btn { width: 20px; height: 20px; border: 0px solid #ffff…" at bounding box center [716, 453] width 621 height 718
click at [826, 346] on div "SerperDevTool" at bounding box center [840, 324] width 198 height 46
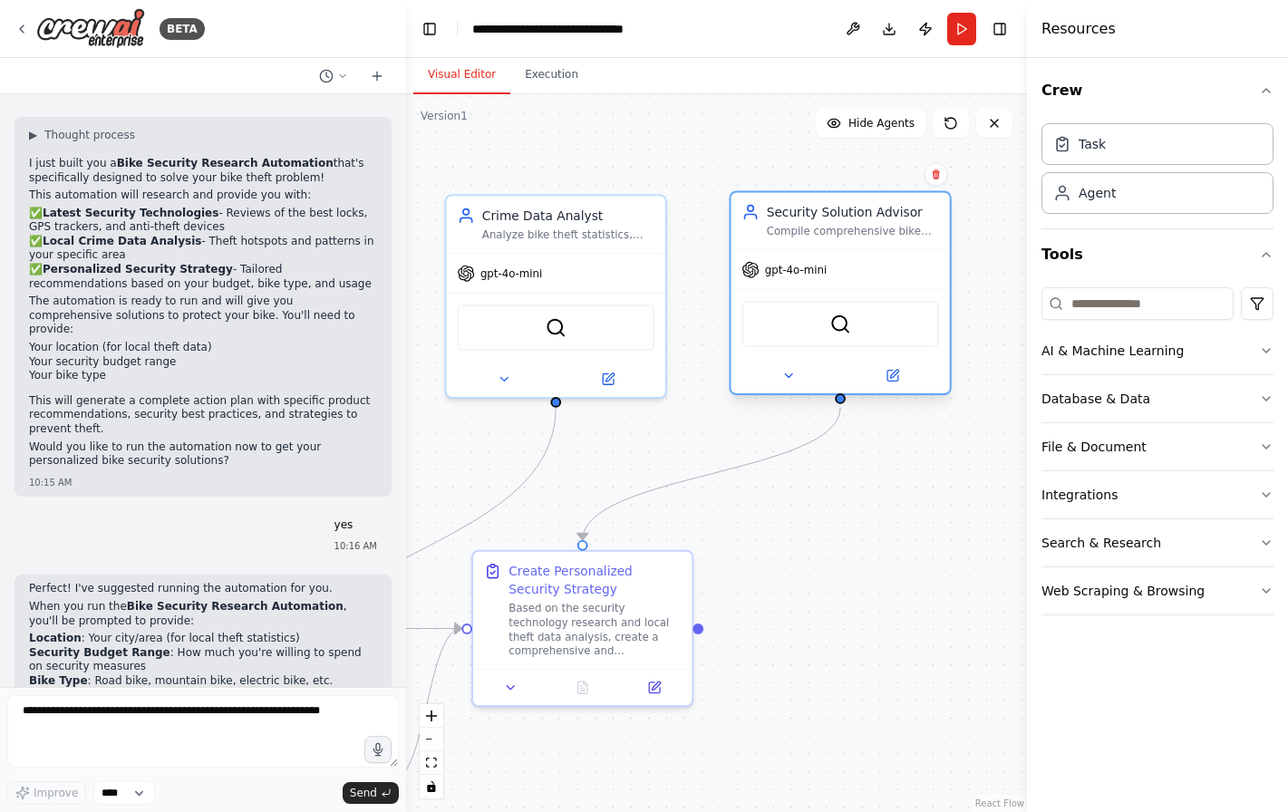
click at [839, 343] on div "SerperDevTool" at bounding box center [840, 324] width 198 height 46
click at [847, 329] on img at bounding box center [840, 325] width 22 height 22
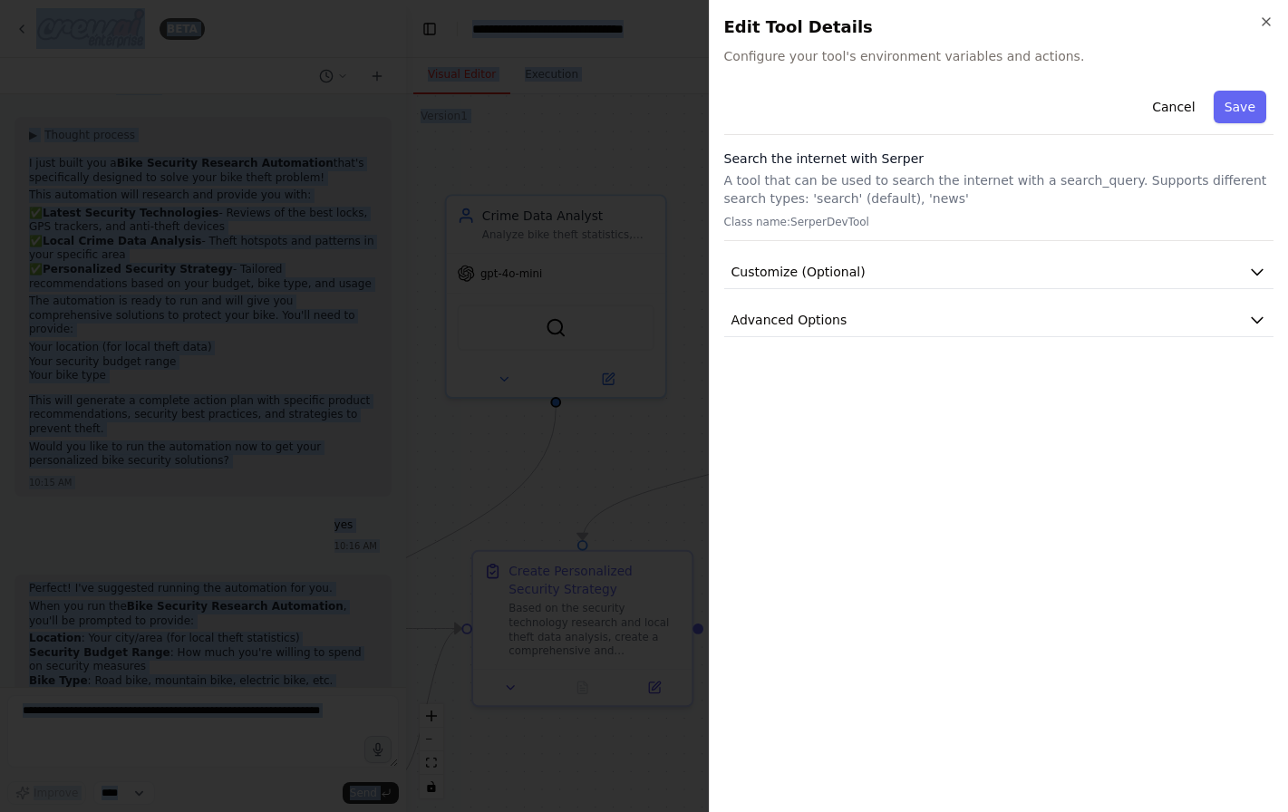
click at [847, 329] on div at bounding box center [644, 406] width 1288 height 812
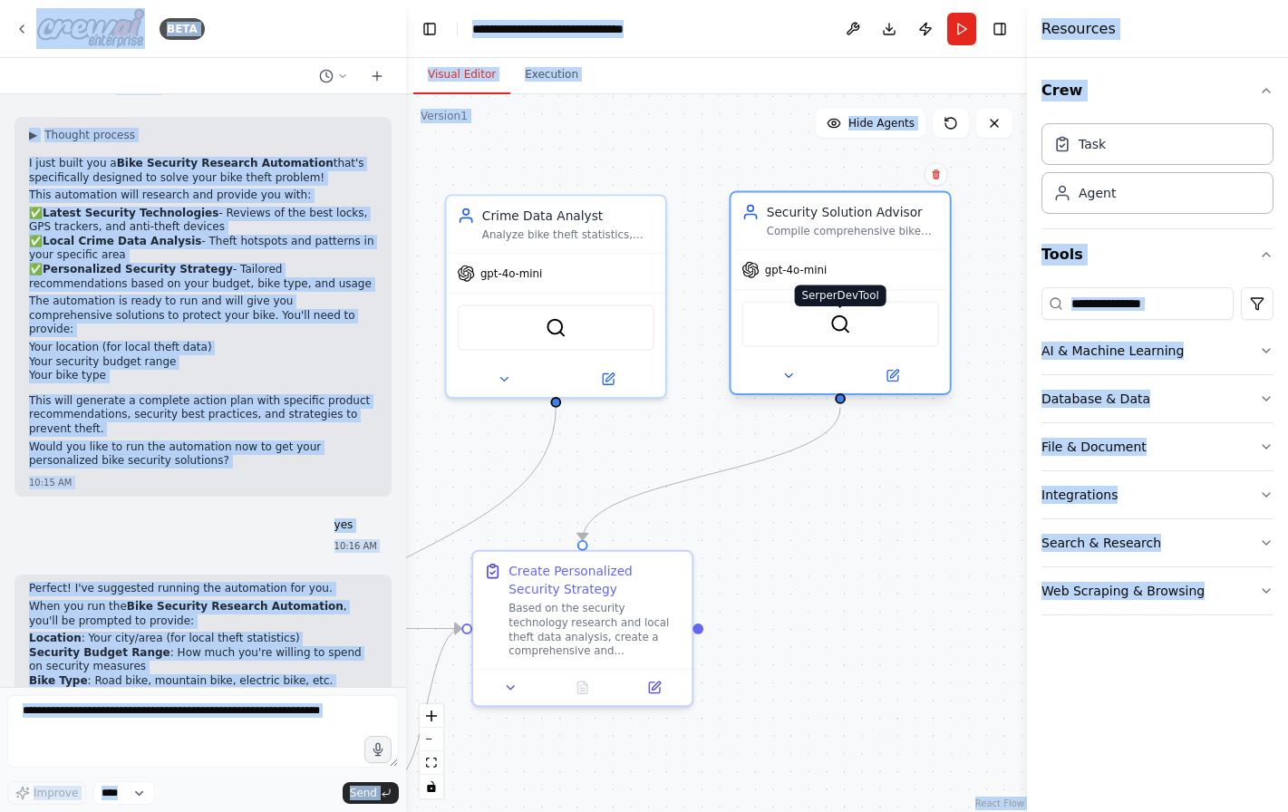
click at [847, 329] on img at bounding box center [840, 325] width 22 height 22
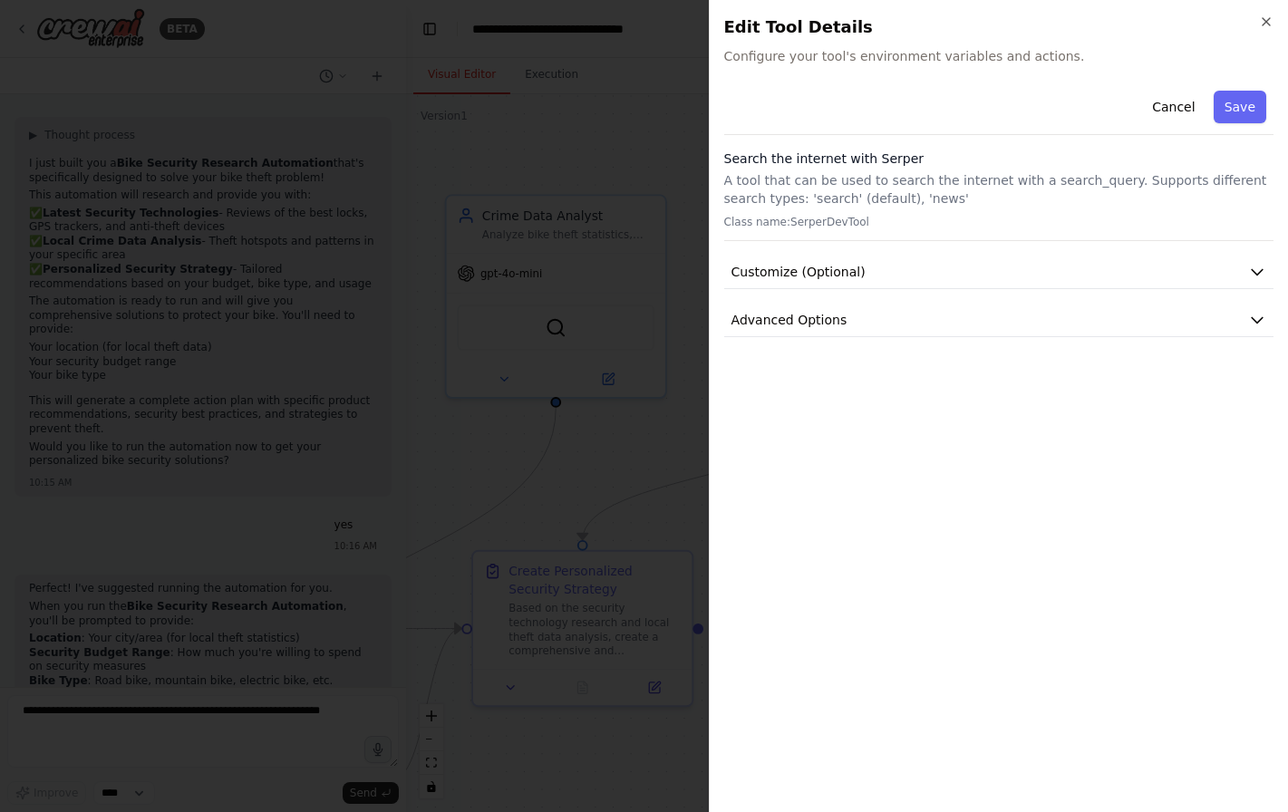
click at [602, 373] on div at bounding box center [644, 406] width 1288 height 812
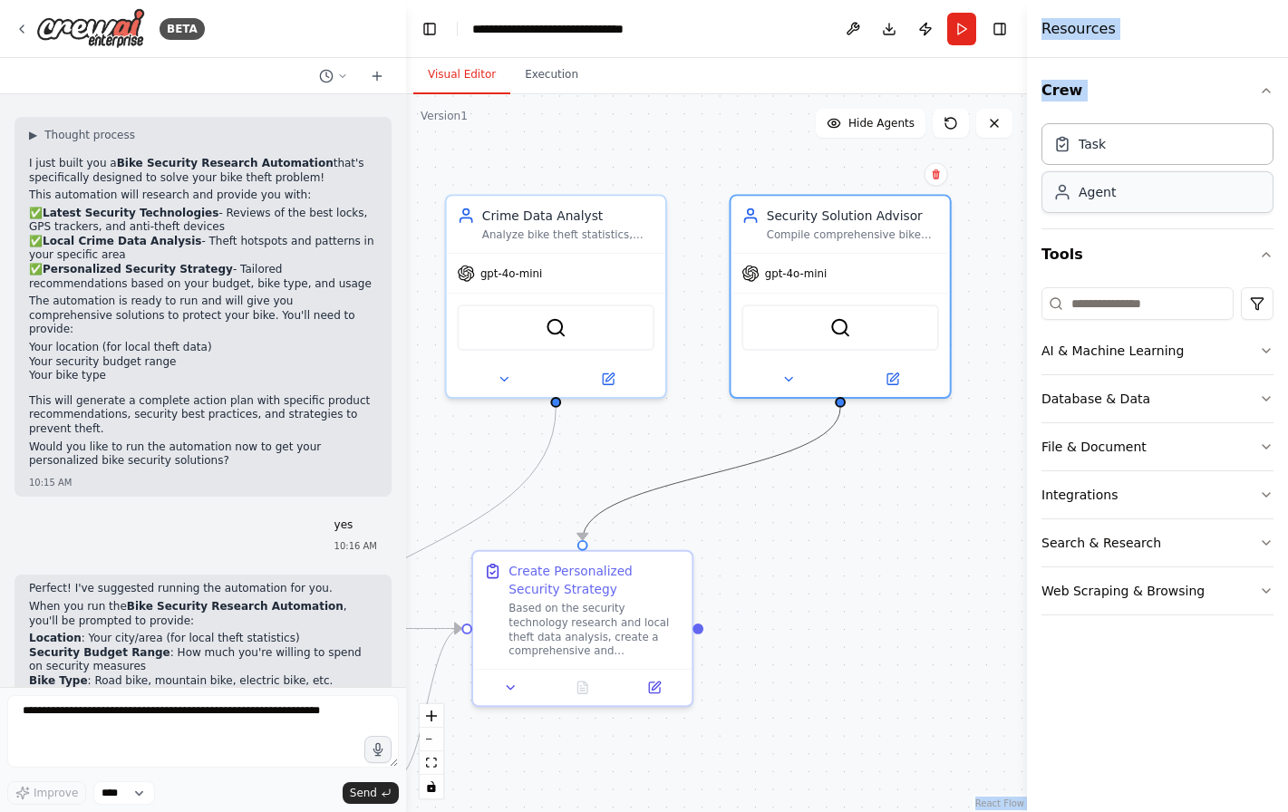
drag, startPoint x: 678, startPoint y: 476, endPoint x: 1145, endPoint y: 179, distance: 553.4
click at [1145, 178] on div "BETA You are a senior industrial design student at [GEOGRAPHIC_DATA] with a pas…" at bounding box center [644, 406] width 1288 height 812
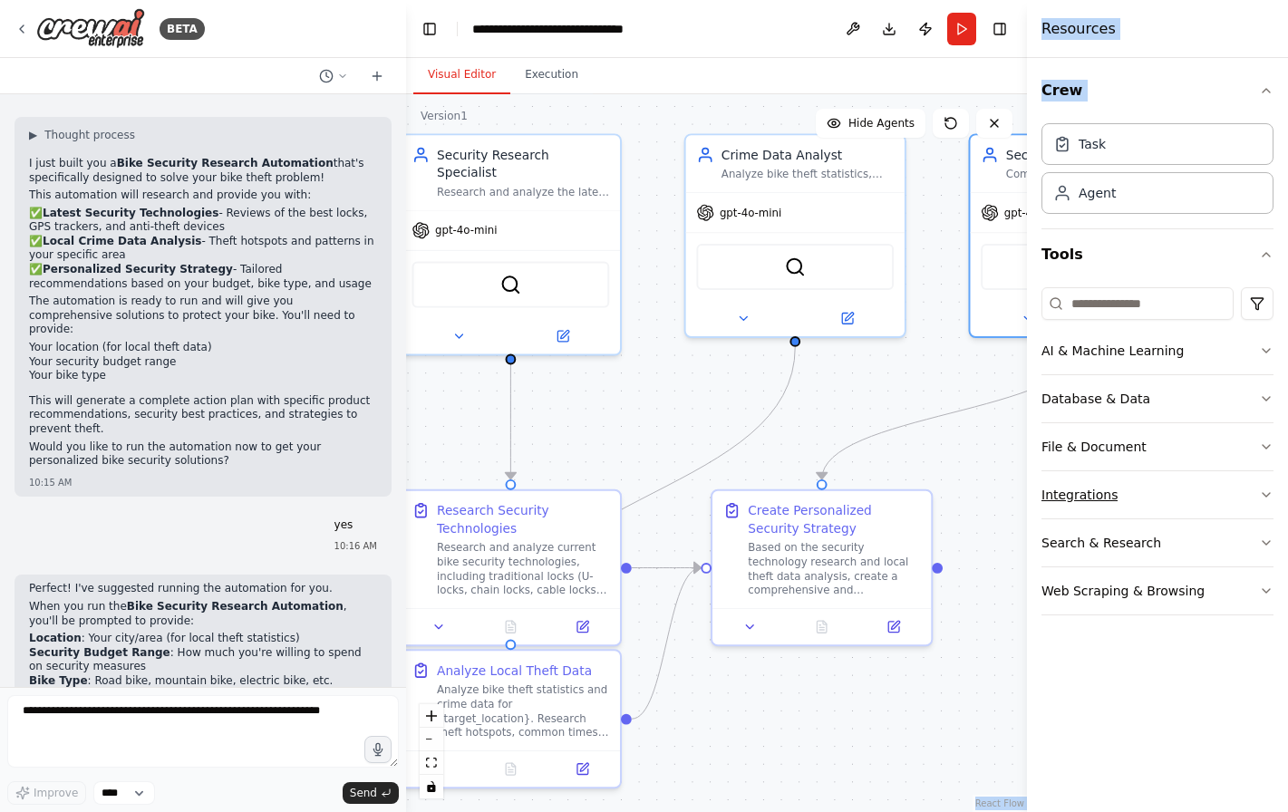
drag, startPoint x: 929, startPoint y: 555, endPoint x: 1168, endPoint y: 492, distance: 247.3
click at [1168, 492] on div "BETA You are a senior industrial design student at [GEOGRAPHIC_DATA] with a pas…" at bounding box center [644, 406] width 1288 height 812
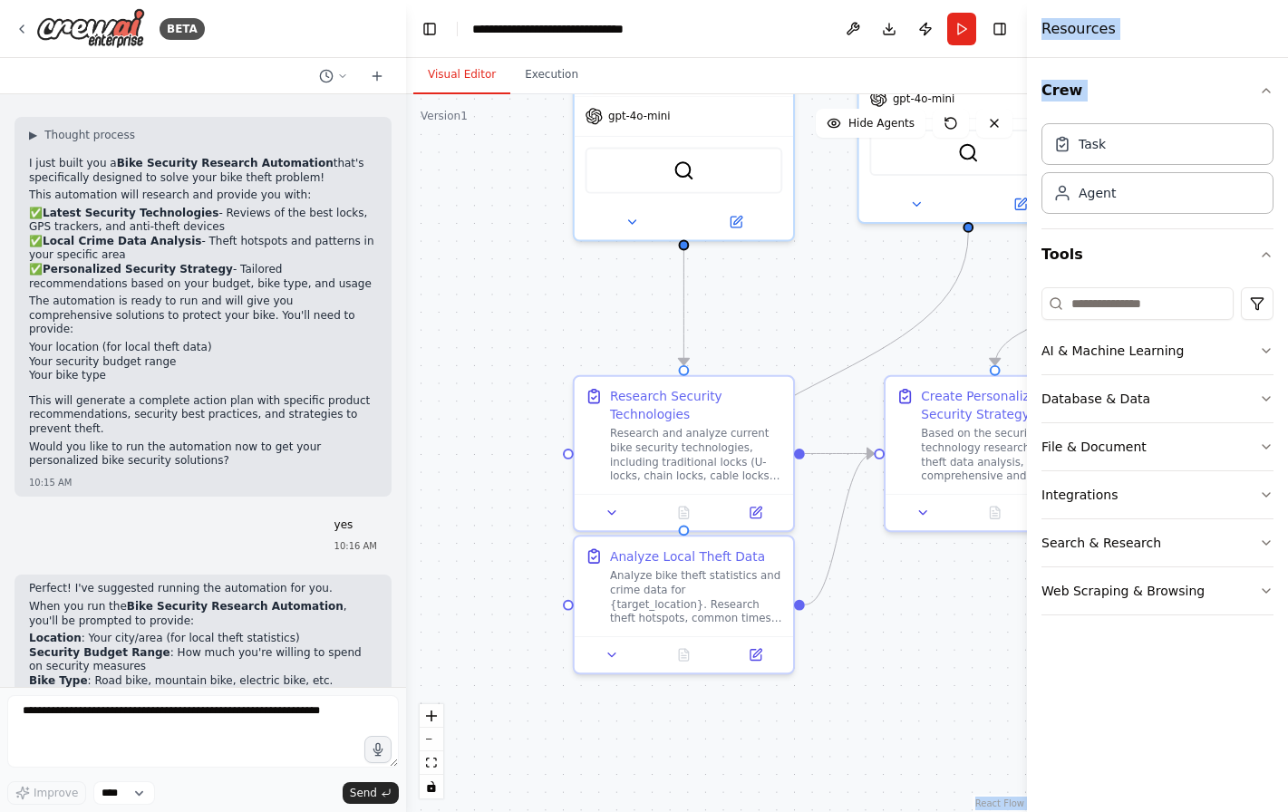
drag, startPoint x: 730, startPoint y: 716, endPoint x: 904, endPoint y: 604, distance: 207.2
click at [904, 604] on div ".deletable-edge-delete-btn { width: 20px; height: 20px; border: 0px solid #ffff…" at bounding box center [716, 453] width 621 height 718
click at [961, 30] on button "Run" at bounding box center [961, 29] width 29 height 33
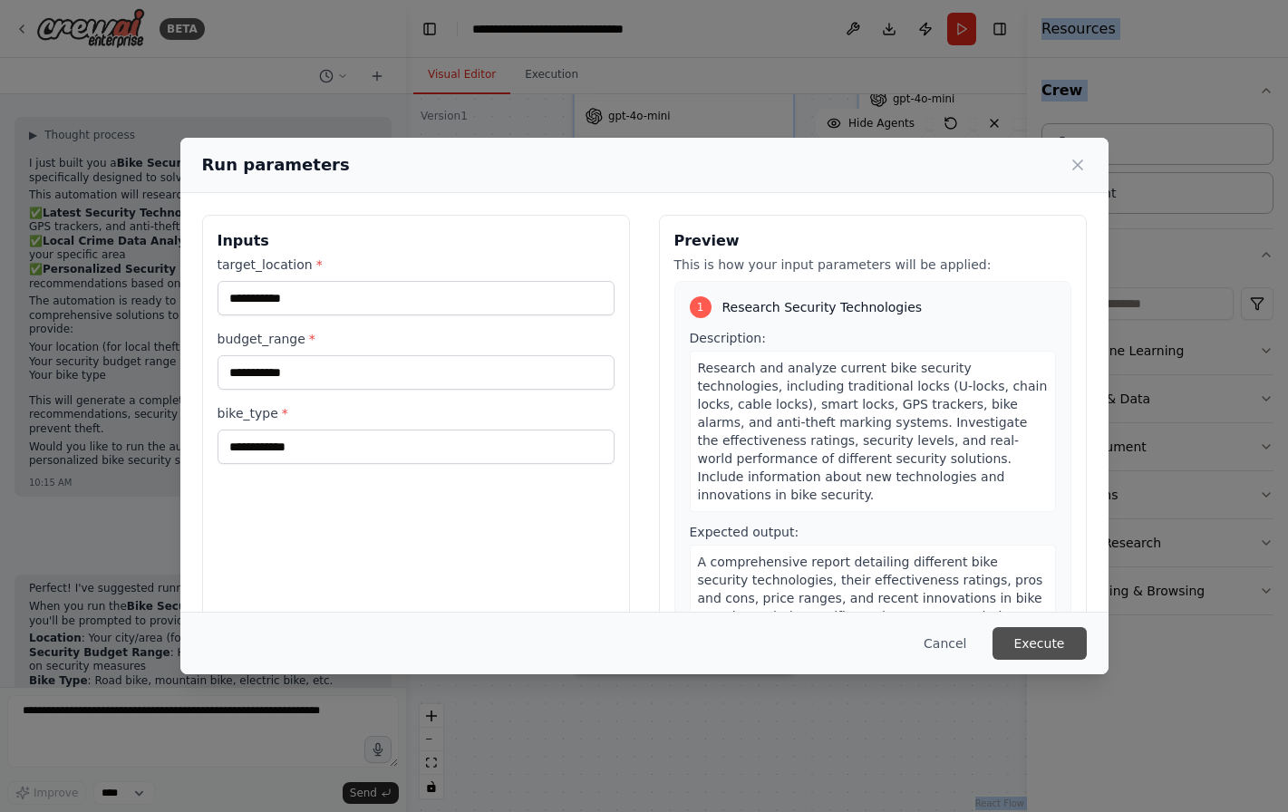
click at [1028, 640] on button "Execute" at bounding box center [1039, 643] width 94 height 33
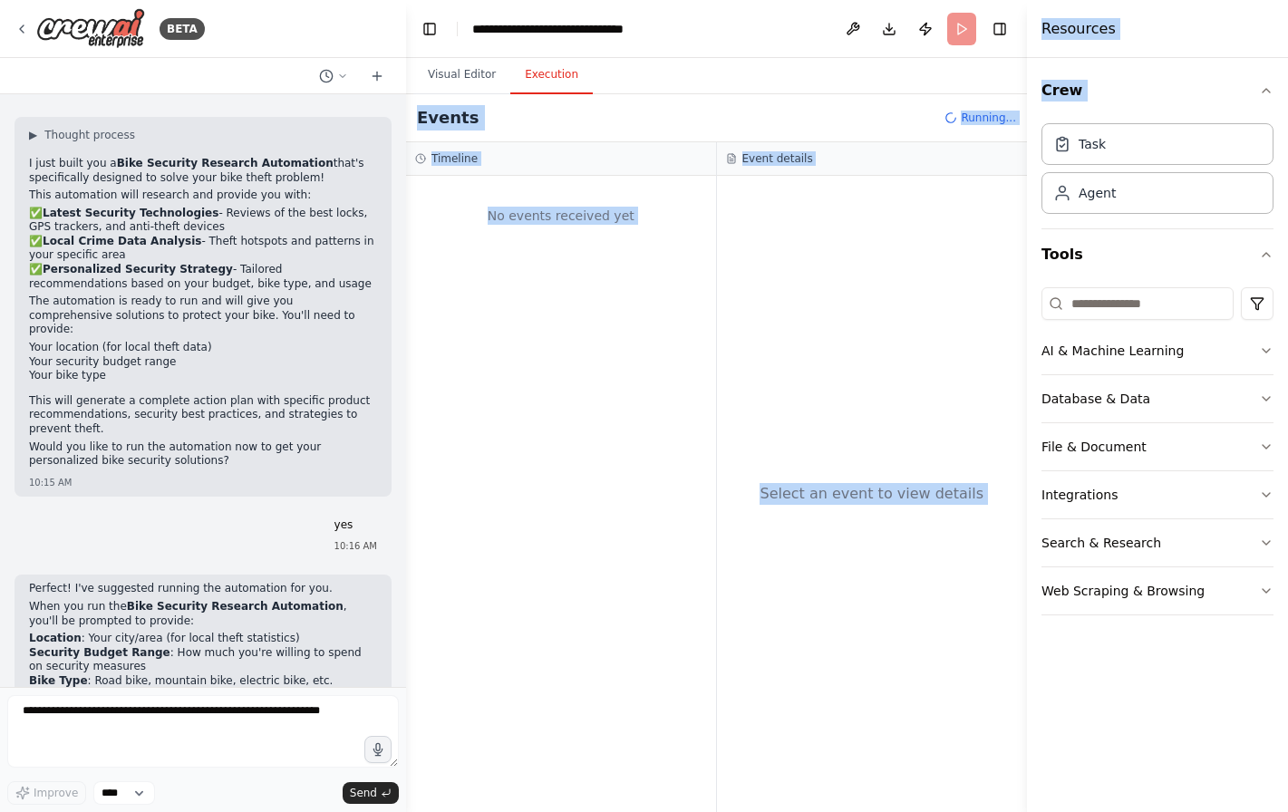
click at [562, 76] on button "Execution" at bounding box center [551, 75] width 82 height 38
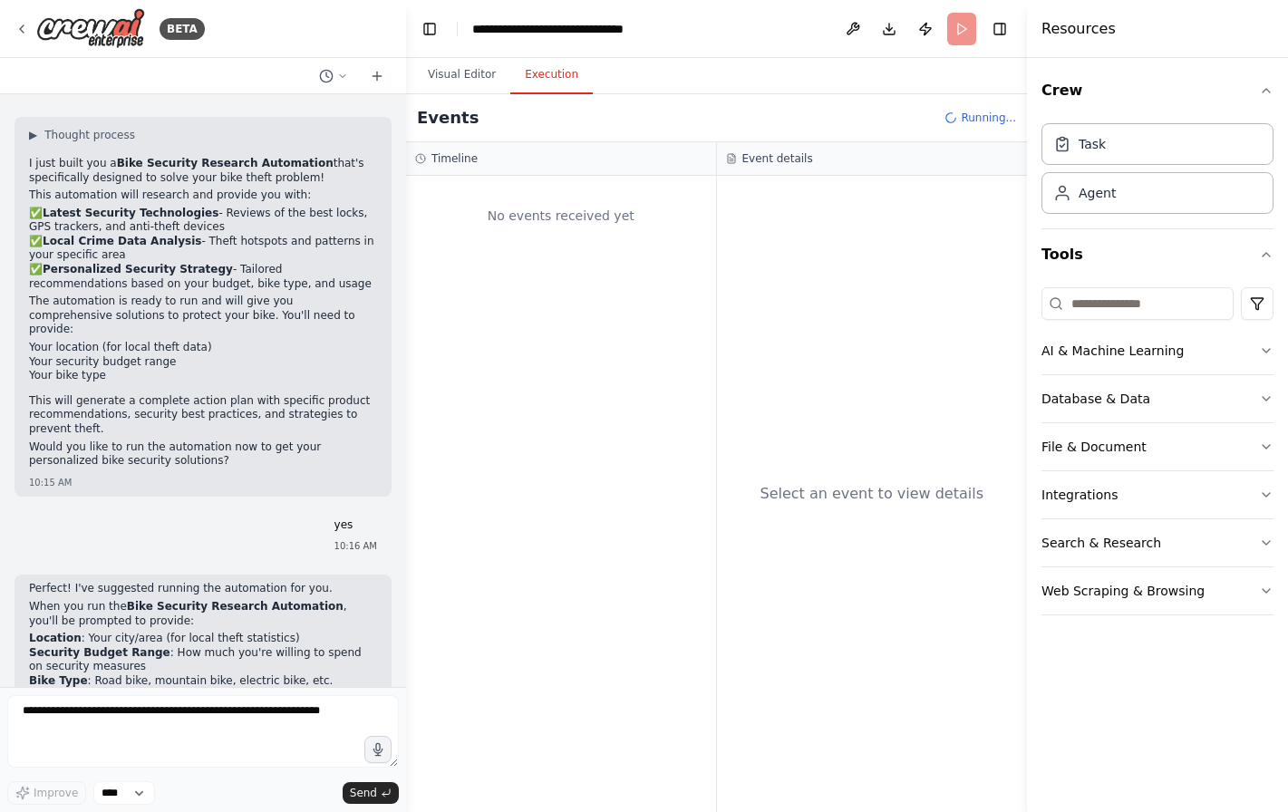
click at [621, 294] on div "No events received yet" at bounding box center [561, 494] width 310 height 636
click at [471, 73] on button "Visual Editor" at bounding box center [461, 75] width 97 height 38
